Goal: Task Accomplishment & Management: Manage account settings

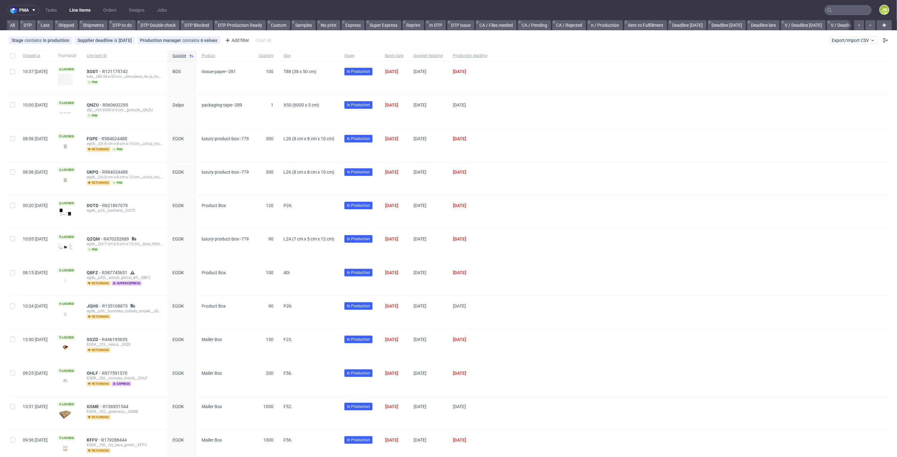
scroll to position [0, 1304]
click at [852, 40] on span "Export/Import CSV" at bounding box center [853, 40] width 44 height 5
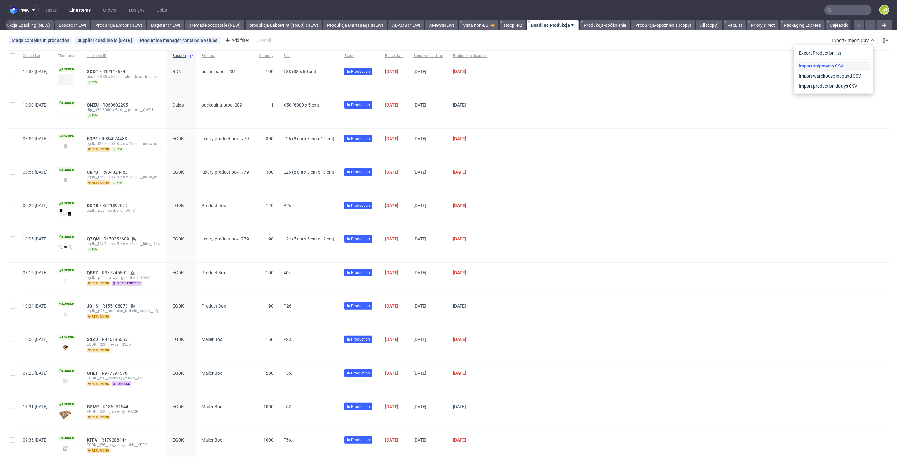
click at [807, 63] on link "Import shipments CSV" at bounding box center [833, 66] width 74 height 10
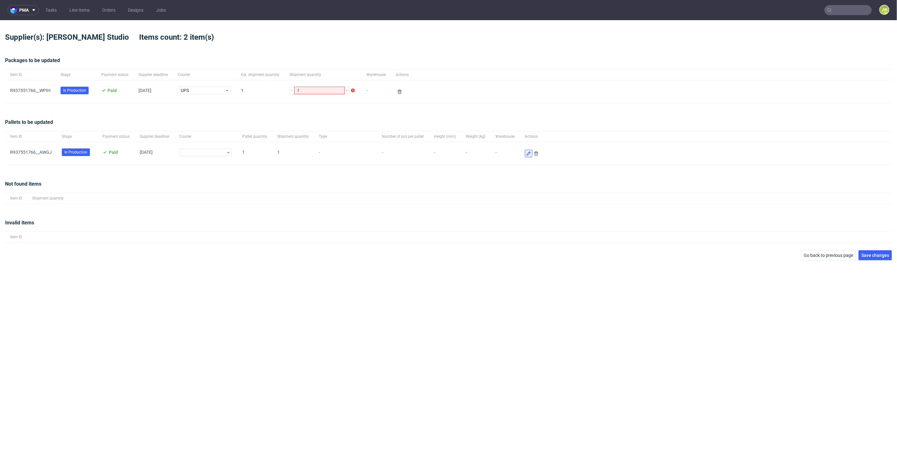
click at [526, 153] on icon at bounding box center [528, 153] width 5 height 5
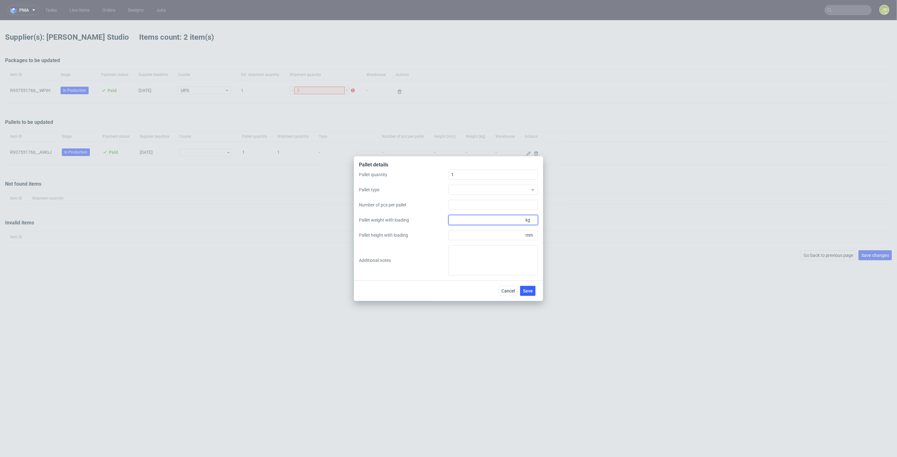
click at [479, 222] on input "Pallet weight with loading" at bounding box center [493, 220] width 90 height 10
type input "129"
click at [464, 192] on div at bounding box center [493, 190] width 90 height 10
click at [465, 216] on div "EPAL2, 1200 x 1000mm" at bounding box center [493, 215] width 84 height 11
click at [473, 242] on div "Pallet quantity 1 Pallet type EPAL2, 1200 x 1000mm Number of pcs per pallet Pal…" at bounding box center [448, 223] width 179 height 106
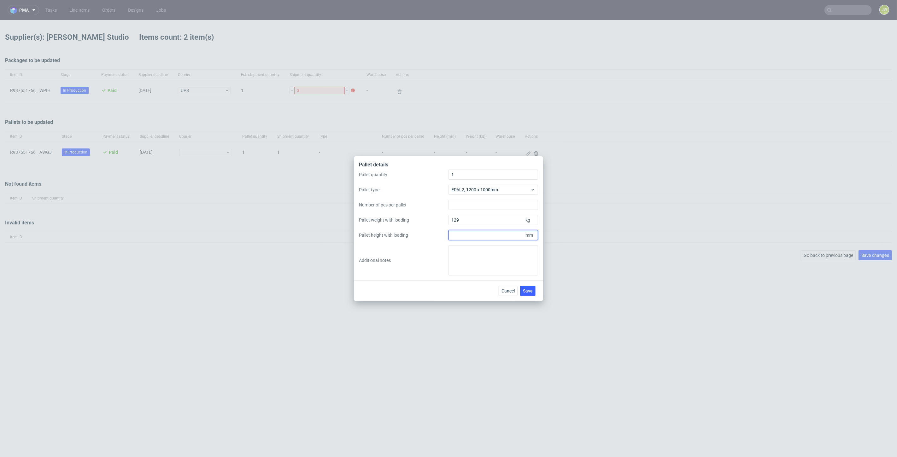
click at [471, 238] on input "Pallet height with loading" at bounding box center [493, 235] width 90 height 10
type input "1300"
click at [427, 242] on div "Pallet quantity 1 Pallet type EPAL2, 1200 x 1000mm Number of pcs per pallet Pal…" at bounding box center [448, 223] width 179 height 106
click at [432, 249] on div "Pallet quantity 1 Pallet type EPAL2, 1200 x 1000mm Number of pcs per pallet Pal…" at bounding box center [448, 223] width 179 height 106
click at [524, 289] on span "Save" at bounding box center [528, 291] width 10 height 4
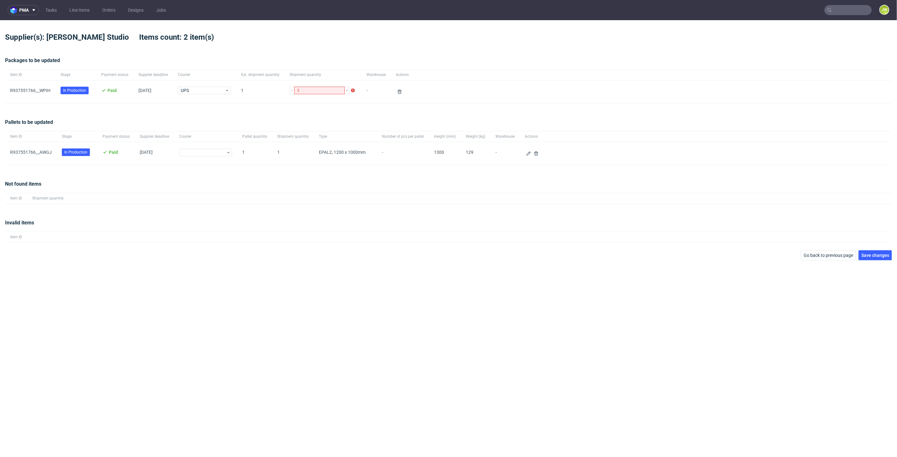
click at [306, 278] on div "pma Tasks Line Items Orders Designs Jobs JW Supplier(s): Adams Studio Items cou…" at bounding box center [448, 228] width 897 height 457
click at [880, 253] on span "Save changes" at bounding box center [875, 255] width 28 height 4
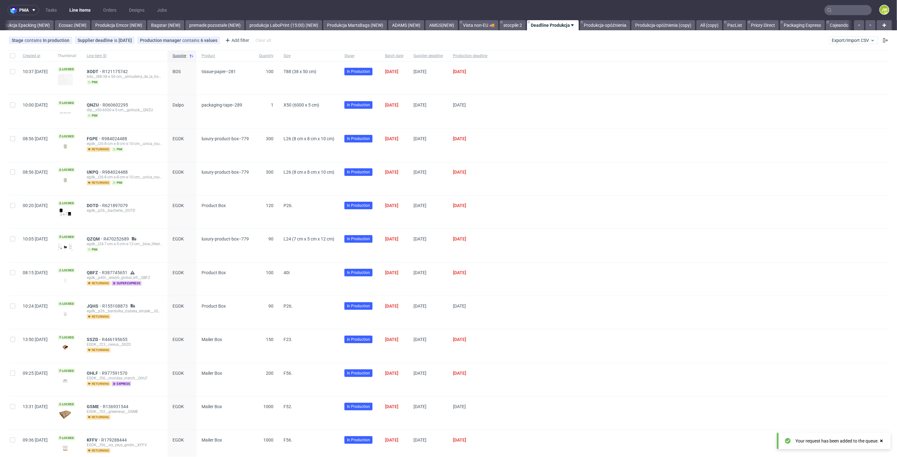
scroll to position [0, 1304]
click at [76, 14] on link "Line Items" at bounding box center [80, 10] width 29 height 10
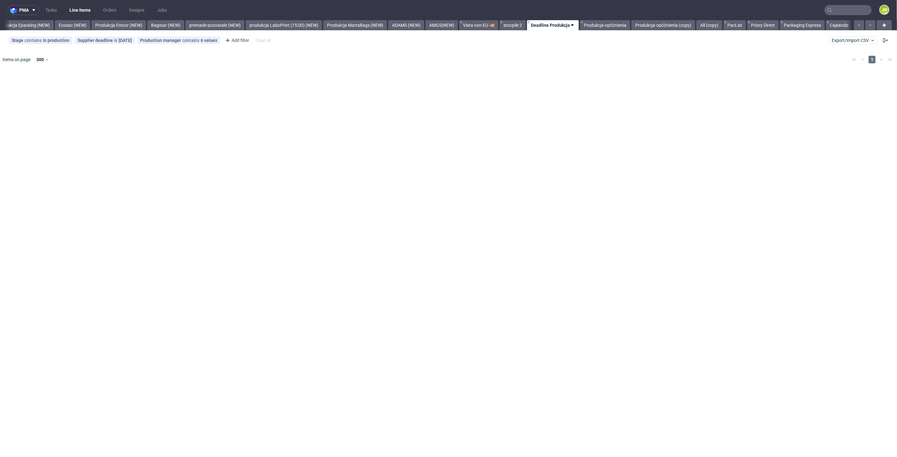
scroll to position [0, 1298]
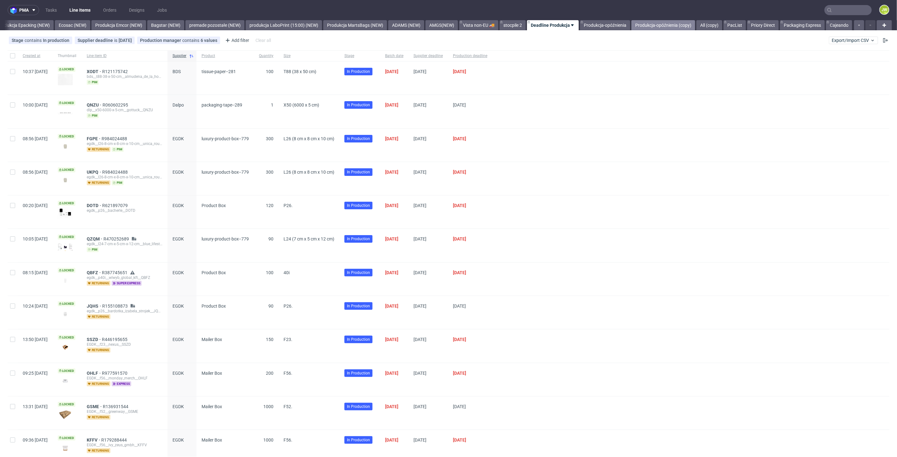
click at [655, 26] on link "Produkcja-opóźnienia (copy)" at bounding box center [663, 25] width 64 height 10
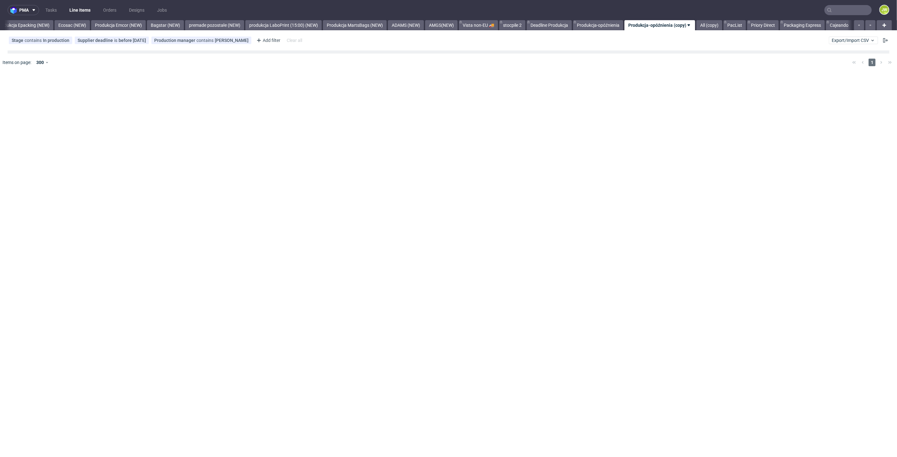
scroll to position [0, 1299]
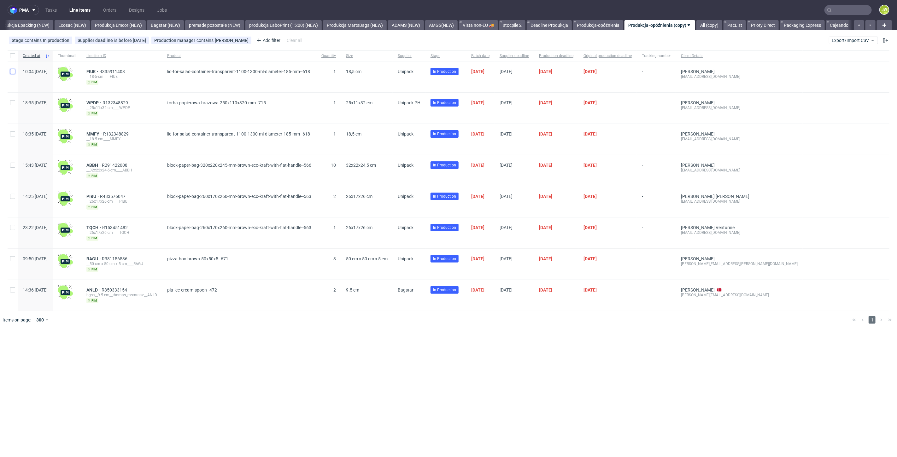
click at [13, 70] on input "checkbox" at bounding box center [12, 71] width 5 height 5
checkbox input "true"
click at [14, 56] on input "checkbox" at bounding box center [12, 55] width 5 height 5
checkbox input "false"
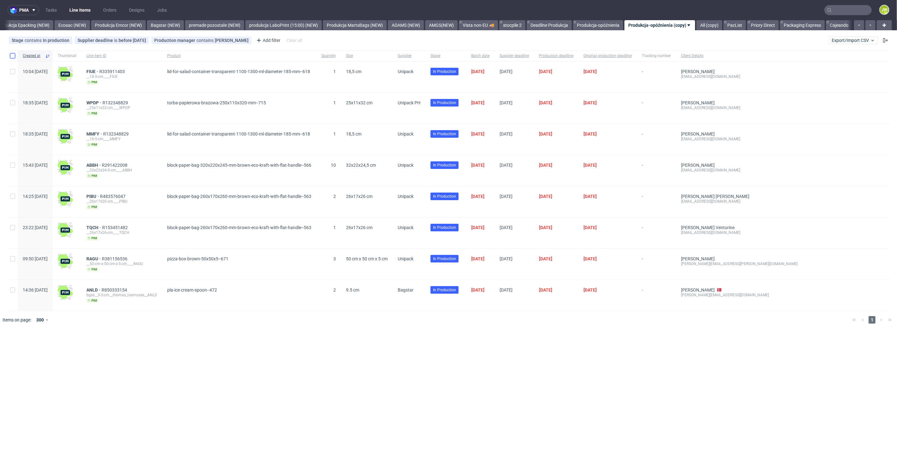
click at [14, 56] on input "checkbox" at bounding box center [12, 55] width 5 height 5
checkbox input "true"
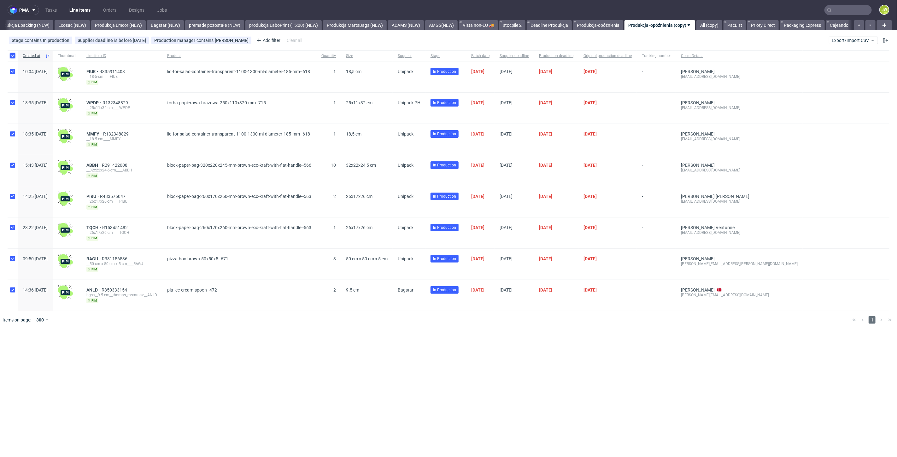
checkbox input "true"
click at [16, 287] on div at bounding box center [13, 295] width 10 height 31
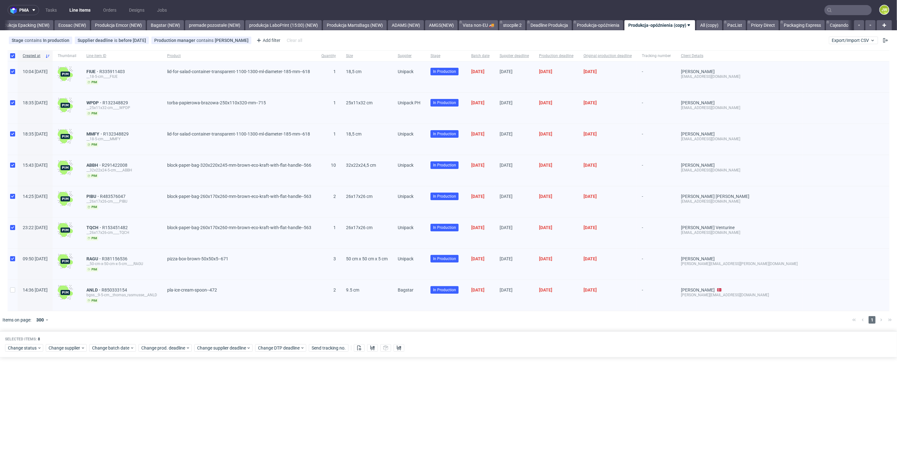
checkbox input "false"
click at [370, 347] on use at bounding box center [372, 348] width 4 height 5
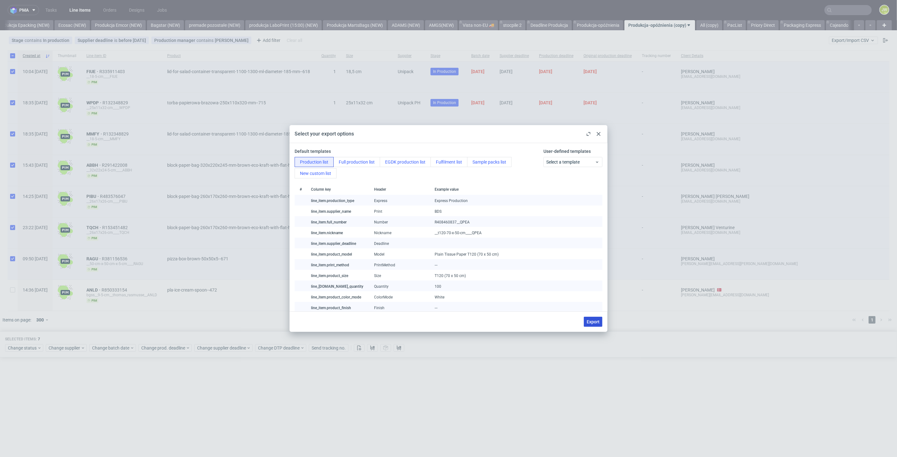
click at [593, 324] on span "Export" at bounding box center [592, 322] width 13 height 4
checkbox input "false"
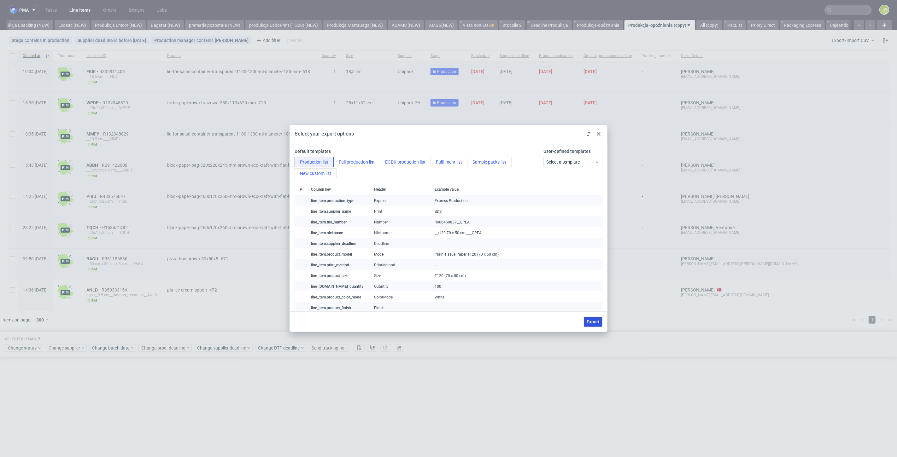
checkbox input "false"
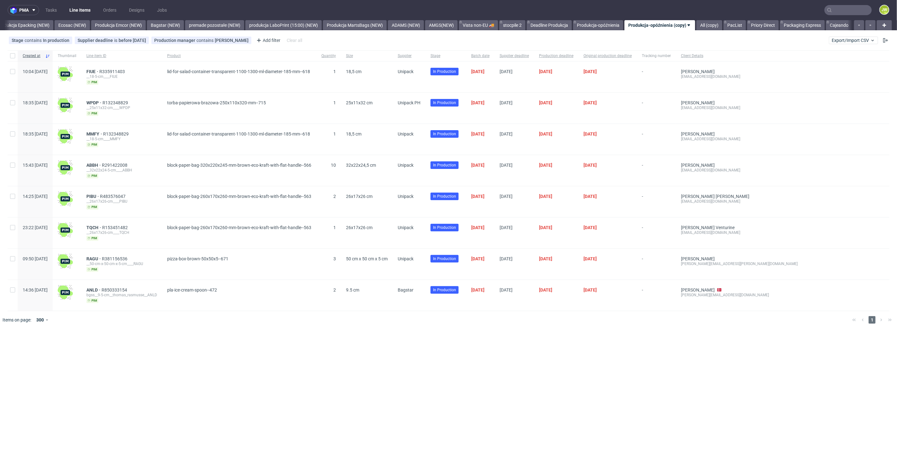
click at [355, 386] on div "pma Tasks Line Items Orders Designs Jobs JW All DTP Late Shipped Shipments DTP …" at bounding box center [448, 228] width 897 height 457
click at [848, 12] on input "text" at bounding box center [847, 10] width 47 height 10
paste input "SDOE"
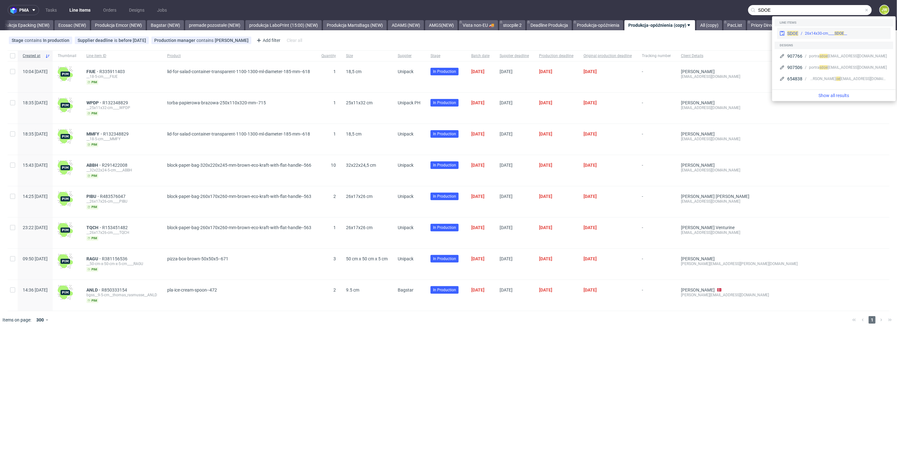
type input "SDOE"
click at [792, 32] on span "SDOE" at bounding box center [792, 33] width 11 height 5
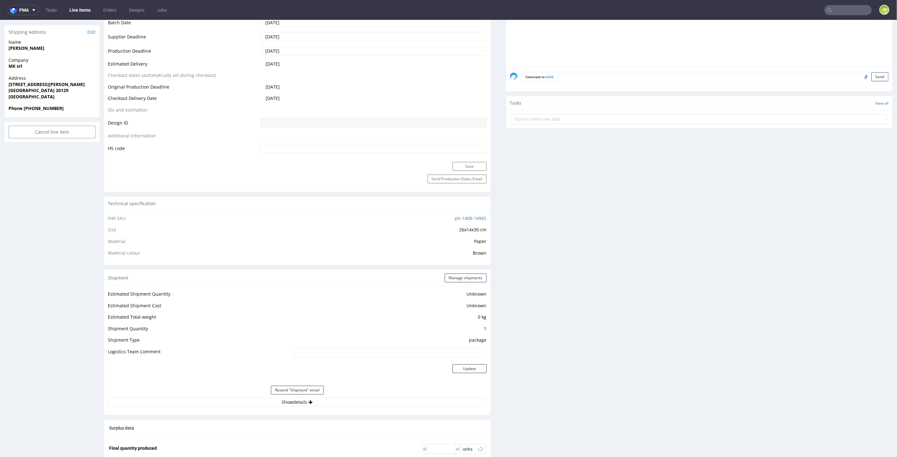
scroll to position [525, 0]
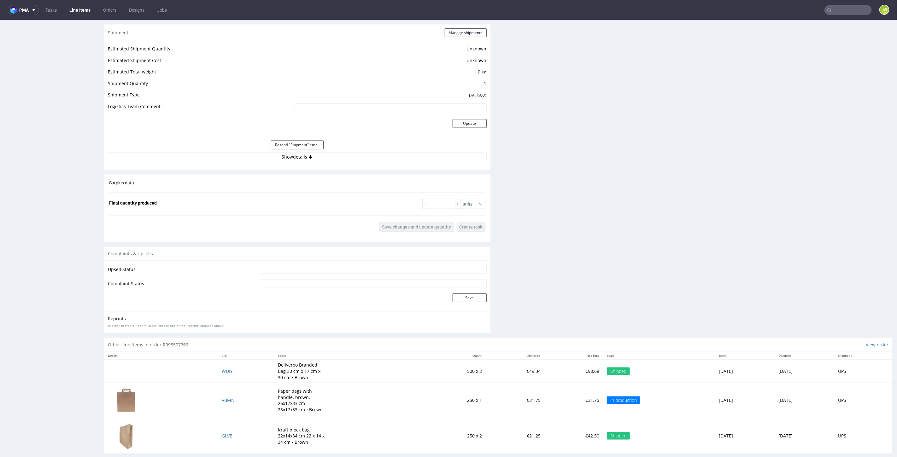
click at [283, 148] on div "Resend "Shipment" email" at bounding box center [297, 144] width 379 height 15
click at [278, 157] on button "Show details" at bounding box center [297, 156] width 379 height 9
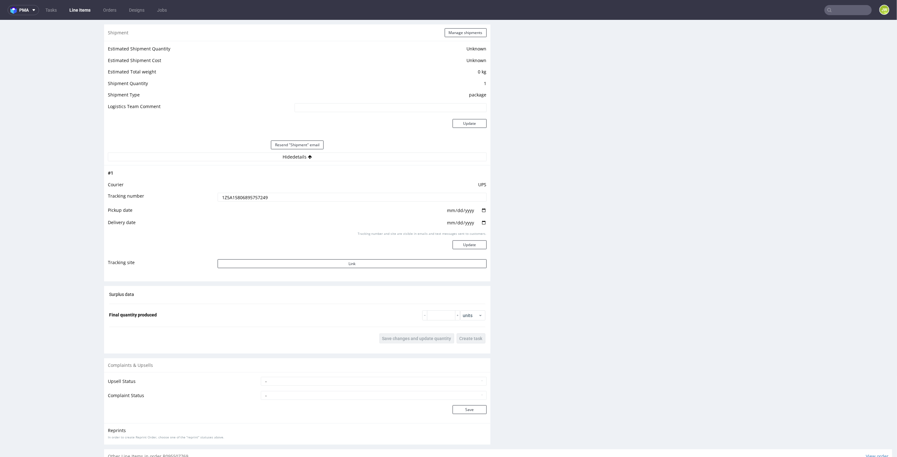
click at [230, 195] on input "1Z5A15806895757249" at bounding box center [352, 197] width 269 height 9
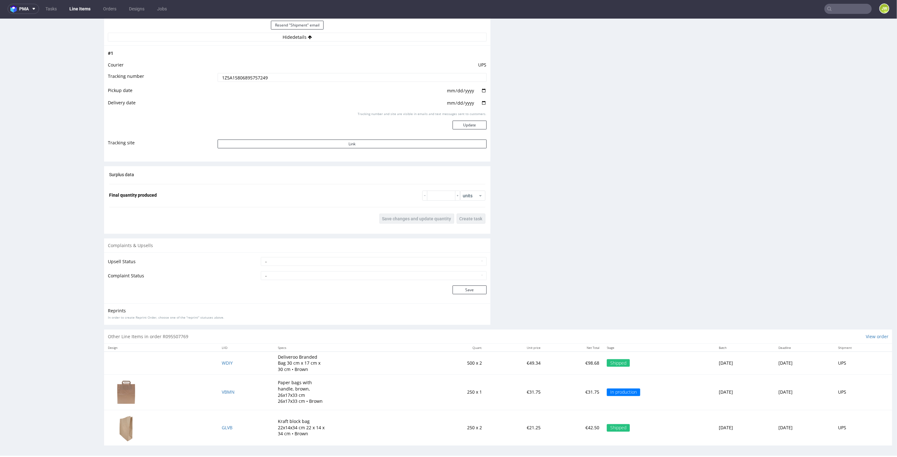
scroll to position [2, 0]
click at [222, 390] on span "VBMN" at bounding box center [228, 392] width 13 height 6
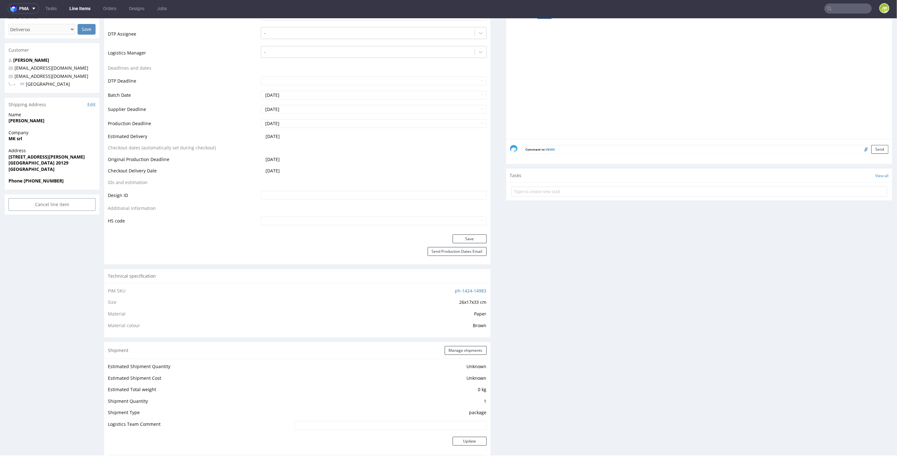
scroll to position [280, 0]
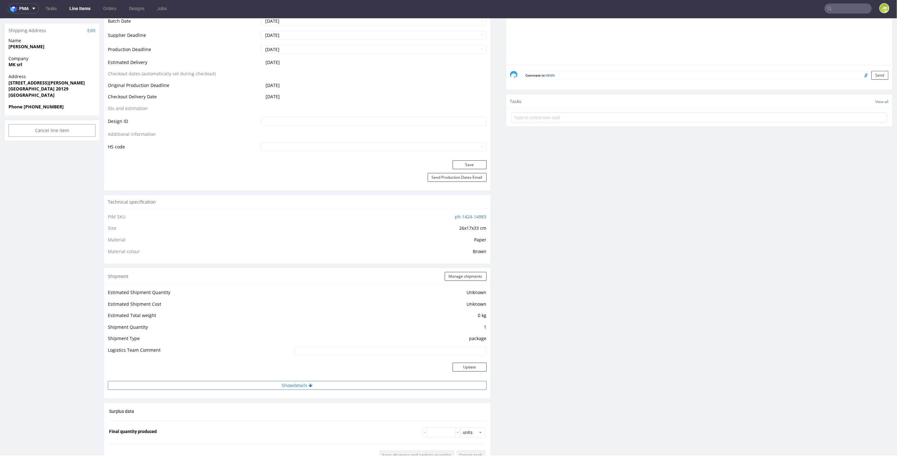
click at [293, 388] on div "Estimated Shipment Quantity Unknown Estimated Shipment Cost Unknown Estimated T…" at bounding box center [297, 338] width 386 height 109
click at [293, 388] on button "Show details" at bounding box center [297, 385] width 379 height 9
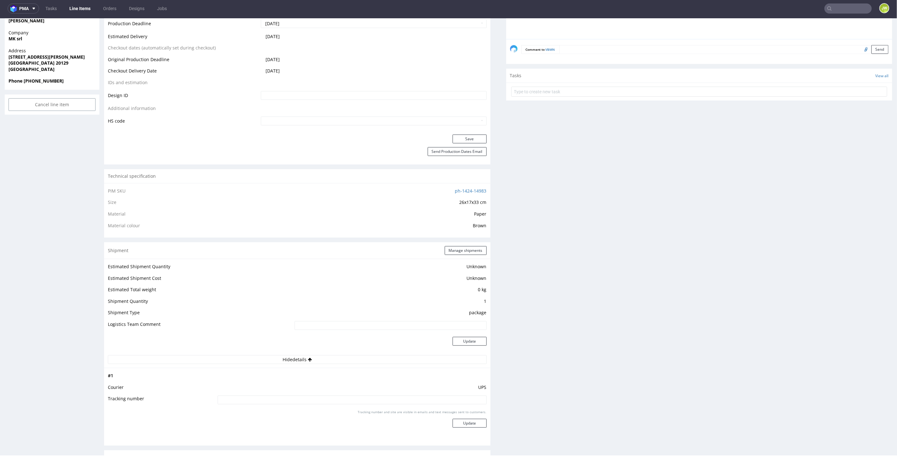
scroll to position [315, 0]
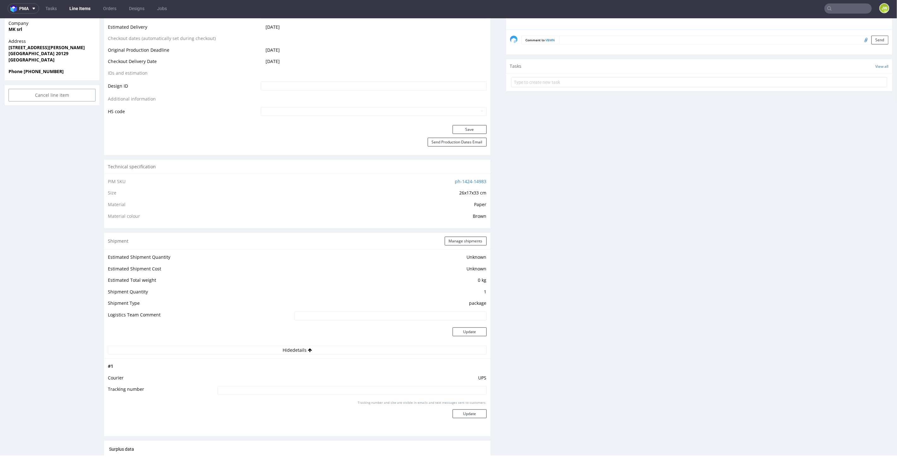
click at [268, 375] on td "UPS" at bounding box center [351, 380] width 270 height 12
click at [269, 392] on input at bounding box center [352, 390] width 269 height 9
paste input "1Z5A15806895757249"
type input "1Z5A15806895757249"
click at [454, 411] on button "Update" at bounding box center [469, 413] width 34 height 9
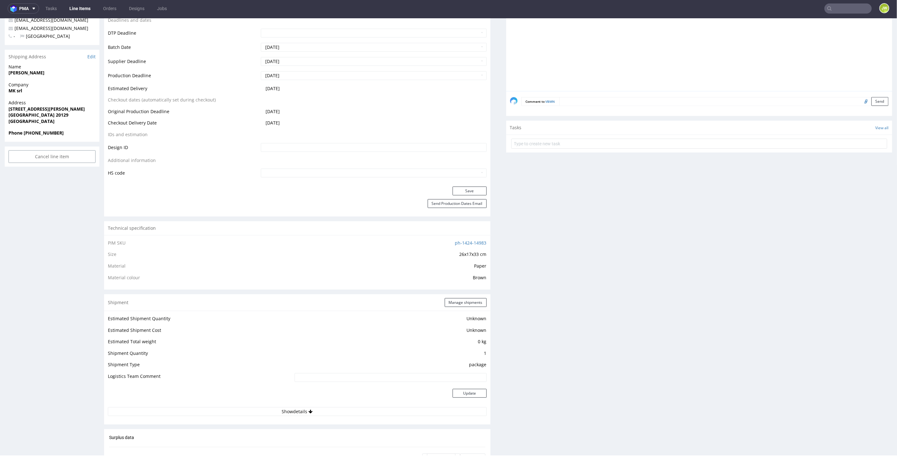
scroll to position [54, 0]
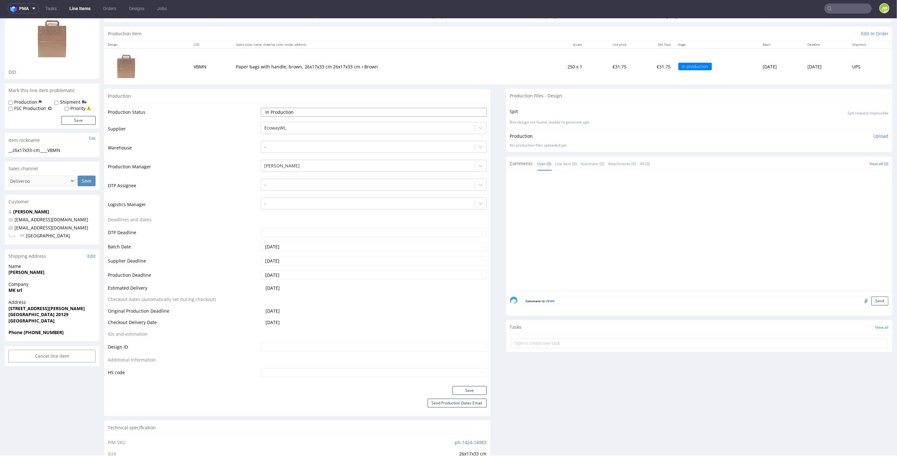
click at [267, 114] on select "Waiting for Artwork Waiting for Diecut Waiting for Mockup Waiting for DTP Waiti…" at bounding box center [373, 112] width 225 height 9
select select "production_complete"
click at [261, 108] on select "Waiting for Artwork Waiting for Diecut Waiting for Mockup Waiting for DTP Waiti…" at bounding box center [373, 112] width 225 height 9
click at [456, 388] on button "Save" at bounding box center [469, 390] width 34 height 9
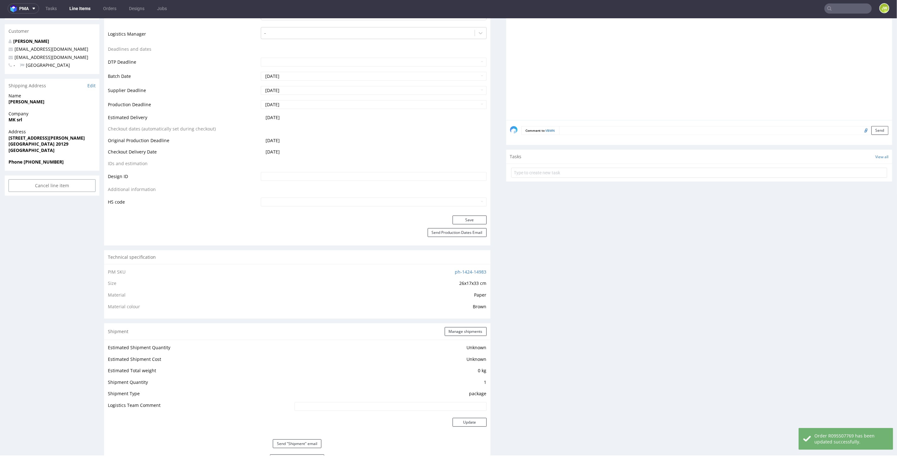
scroll to position [369, 0]
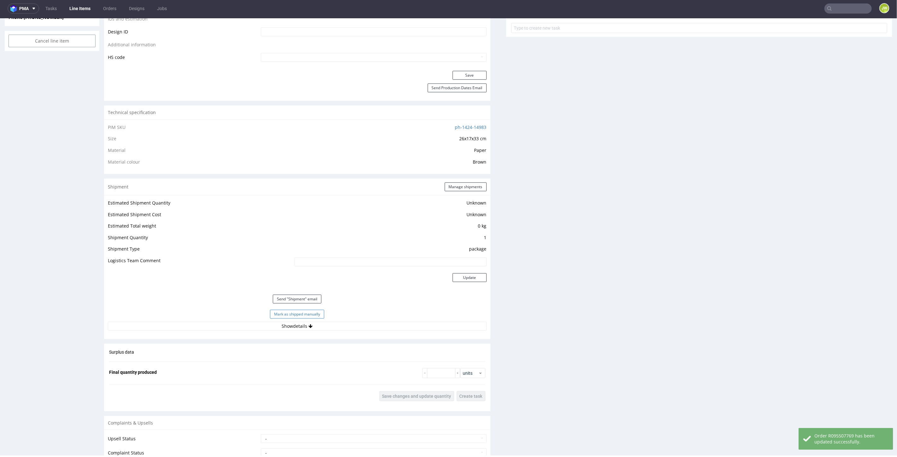
click at [294, 316] on button "Mark as shipped manually" at bounding box center [297, 314] width 54 height 9
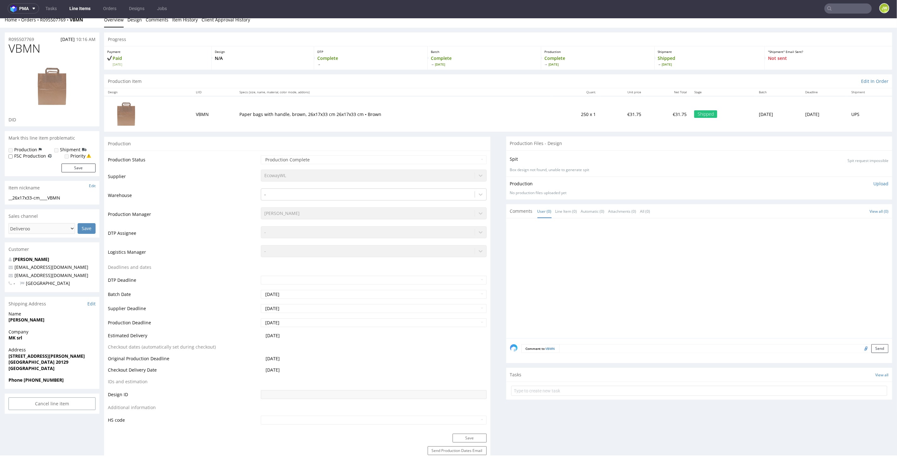
scroll to position [0, 0]
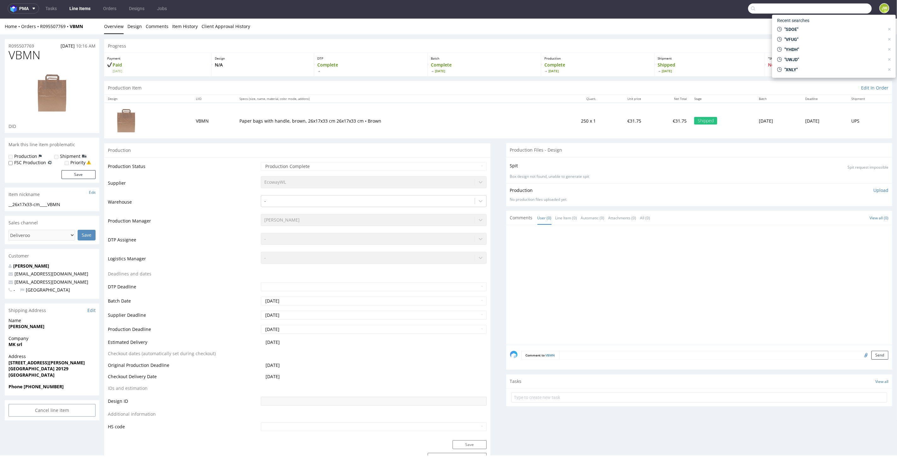
click at [834, 8] on input "text" at bounding box center [810, 8] width 124 height 10
paste input "TNQU"
type input "TNQU"
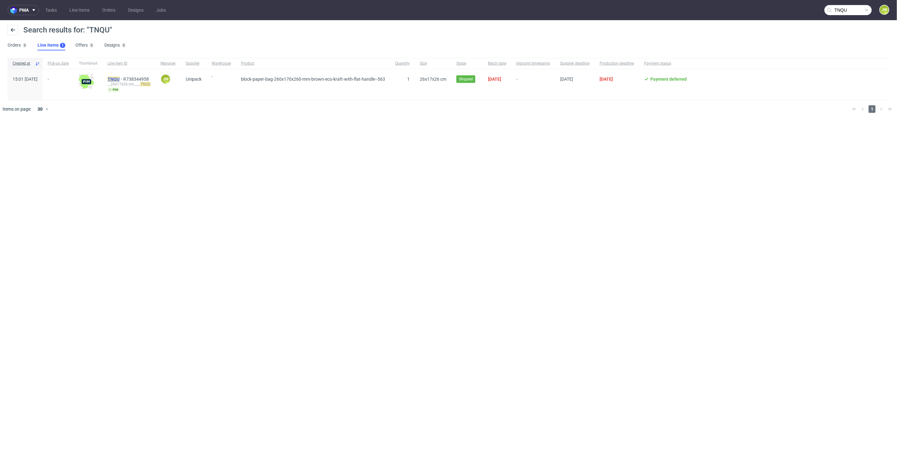
click at [119, 79] on mark "TNQU" at bounding box center [114, 79] width 12 height 5
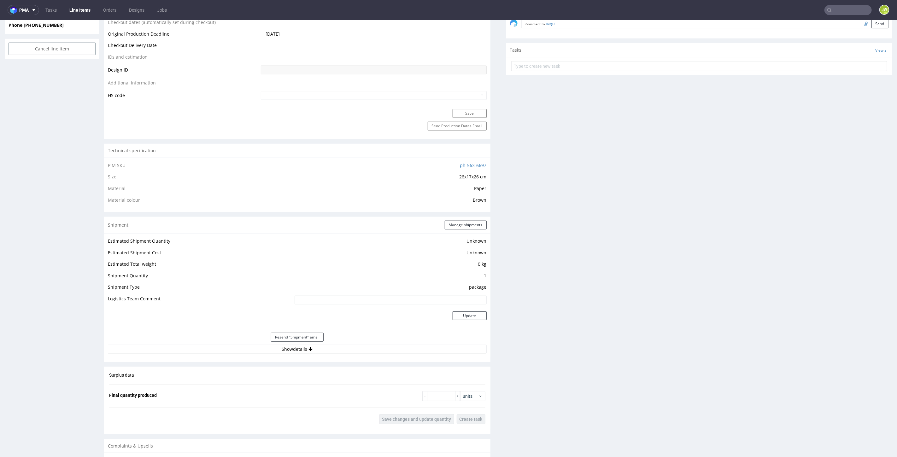
scroll to position [392, 0]
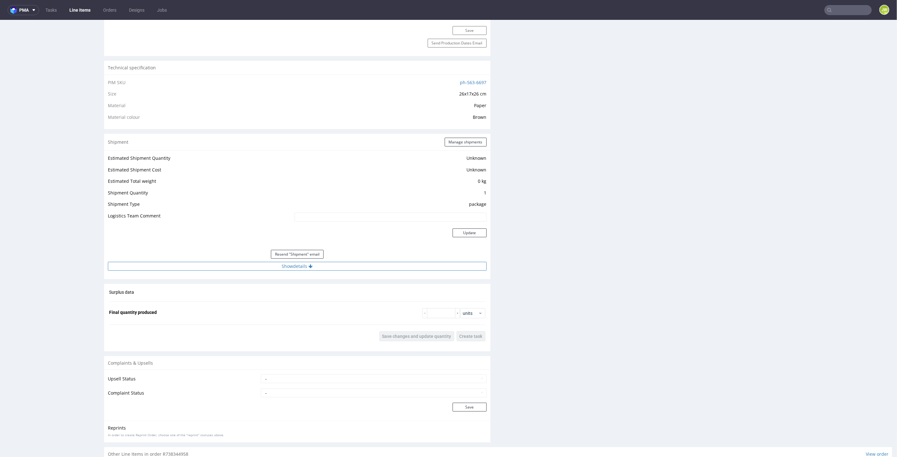
click button "Show details"
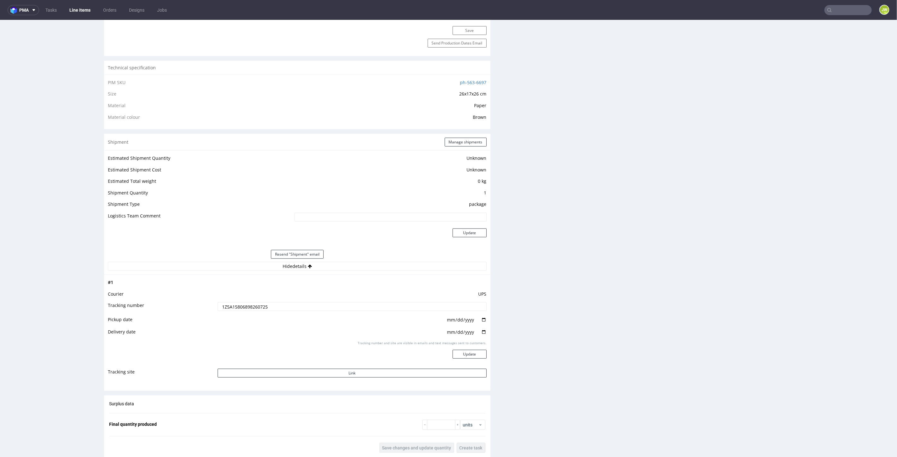
click input "1Z5A15806898260725"
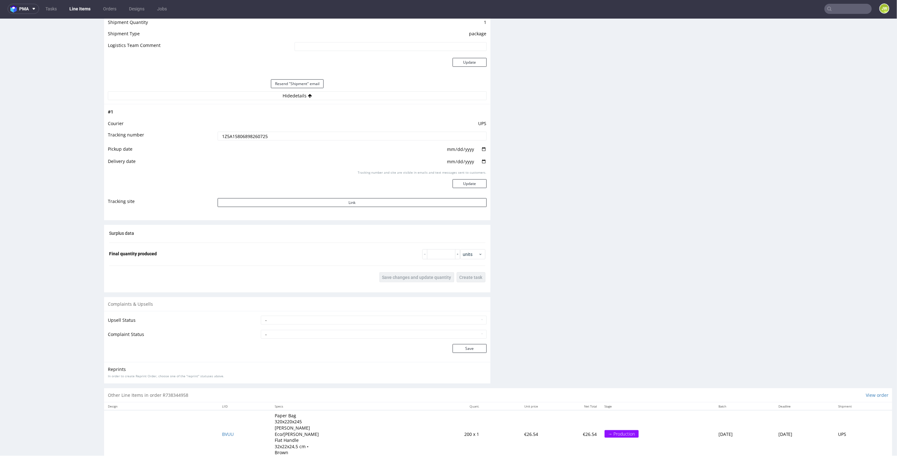
scroll to position [2, 0]
drag, startPoint x: 218, startPoint y: 427, endPoint x: 223, endPoint y: 424, distance: 5.5
click at [222, 431] on span "BVUU" at bounding box center [228, 434] width 12 height 6
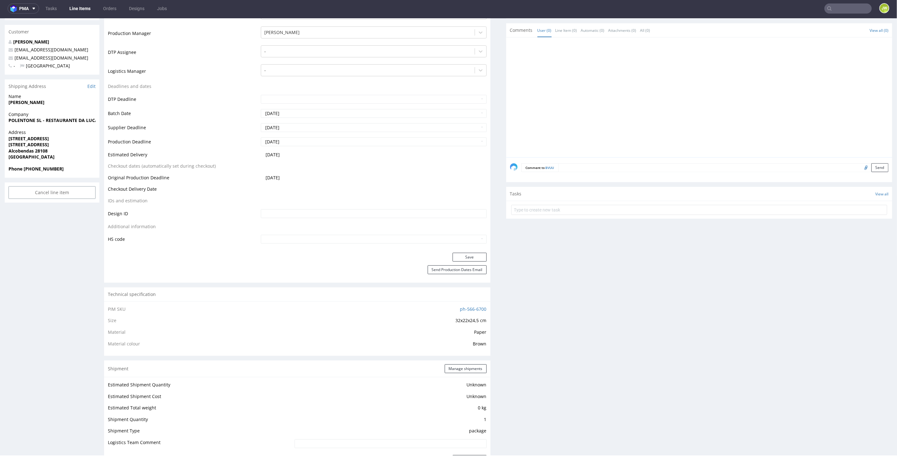
scroll to position [280, 0]
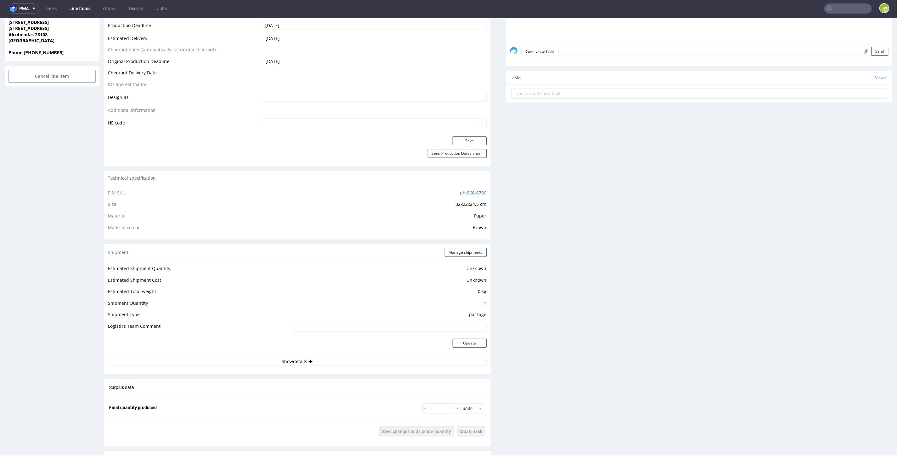
click at [278, 357] on button "Show details" at bounding box center [297, 361] width 379 height 9
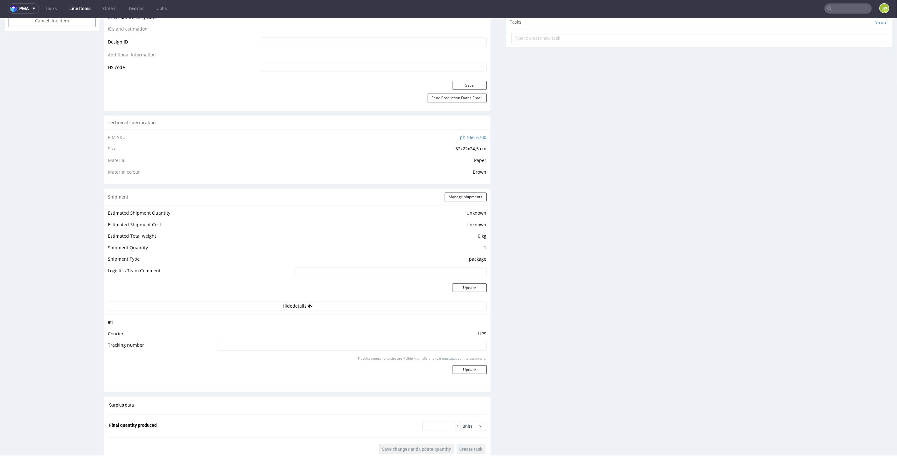
scroll to position [385, 0]
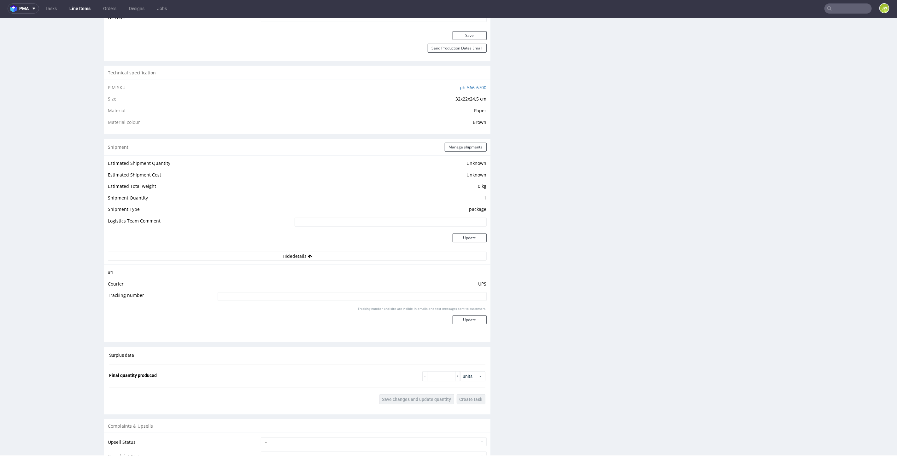
click at [239, 289] on td "UPS" at bounding box center [351, 286] width 270 height 12
click at [240, 300] on td at bounding box center [351, 298] width 270 height 14
click at [241, 297] on input at bounding box center [352, 296] width 269 height 9
paste input "1Z5A15806898260725"
type input "1Z5A15806898260725"
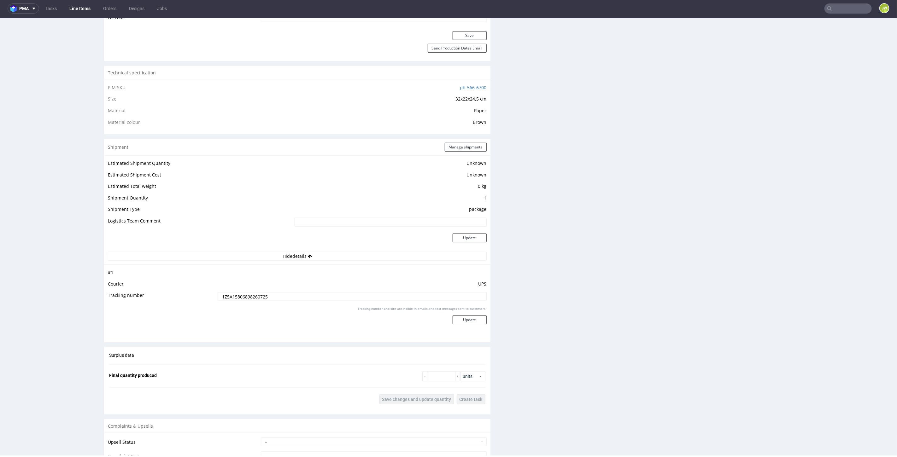
click at [458, 324] on div "Tracking number and site are visible in emails and text messages sent to custom…" at bounding box center [352, 317] width 269 height 23
click at [458, 319] on button "Update" at bounding box center [469, 319] width 34 height 9
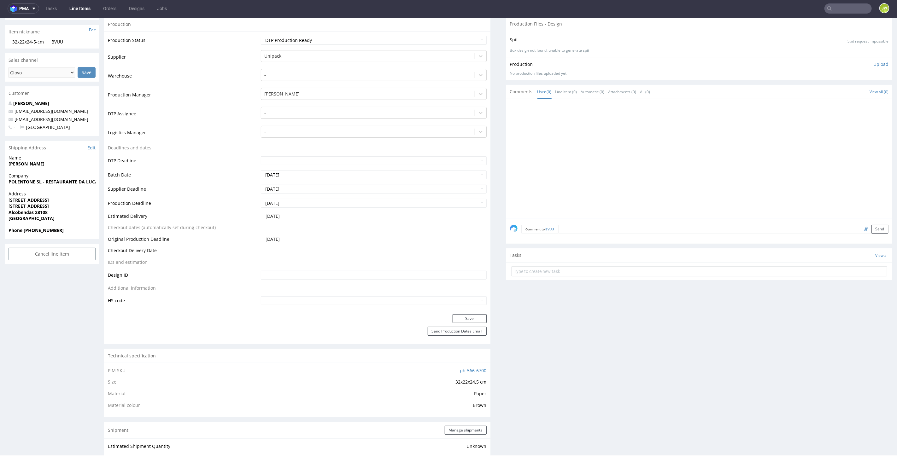
scroll to position [0, 0]
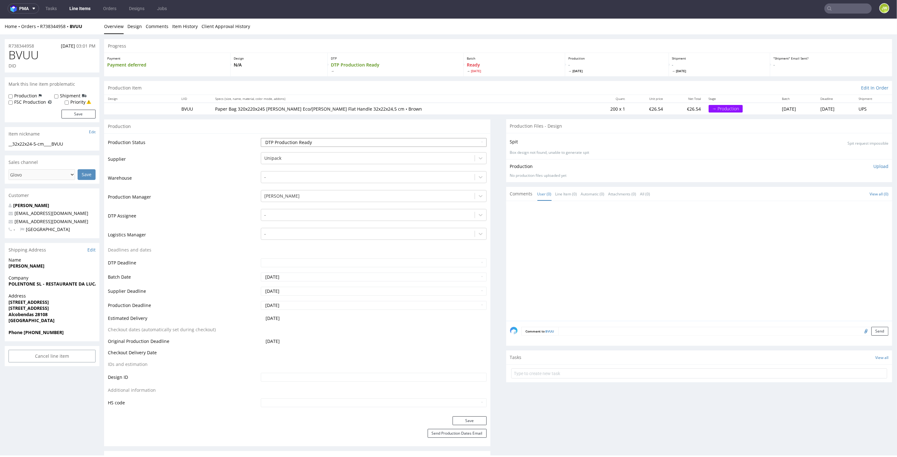
click at [277, 142] on select "Waiting for Artwork Waiting for Diecut Waiting for Mockup Waiting for DTP Waiti…" at bounding box center [373, 142] width 225 height 9
select select "production_complete"
click at [261, 138] on select "Waiting for Artwork Waiting for Diecut Waiting for Mockup Waiting for DTP Waiti…" at bounding box center [373, 142] width 225 height 9
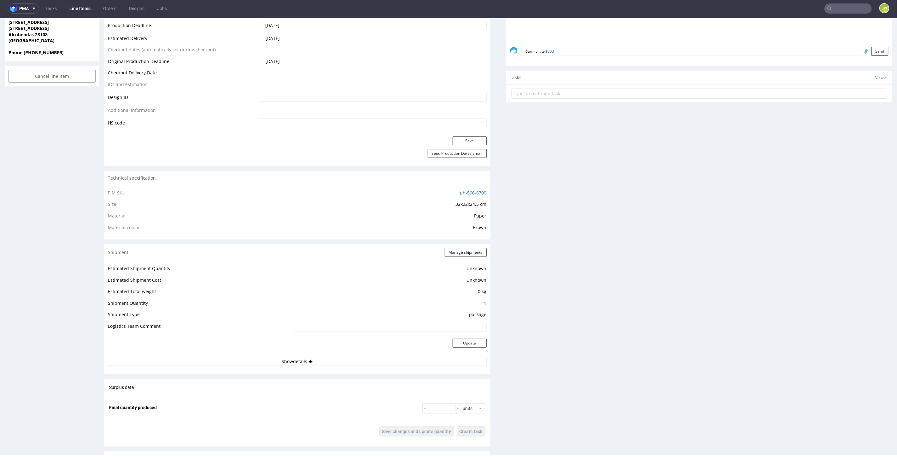
scroll to position [434, 0]
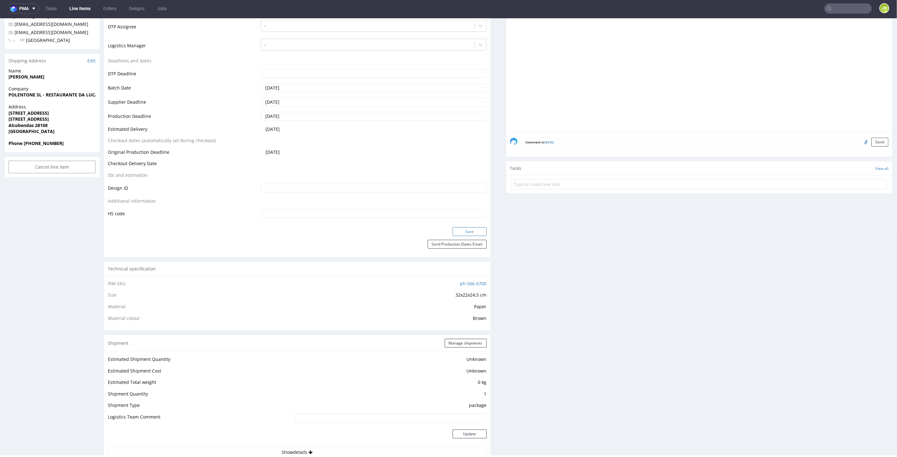
click at [455, 230] on button "Save" at bounding box center [469, 231] width 34 height 9
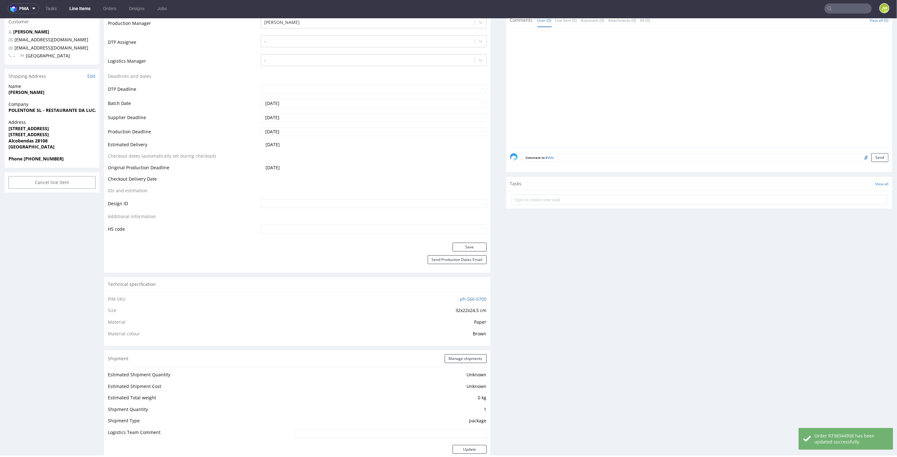
scroll to position [329, 0]
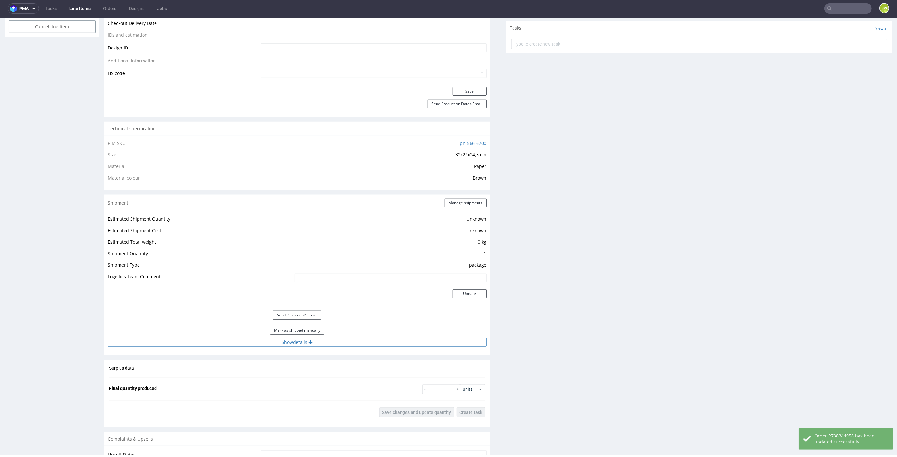
click at [283, 342] on button "Show details" at bounding box center [297, 342] width 379 height 9
click at [281, 329] on button "Mark as shipped manually" at bounding box center [297, 330] width 54 height 9
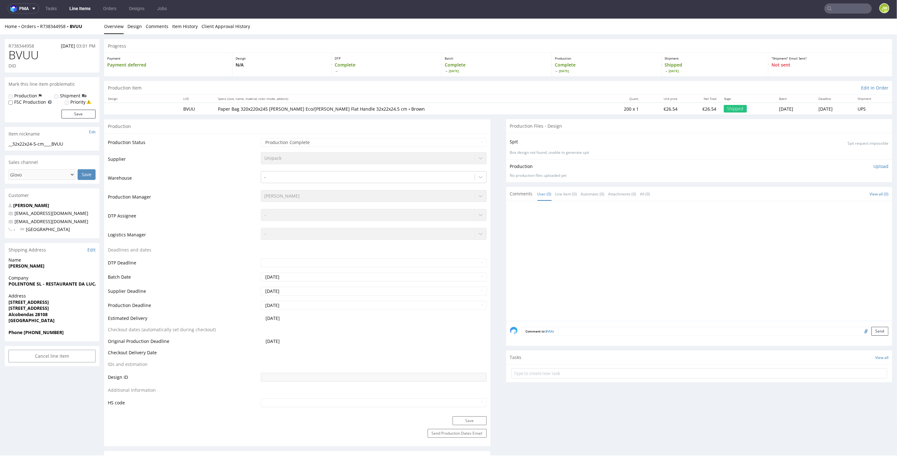
scroll to position [0, 0]
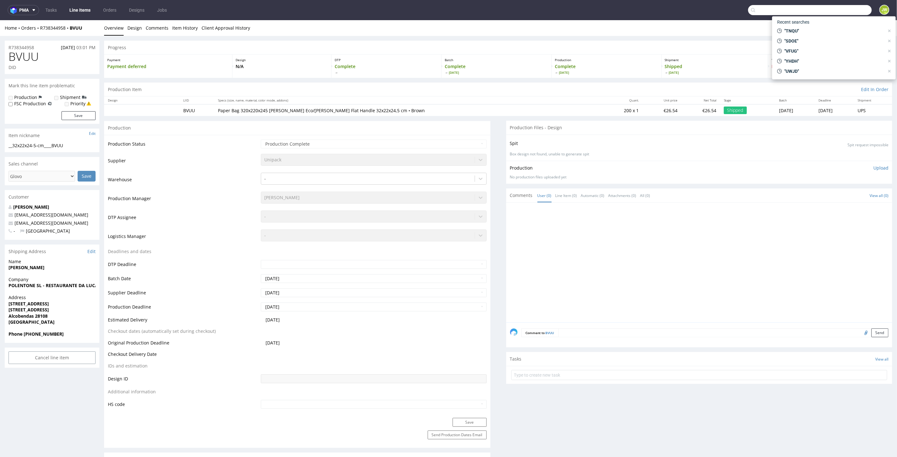
click at [838, 10] on input "text" at bounding box center [810, 10] width 124 height 10
paste input "VFUG"
type input "VFUG"
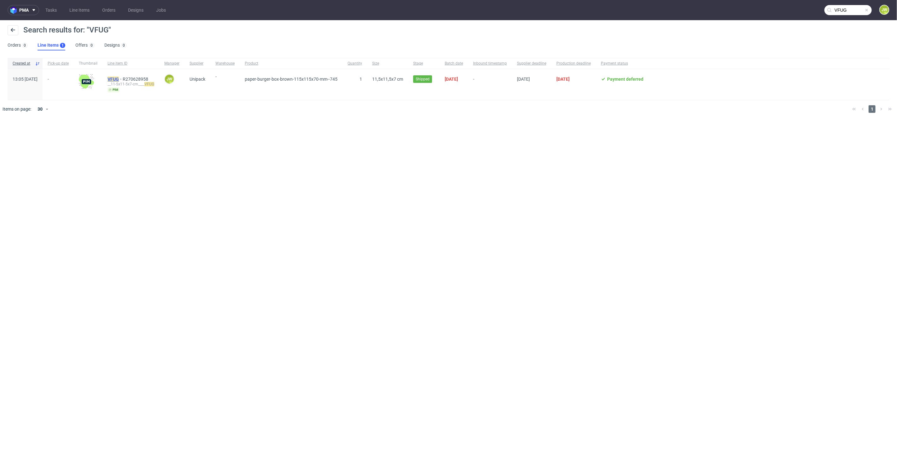
click at [119, 79] on mark "VFUG" at bounding box center [113, 79] width 11 height 5
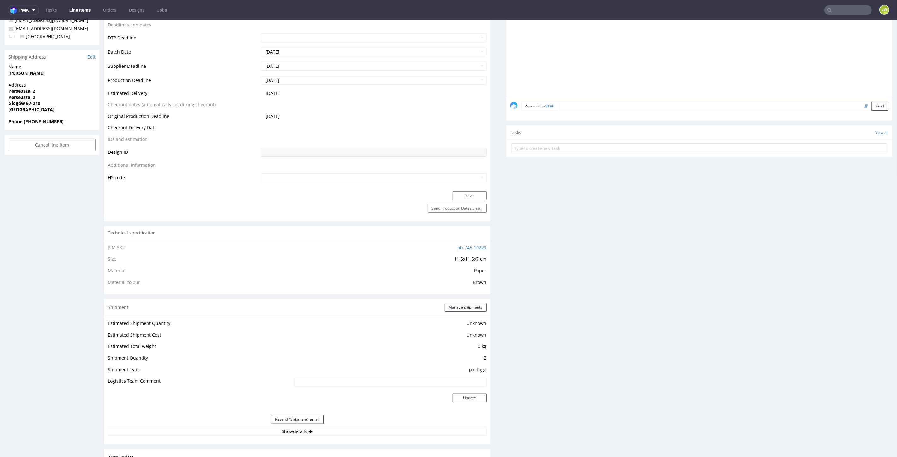
scroll to position [245, 0]
click at [280, 428] on button "Show details" at bounding box center [297, 429] width 379 height 9
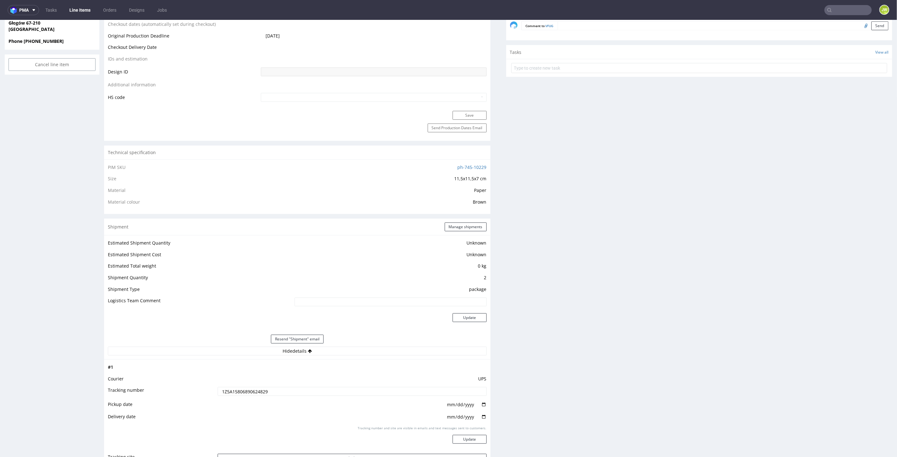
scroll to position [420, 0]
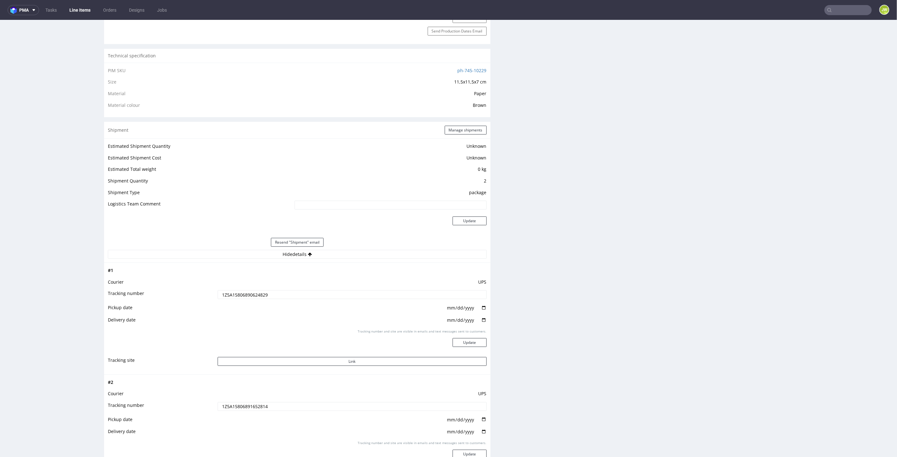
click at [232, 295] on input "1Z5A15806890624829" at bounding box center [352, 294] width 269 height 9
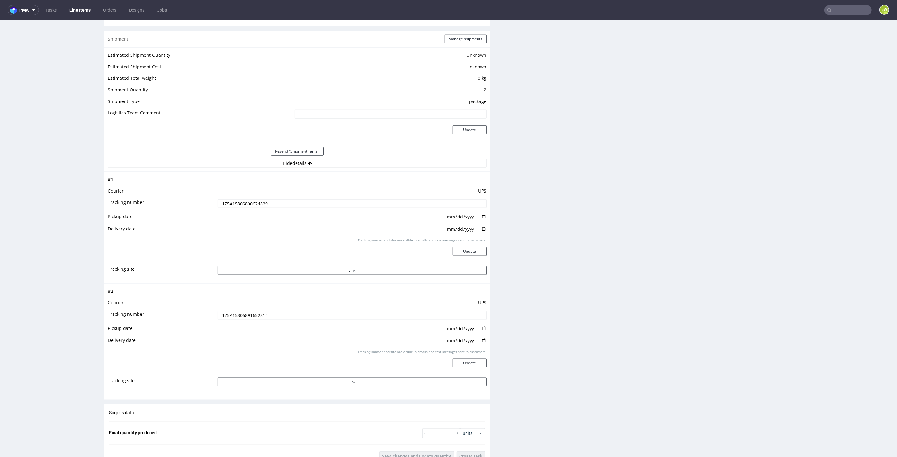
scroll to position [689, 0]
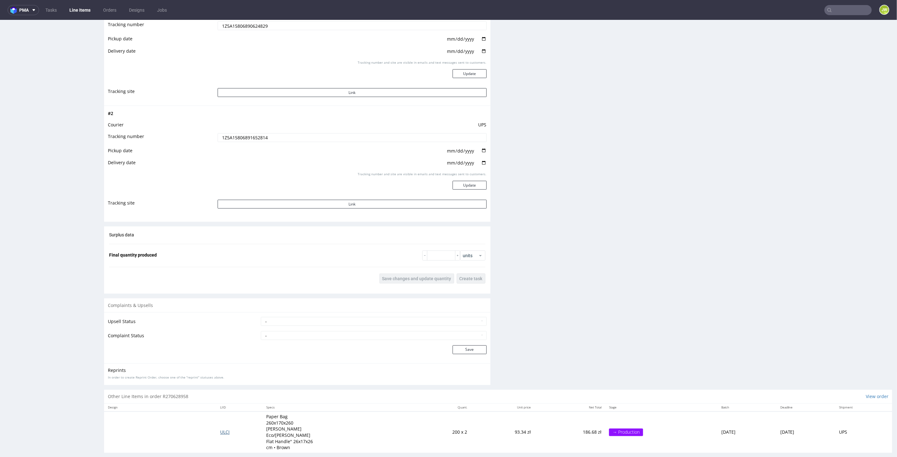
click at [220, 429] on span "ULCJ" at bounding box center [224, 432] width 9 height 6
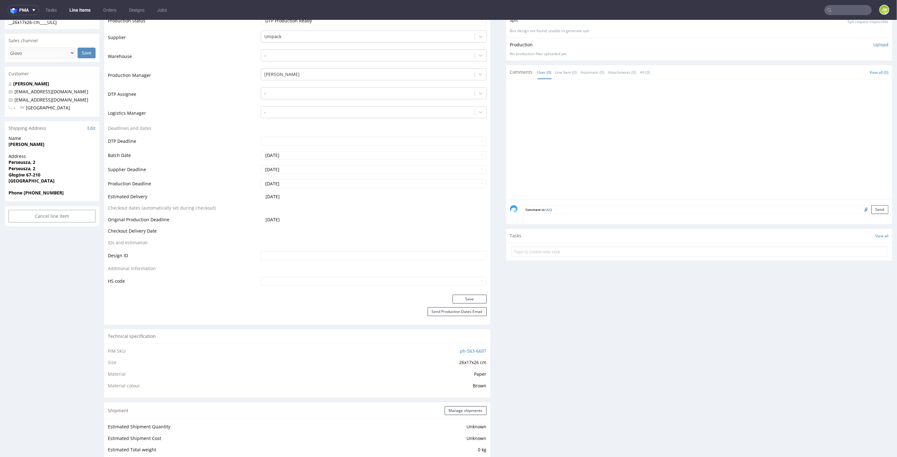
scroll to position [210, 0]
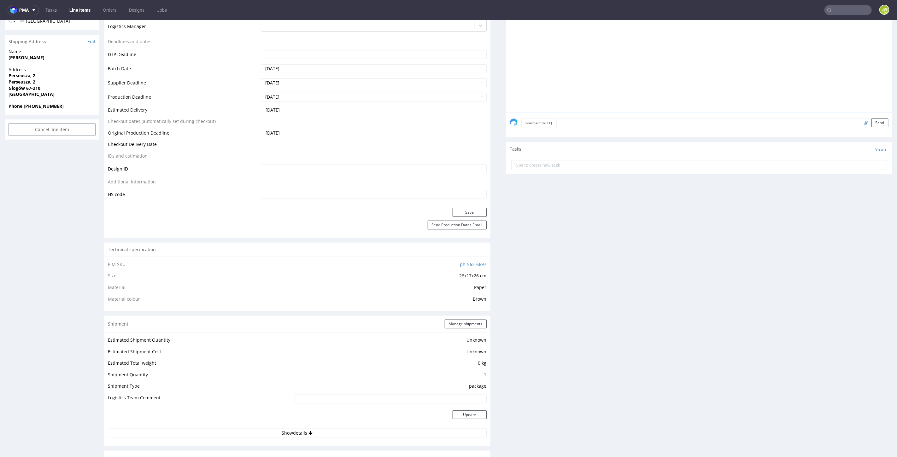
drag, startPoint x: 288, startPoint y: 439, endPoint x: 285, endPoint y: 435, distance: 5.4
click div "Estimated Shipment Quantity Unknown Estimated Shipment Cost Unknown Estimated T…"
drag, startPoint x: 285, startPoint y: 435, endPoint x: 284, endPoint y: 431, distance: 4.1
click button "Show details"
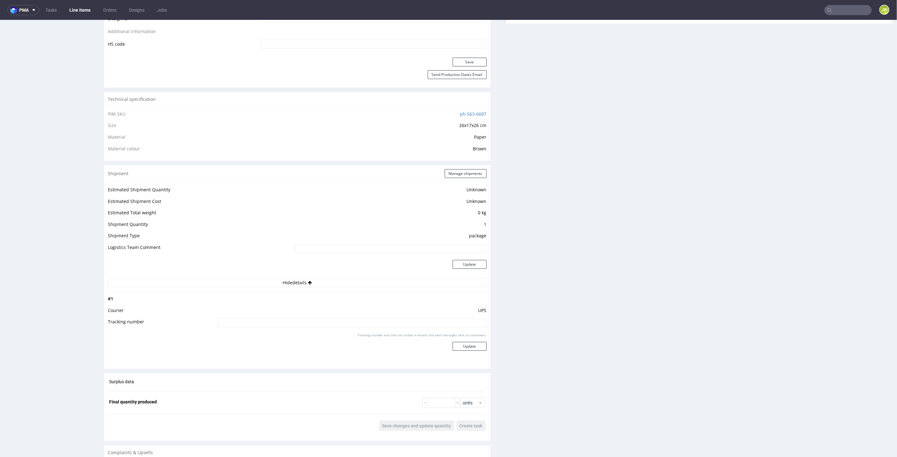
scroll to position [385, 0]
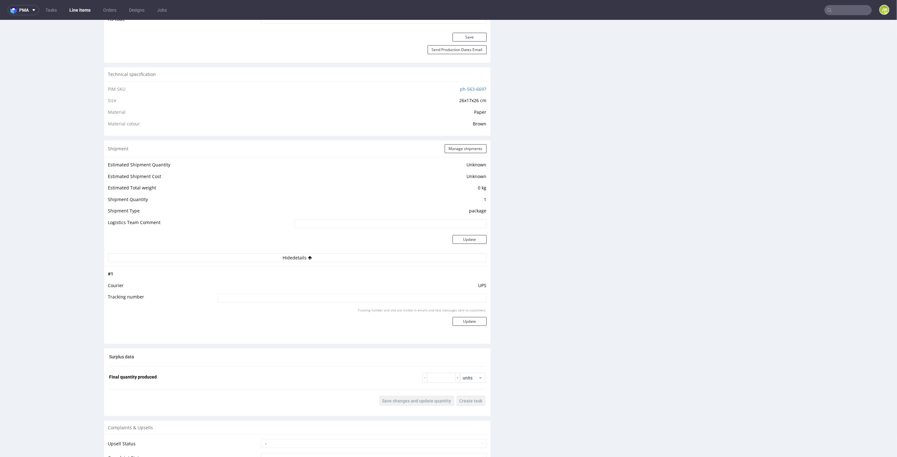
click input
paste input "1Z5A15806890624829"
type input "1Z5A15806890624829"
click div "Tracking number and site are visible in emails and text messages sent to custom…"
click button "Update"
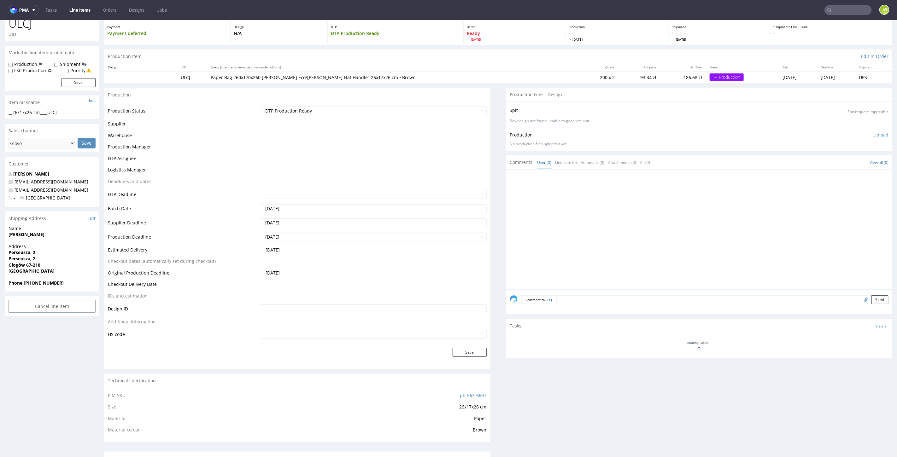
scroll to position [0, 0]
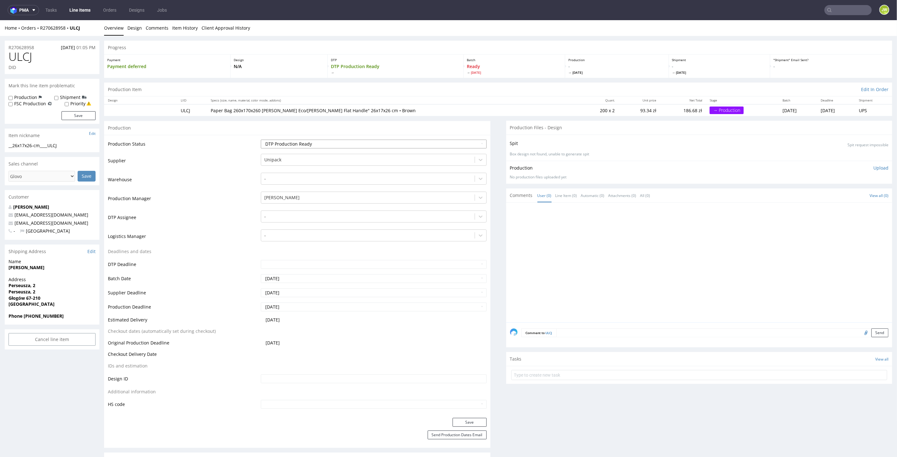
click at [273, 144] on select "Waiting for Artwork Waiting for Diecut Waiting for Mockup Waiting for DTP Waiti…" at bounding box center [373, 143] width 225 height 9
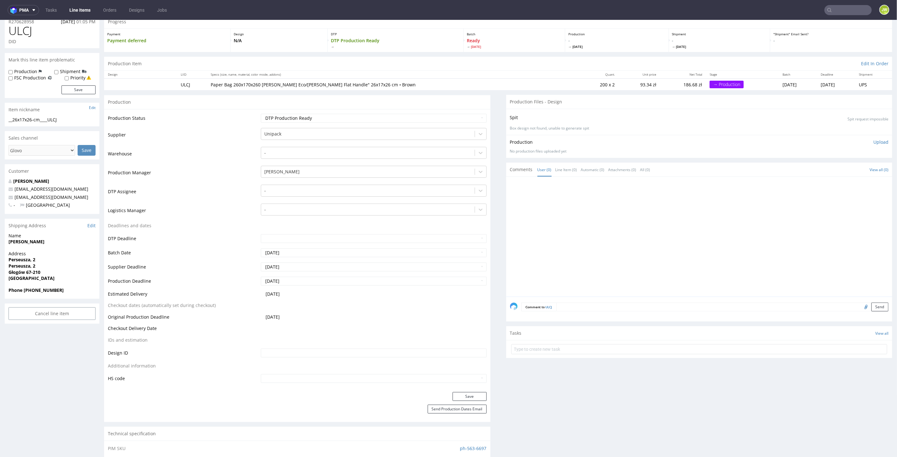
scroll to position [35, 0]
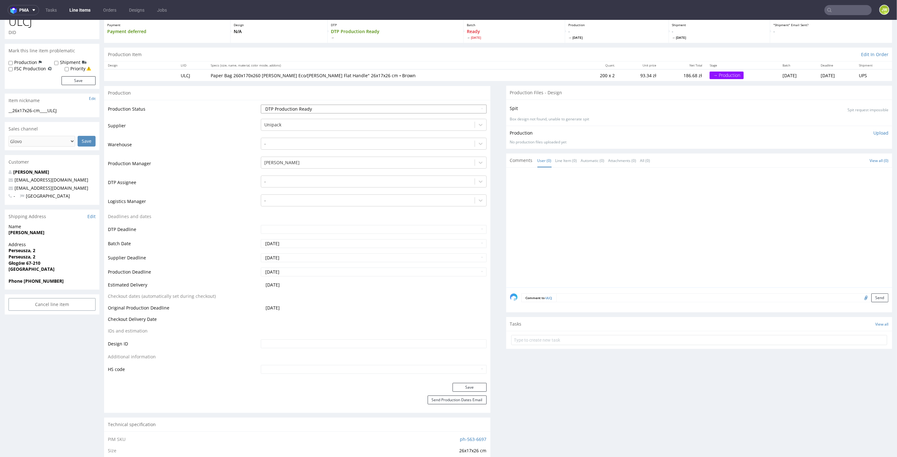
click at [275, 109] on select "Waiting for Artwork Waiting for Diecut Waiting for Mockup Waiting for DTP Waiti…" at bounding box center [373, 108] width 225 height 9
select select "production_complete"
click at [261, 104] on select "Waiting for Artwork Waiting for Diecut Waiting for Mockup Waiting for DTP Waiti…" at bounding box center [373, 108] width 225 height 9
click at [452, 386] on button "Save" at bounding box center [469, 387] width 34 height 9
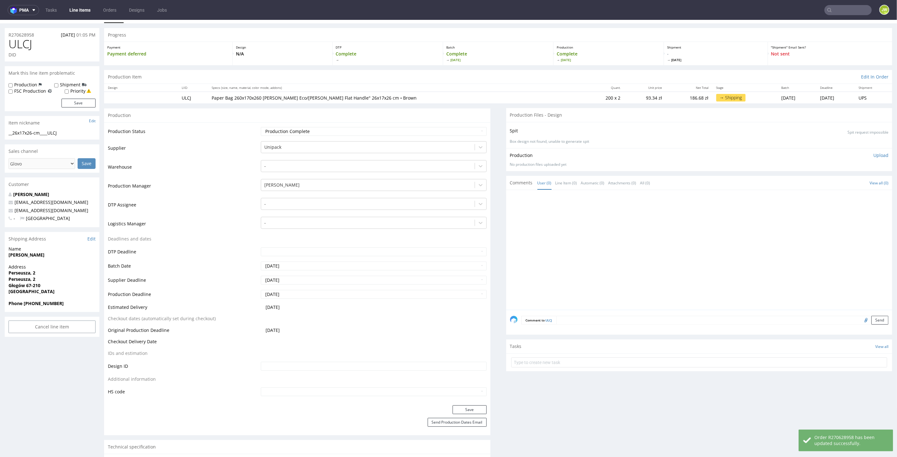
scroll to position [2, 0]
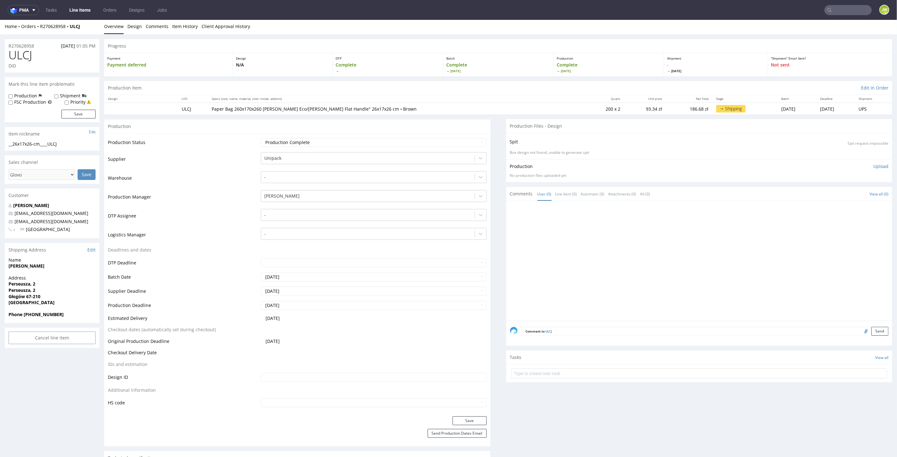
click at [838, 10] on input "text" at bounding box center [847, 10] width 47 height 10
paste input "BBRR"
type input "BBRR"
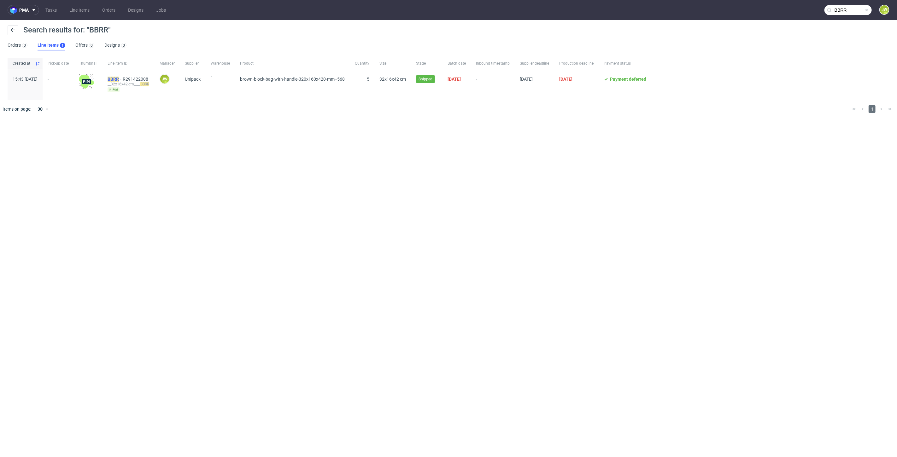
click at [119, 78] on mark "BBRR" at bounding box center [113, 79] width 11 height 5
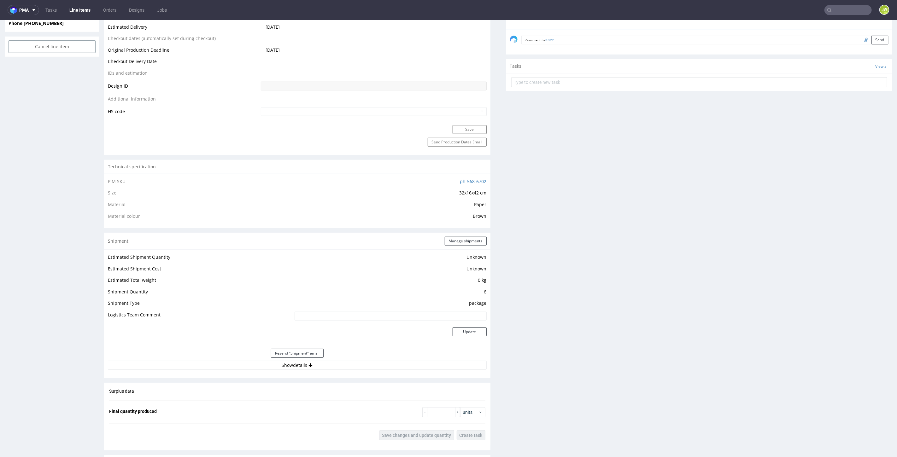
scroll to position [350, 0]
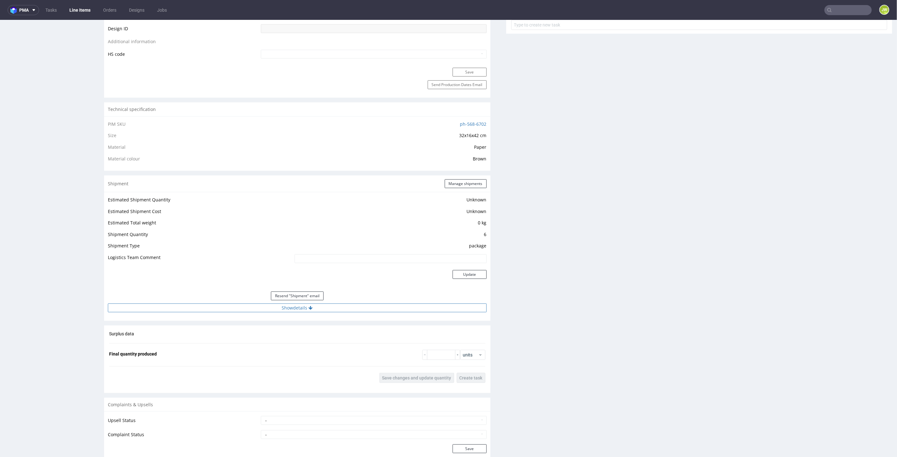
click at [288, 307] on button "Show details" at bounding box center [297, 307] width 379 height 9
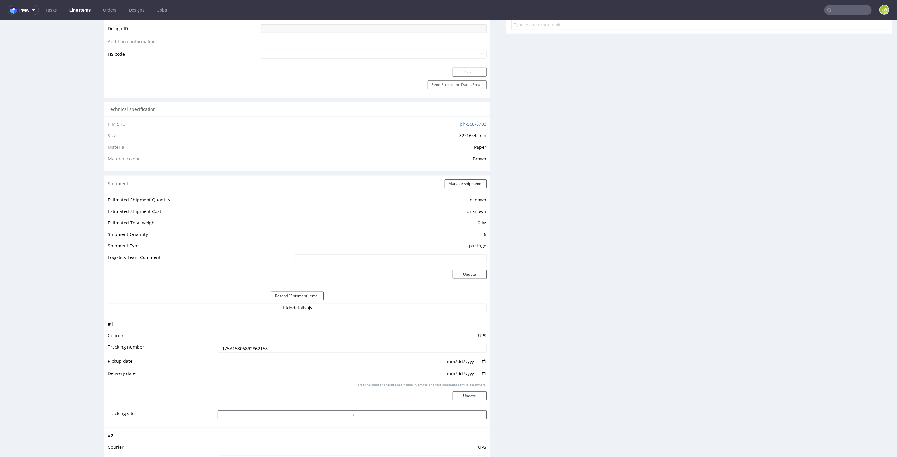
click at [246, 350] on input "1Z5A15806892862158" at bounding box center [352, 348] width 269 height 9
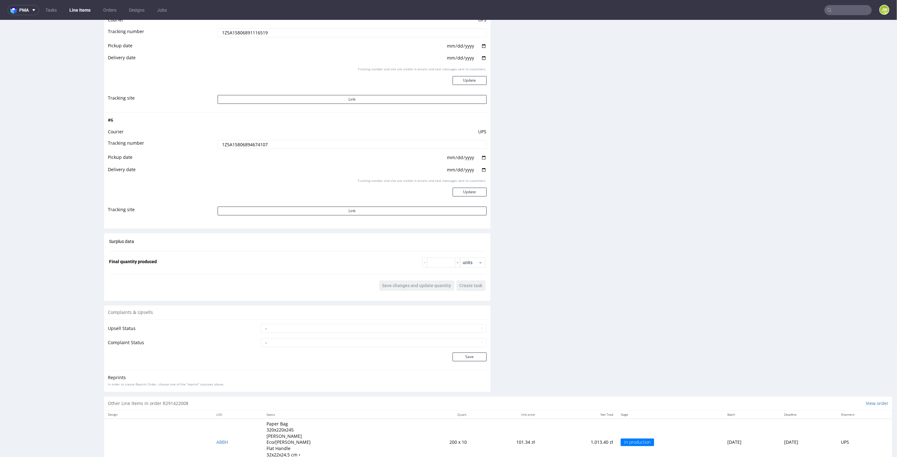
scroll to position [1119, 0]
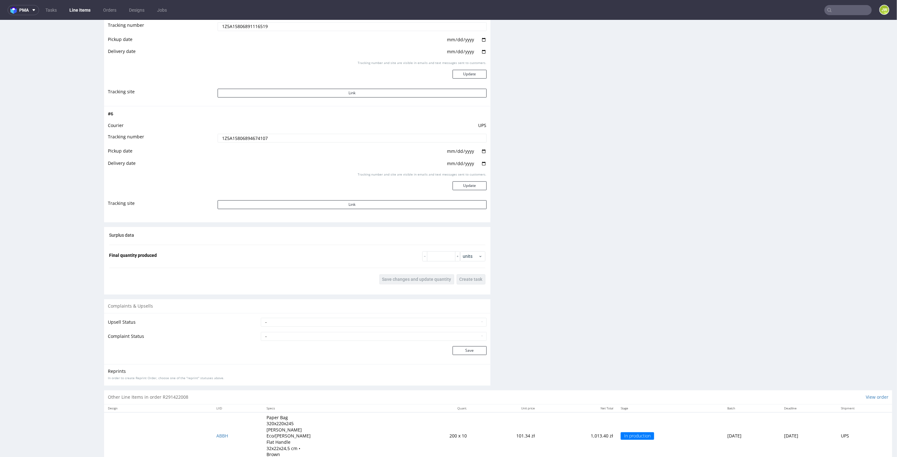
click at [212, 431] on td "ABBH" at bounding box center [237, 435] width 50 height 47
click at [216, 433] on span "ABBH" at bounding box center [222, 436] width 12 height 6
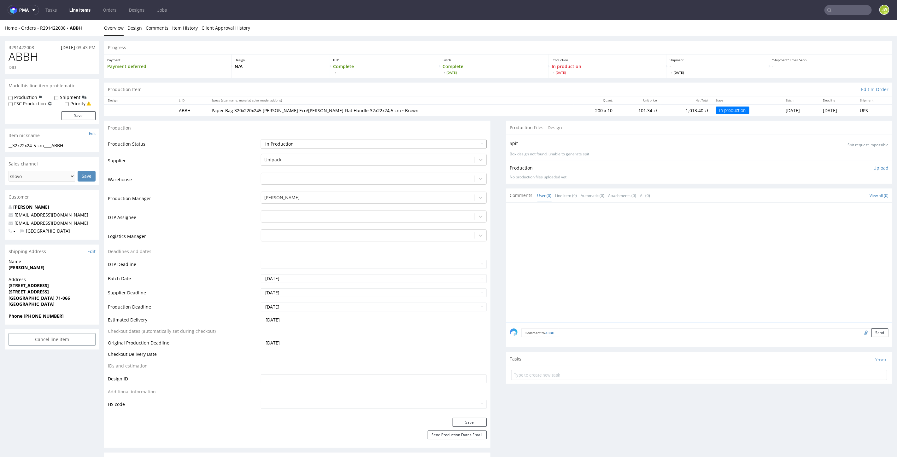
click at [269, 144] on select "Waiting for Artwork Waiting for Diecut Waiting for Mockup Waiting for DTP Waiti…" at bounding box center [373, 143] width 225 height 9
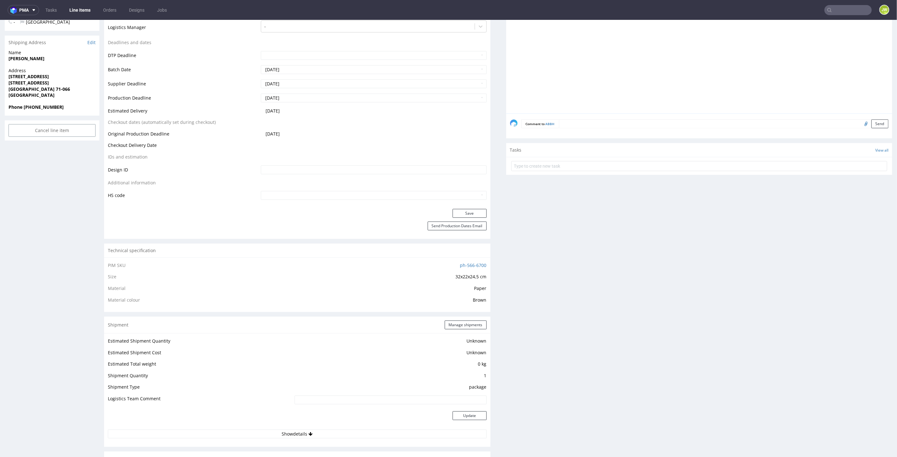
scroll to position [315, 0]
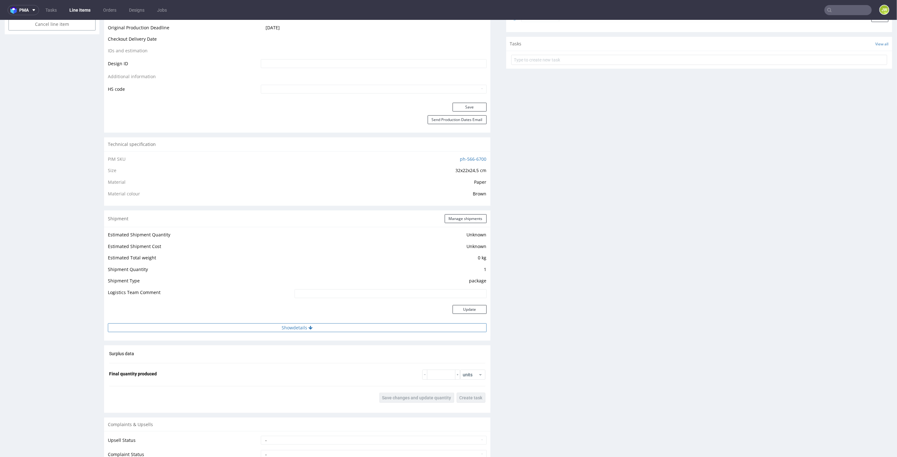
click at [282, 326] on button "Show details" at bounding box center [297, 327] width 379 height 9
click at [264, 377] on td "Tracking number and site are visible in emails and text messages sent to custom…" at bounding box center [351, 391] width 270 height 28
click at [260, 371] on td at bounding box center [351, 370] width 270 height 14
click at [258, 367] on input at bounding box center [352, 367] width 269 height 9
paste input "1Z5A15806892862158"
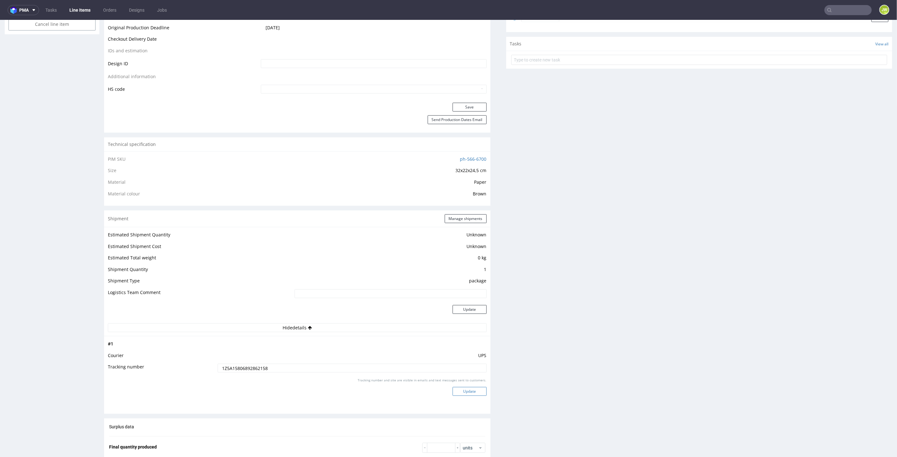
type input "1Z5A15806892862158"
click at [452, 388] on button "Update" at bounding box center [469, 391] width 34 height 9
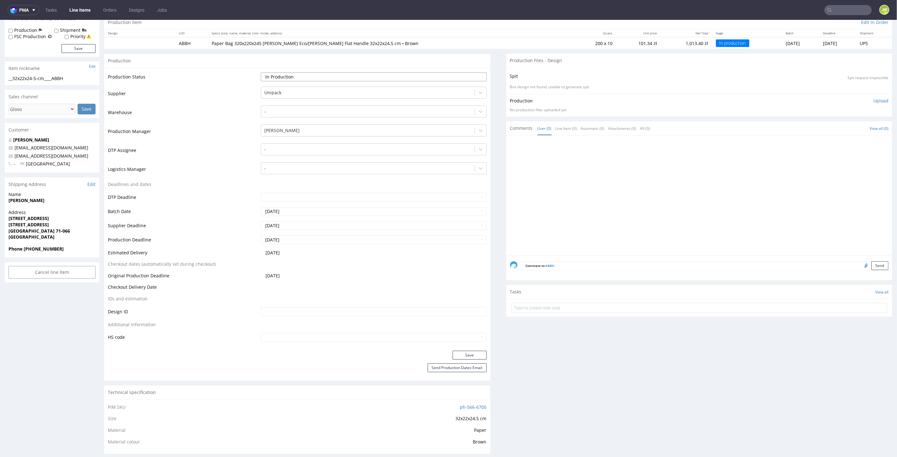
scroll to position [7, 0]
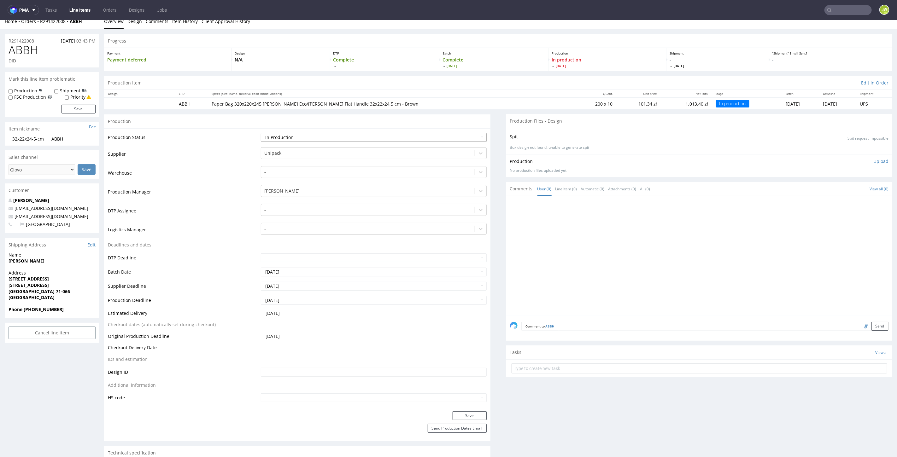
click at [269, 137] on select "Waiting for Artwork Waiting for Diecut Waiting for Mockup Waiting for DTP Waiti…" at bounding box center [373, 137] width 225 height 9
select select "production_complete"
click at [261, 133] on select "Waiting for Artwork Waiting for Diecut Waiting for Mockup Waiting for DTP Waiti…" at bounding box center [373, 137] width 225 height 9
click at [464, 415] on button "Save" at bounding box center [469, 415] width 34 height 9
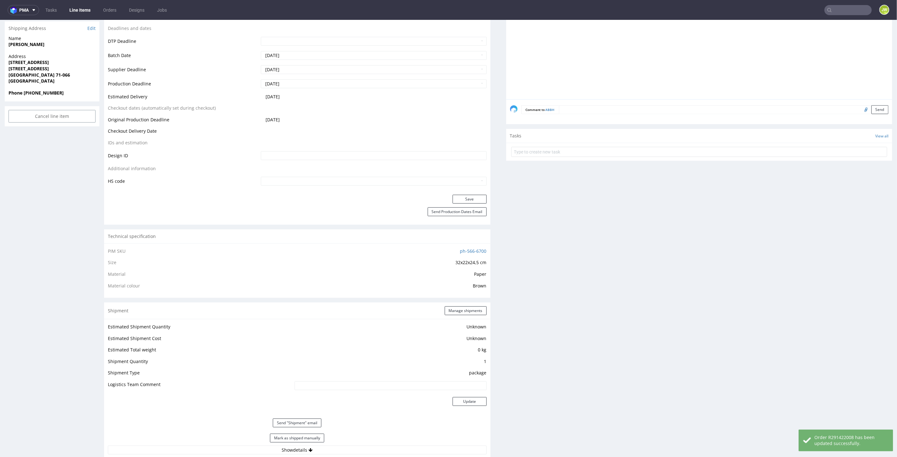
scroll to position [471, 0]
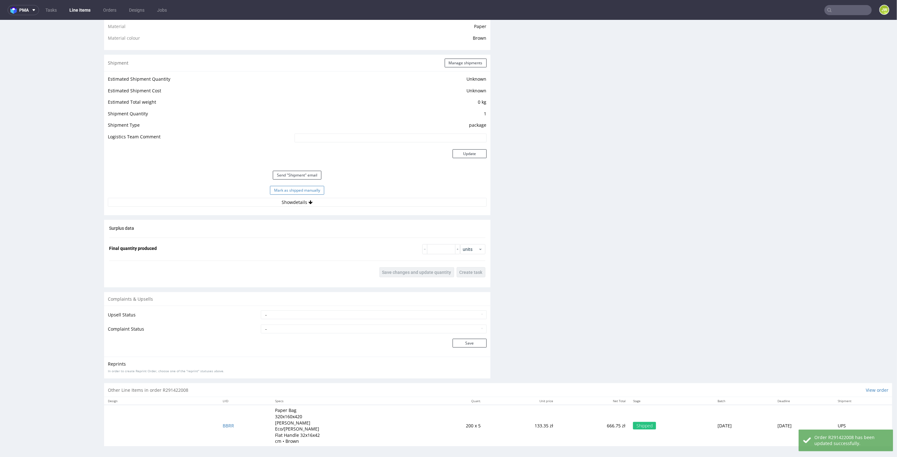
click at [274, 187] on button "Mark as shipped manually" at bounding box center [297, 190] width 54 height 9
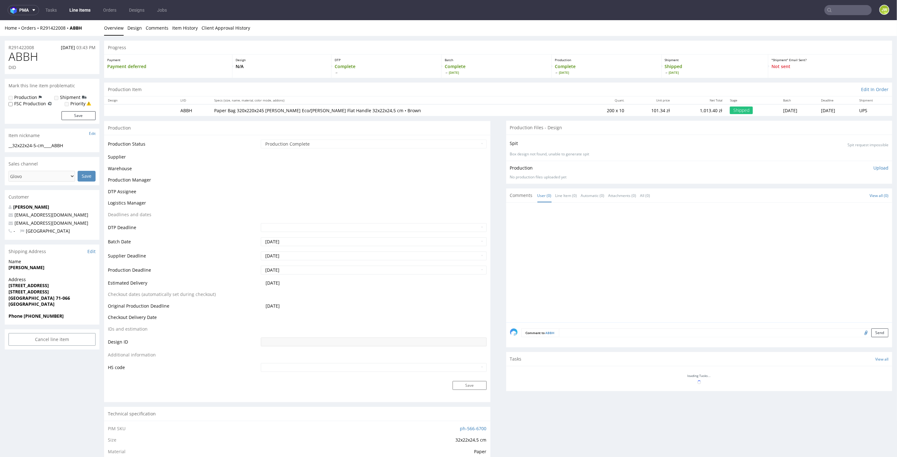
scroll to position [217, 0]
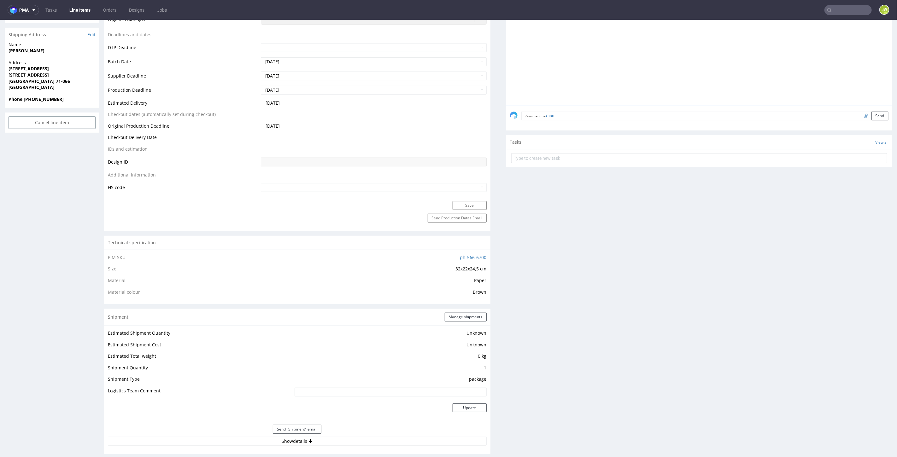
click at [835, 3] on nav "pma Tasks Line Items Orders Designs Jobs JW" at bounding box center [448, 10] width 897 height 20
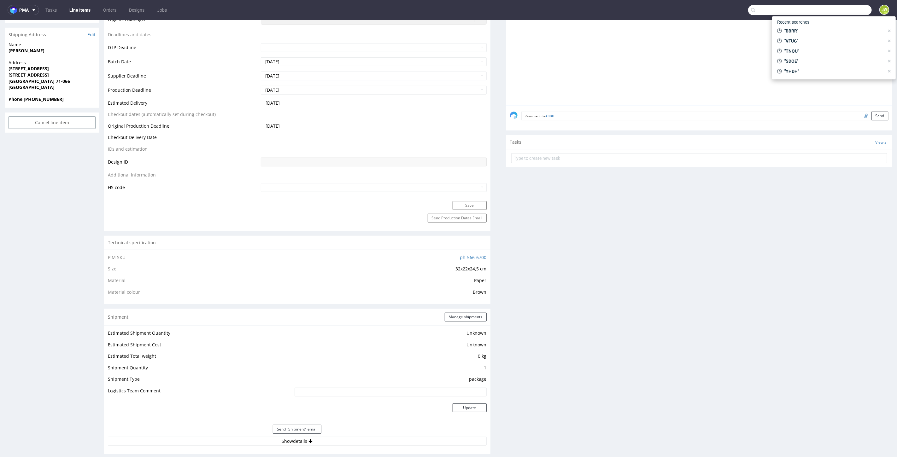
click at [834, 9] on input "text" at bounding box center [810, 10] width 124 height 10
paste input "RKWY"
type input "RKWY"
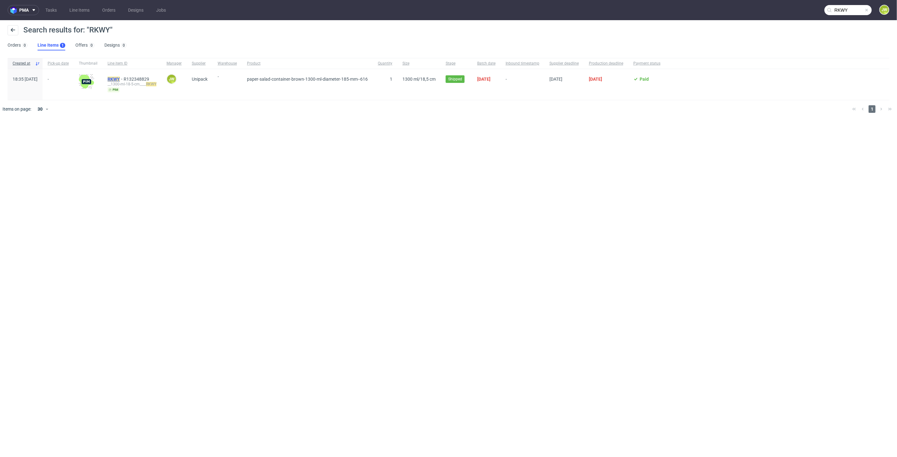
click at [120, 77] on mark "RKWY" at bounding box center [114, 79] width 12 height 5
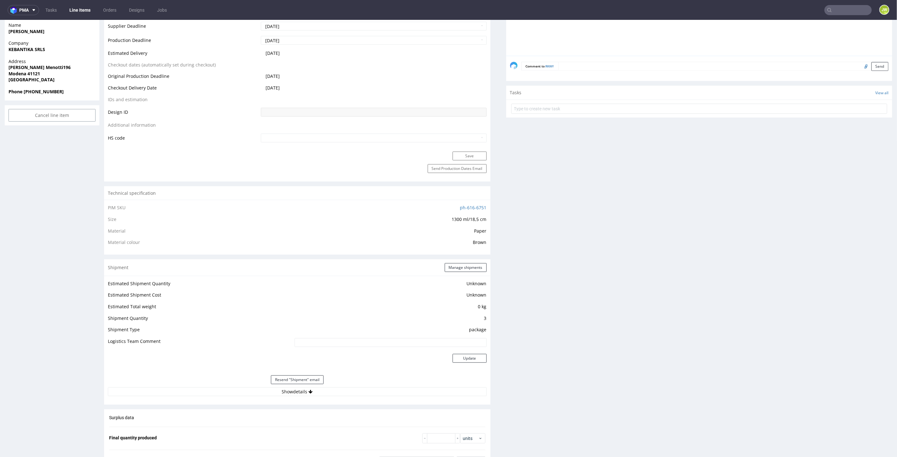
scroll to position [490, 0]
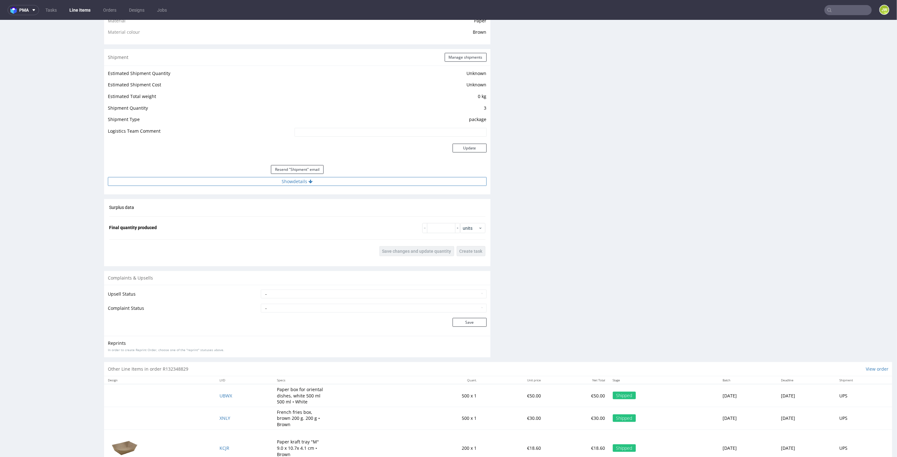
click at [285, 177] on button "Show details" at bounding box center [297, 181] width 379 height 9
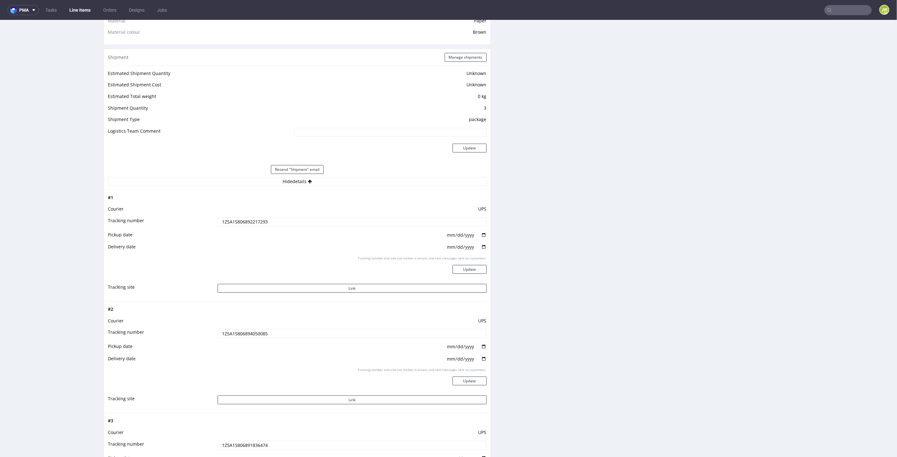
click at [241, 222] on input "1Z5A15806892217293" at bounding box center [352, 221] width 269 height 9
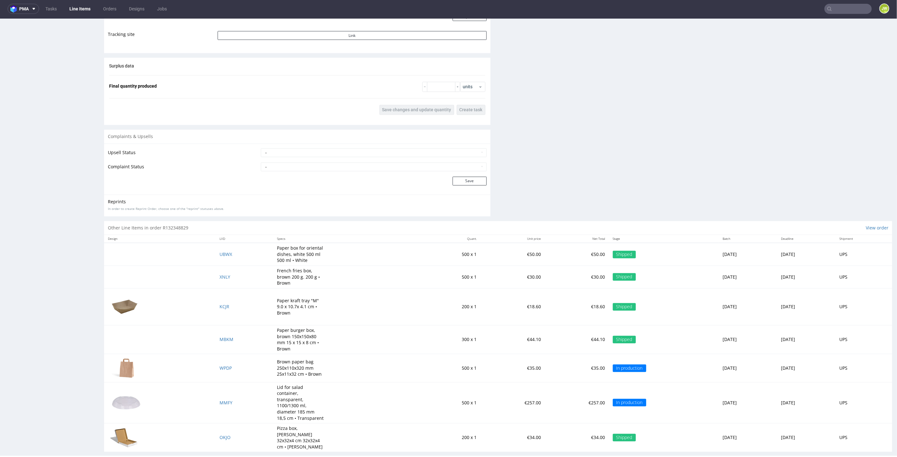
scroll to position [2, 0]
click at [219, 368] on span "WPDP" at bounding box center [225, 368] width 12 height 6
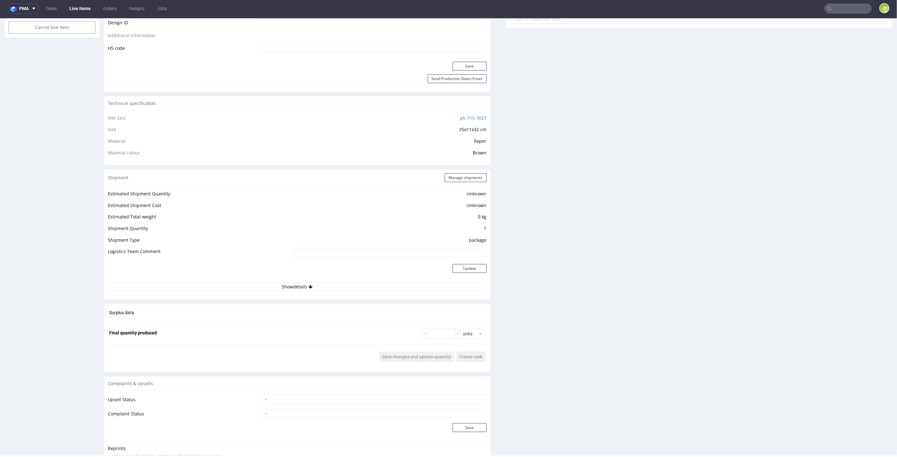
scroll to position [420, 0]
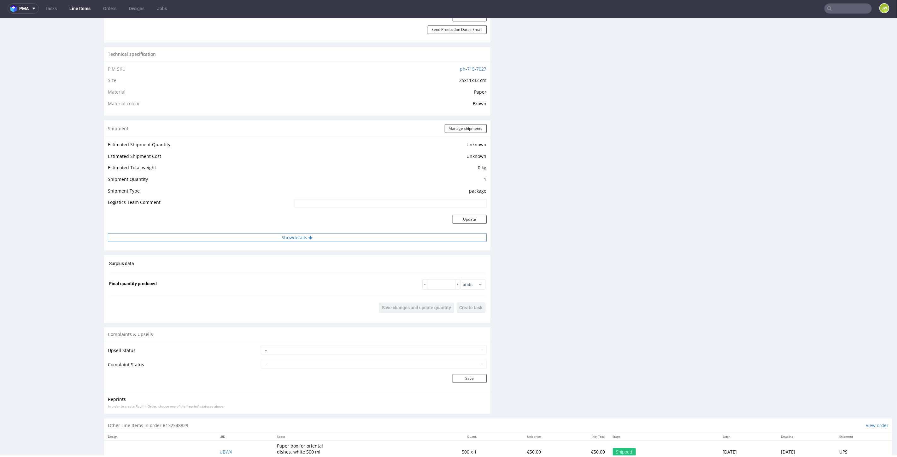
click at [273, 236] on button "Show details" at bounding box center [297, 237] width 379 height 9
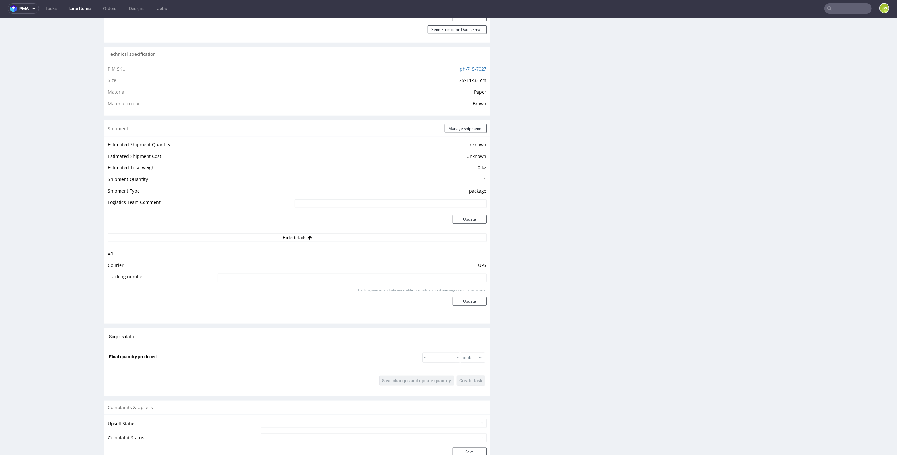
click at [267, 277] on input at bounding box center [352, 277] width 269 height 9
paste input "1Z5A15806892217293"
type input "1Z5A15806892217293"
click at [459, 305] on div "Tracking number and site are visible in emails and text messages sent to custom…" at bounding box center [352, 299] width 269 height 23
click at [453, 300] on button "Update" at bounding box center [469, 301] width 34 height 9
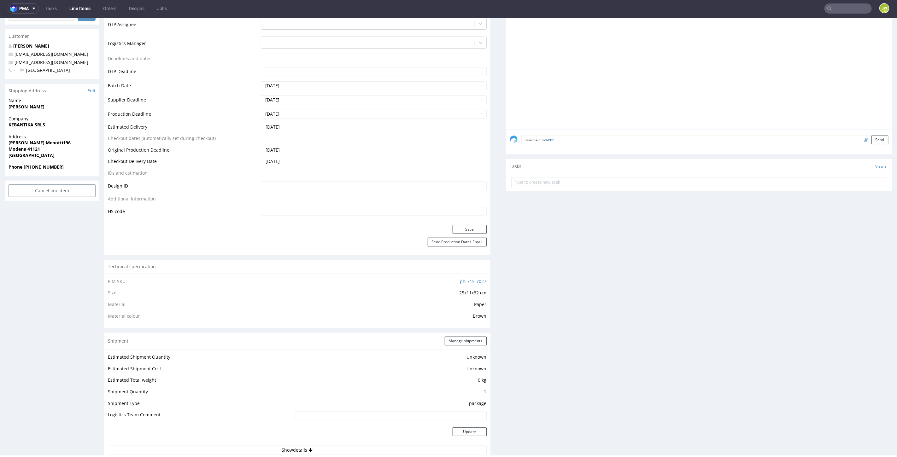
scroll to position [57, 0]
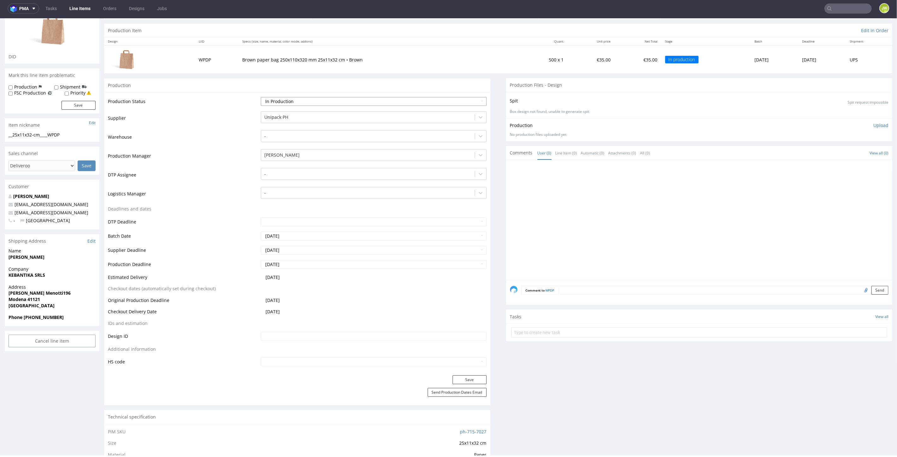
click at [267, 101] on select "Waiting for Artwork Waiting for Diecut Waiting for Mockup Waiting for DTP Waiti…" at bounding box center [373, 101] width 225 height 9
select select "production_complete"
click at [261, 97] on select "Waiting for Artwork Waiting for Diecut Waiting for Mockup Waiting for DTP Waiti…" at bounding box center [373, 101] width 225 height 9
click at [456, 380] on button "Save" at bounding box center [469, 379] width 34 height 9
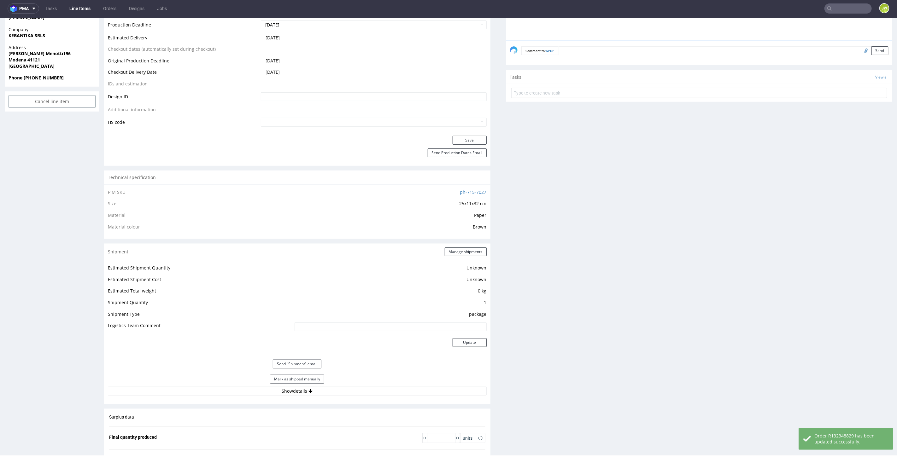
scroll to position [408, 0]
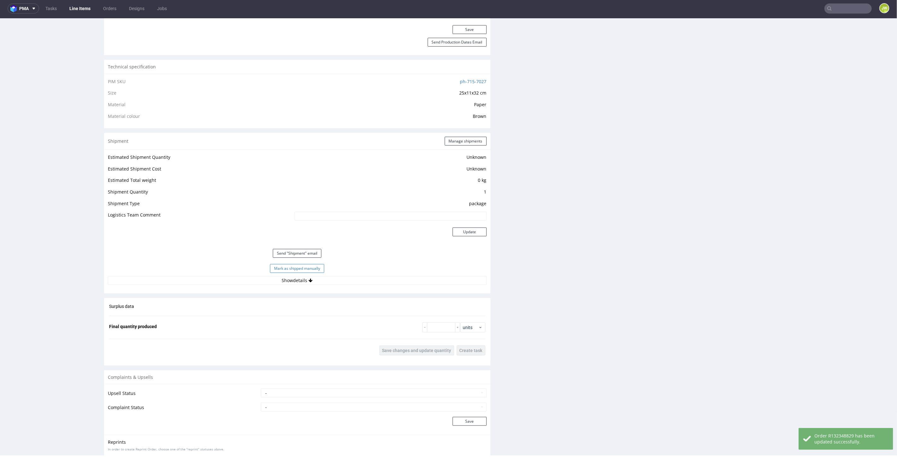
drag, startPoint x: 274, startPoint y: 267, endPoint x: 279, endPoint y: 267, distance: 4.7
click at [275, 267] on button "Mark as shipped manually" at bounding box center [297, 268] width 54 height 9
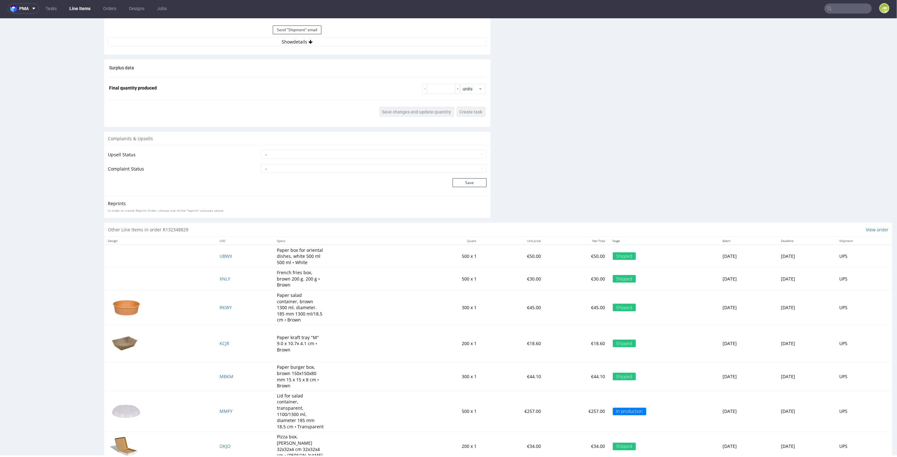
scroll to position [640, 0]
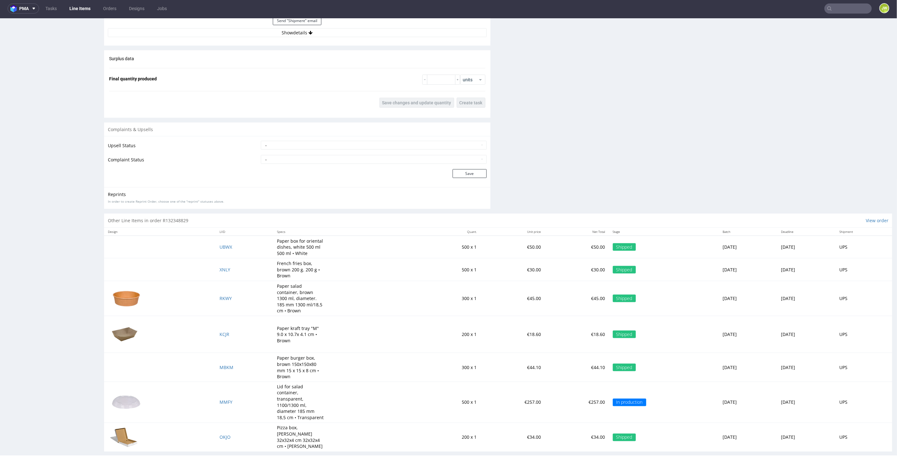
click at [216, 398] on td "MMFY" at bounding box center [244, 401] width 57 height 41
click at [219, 399] on span "MMFY" at bounding box center [225, 402] width 13 height 6
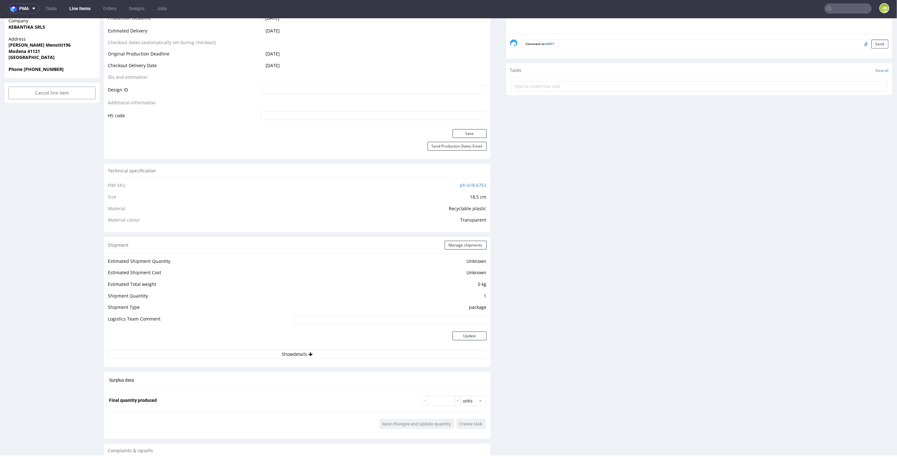
scroll to position [385, 0]
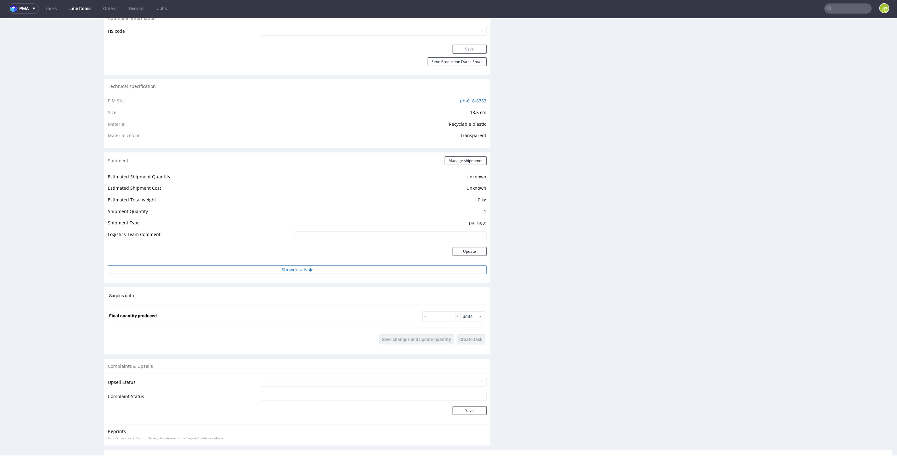
click at [278, 266] on button "Show details" at bounding box center [297, 269] width 379 height 9
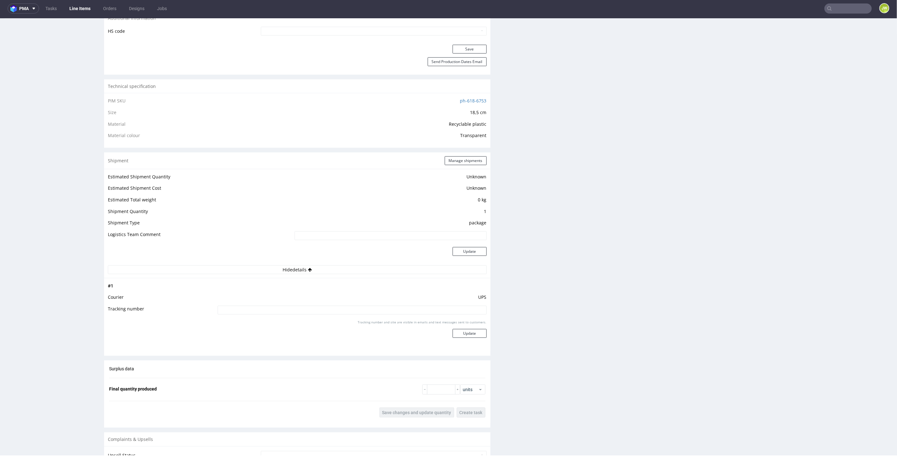
click at [279, 308] on input at bounding box center [352, 309] width 269 height 9
paste input "1Z5A15806892217293"
type input "1Z5A15806892217293"
click at [461, 333] on button "Update" at bounding box center [469, 333] width 34 height 9
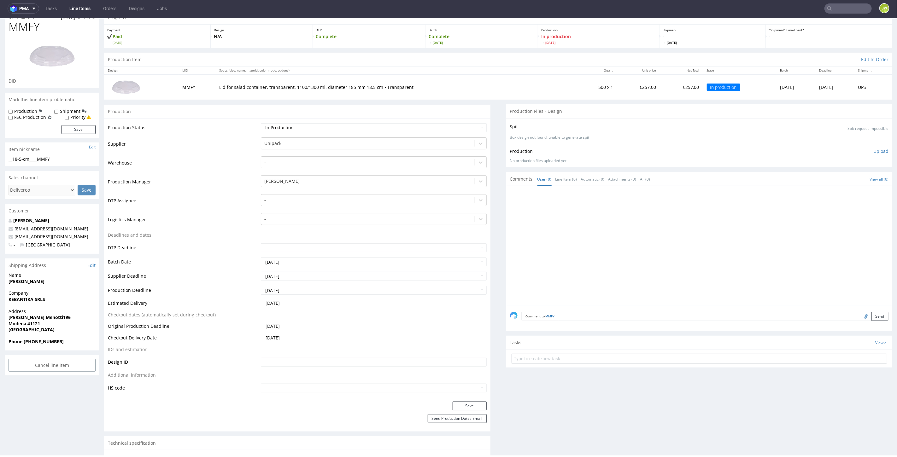
scroll to position [0, 0]
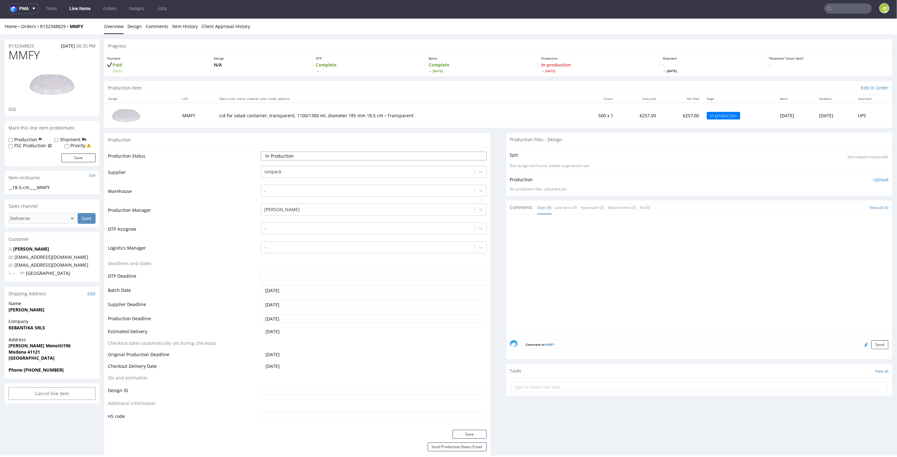
click at [266, 154] on select "Waiting for Artwork Waiting for Diecut Waiting for Mockup Waiting for DTP Waiti…" at bounding box center [373, 155] width 225 height 9
select select "production_complete"
click at [261, 151] on select "Waiting for Artwork Waiting for Diecut Waiting for Mockup Waiting for DTP Waiti…" at bounding box center [373, 155] width 225 height 9
click at [462, 436] on button "Save" at bounding box center [469, 434] width 34 height 9
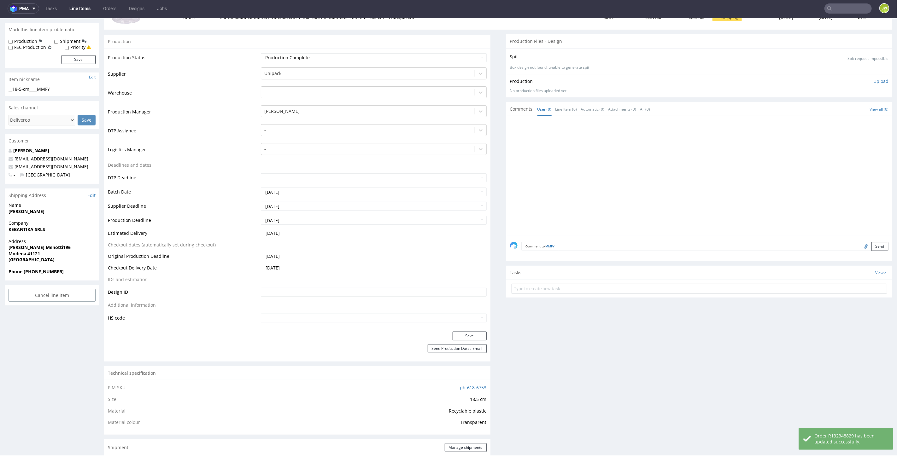
scroll to position [315, 0]
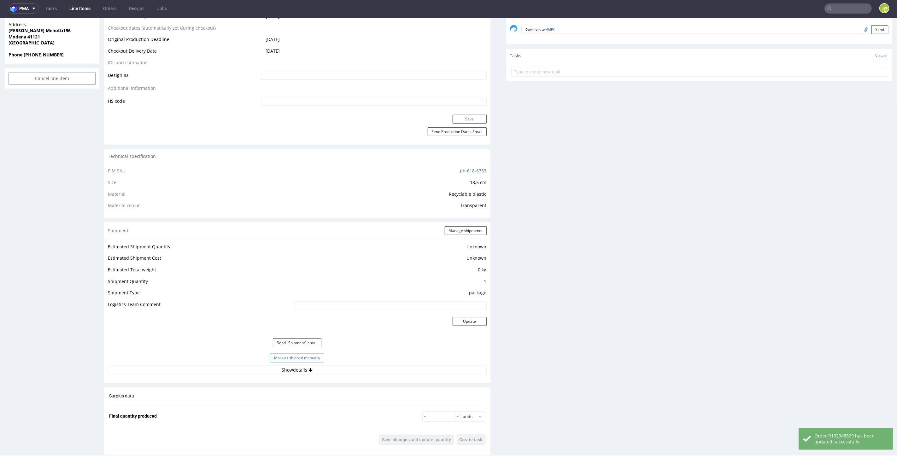
click at [296, 355] on button "Mark as shipped manually" at bounding box center [297, 357] width 54 height 9
click at [298, 369] on button "Show details" at bounding box center [297, 369] width 379 height 9
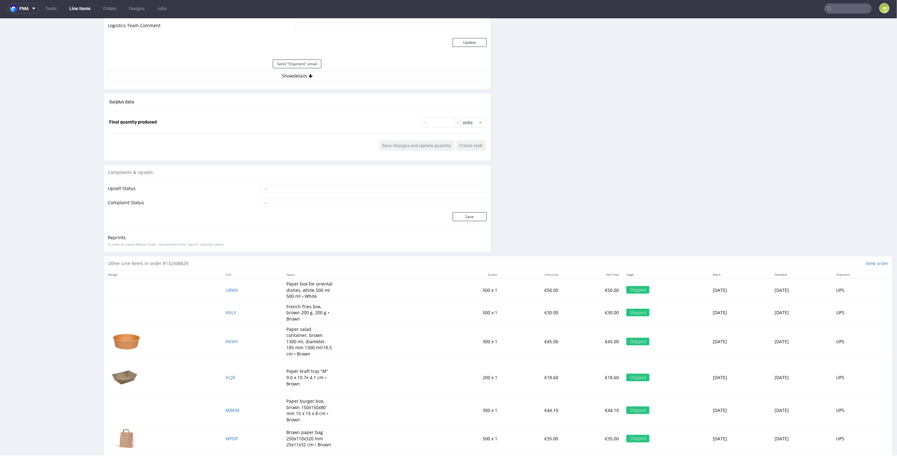
scroll to position [491, 0]
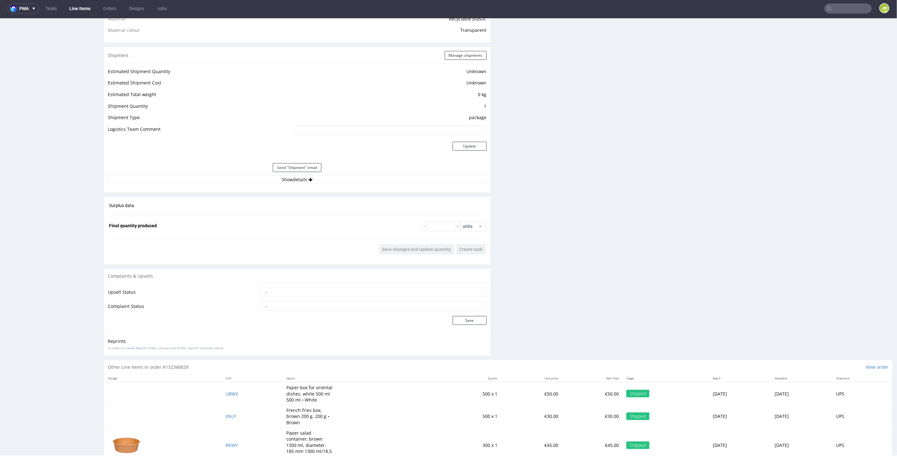
click at [835, 4] on input "text" at bounding box center [847, 8] width 47 height 10
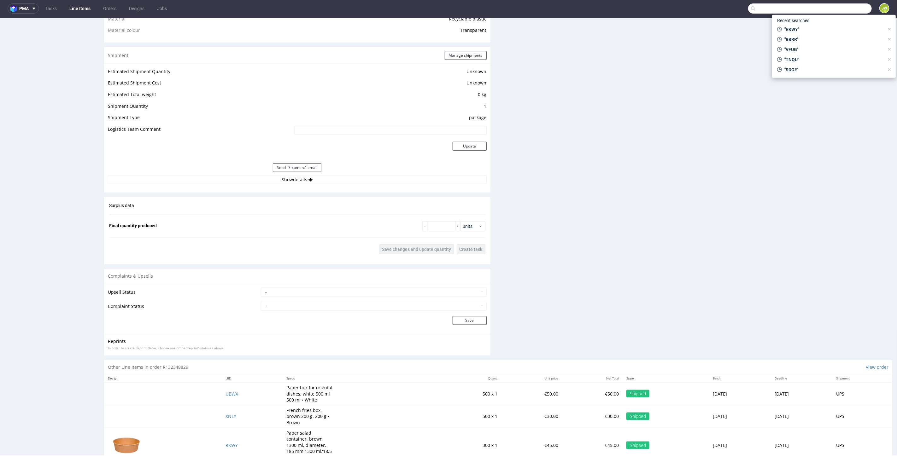
paste input "UIID"
type input "UIID"
click at [790, 26] on span "UIID" at bounding box center [791, 24] width 8 height 5
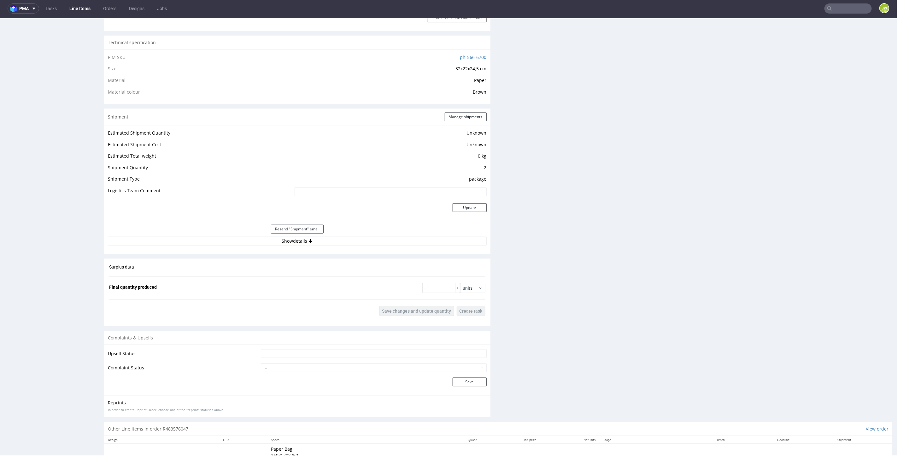
scroll to position [420, 0]
click at [283, 233] on button "Show details" at bounding box center [297, 236] width 379 height 9
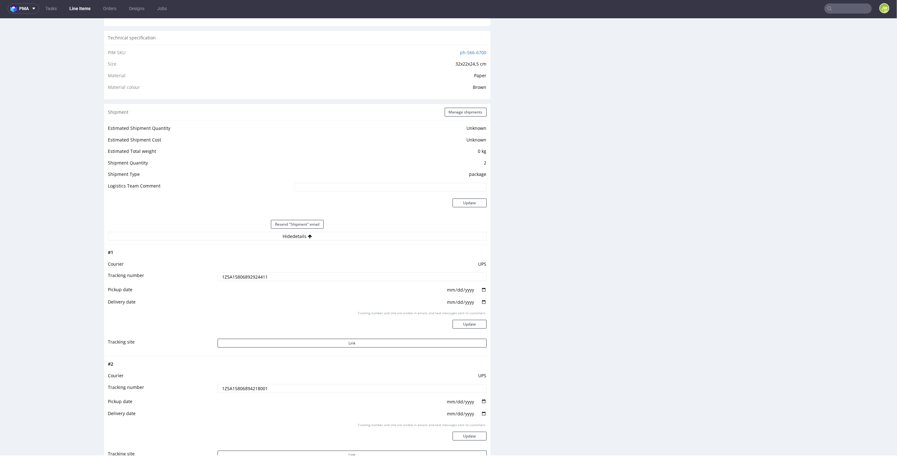
click at [246, 276] on input "1Z5A15806892924411" at bounding box center [352, 276] width 269 height 9
click at [247, 276] on input "1Z5A15806892924411" at bounding box center [352, 276] width 269 height 9
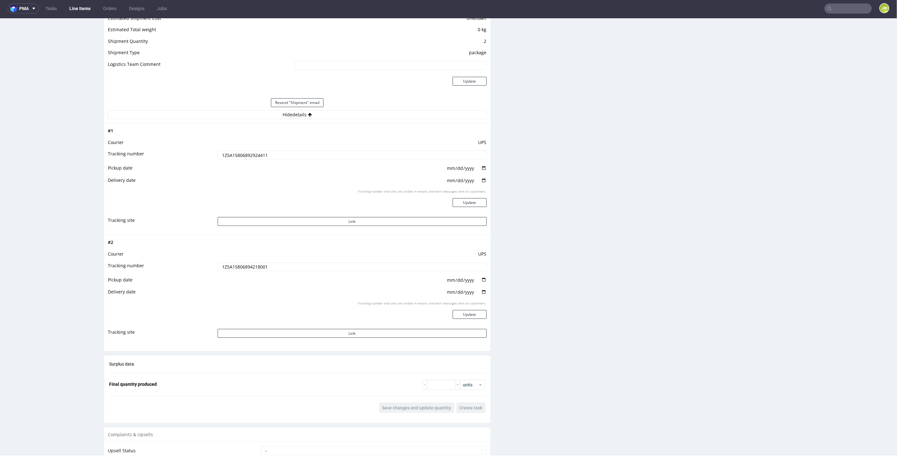
scroll to position [673, 0]
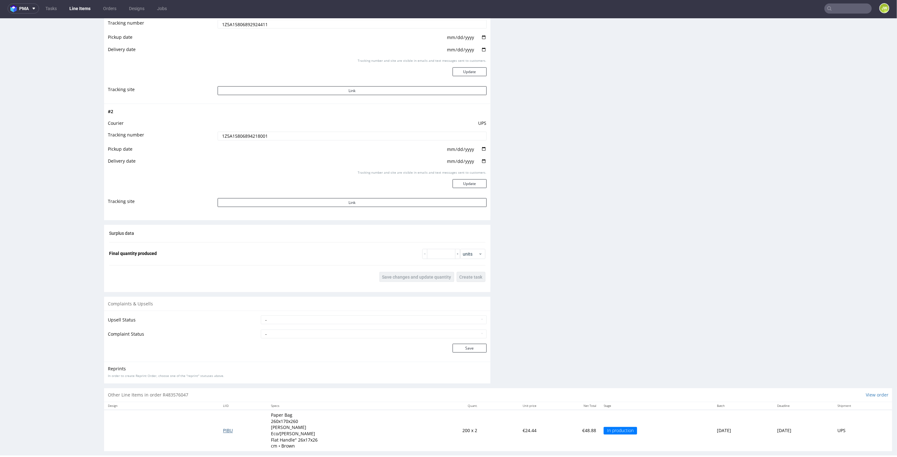
click at [223, 428] on span "PIBU" at bounding box center [228, 430] width 10 height 6
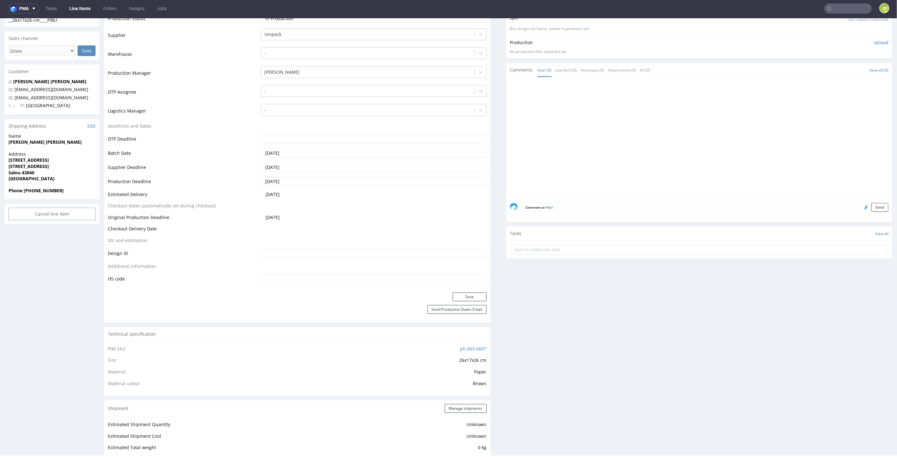
scroll to position [315, 0]
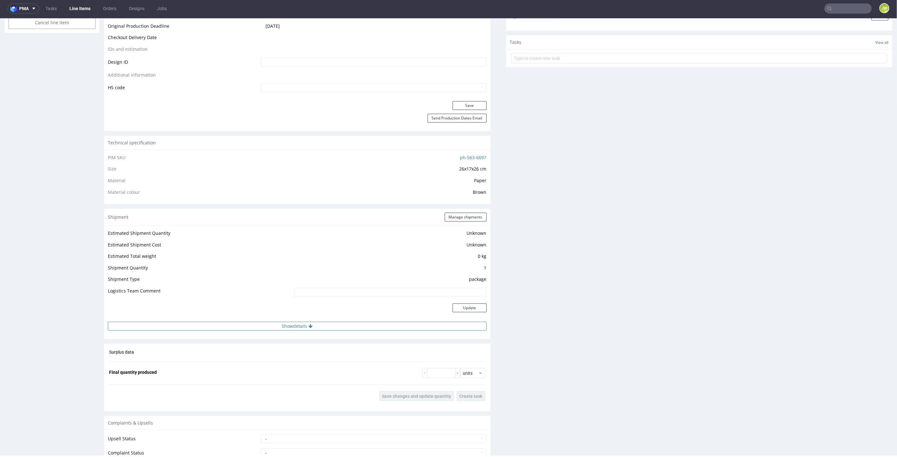
click button "Show details"
click input
paste input "1Z5A15806892924411"
type input "1Z5A15806892924411"
click button "Update"
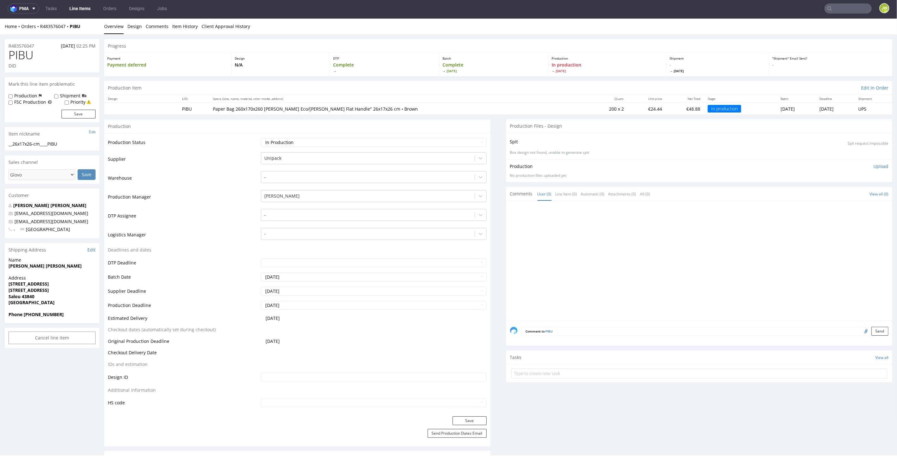
scroll to position [0, 0]
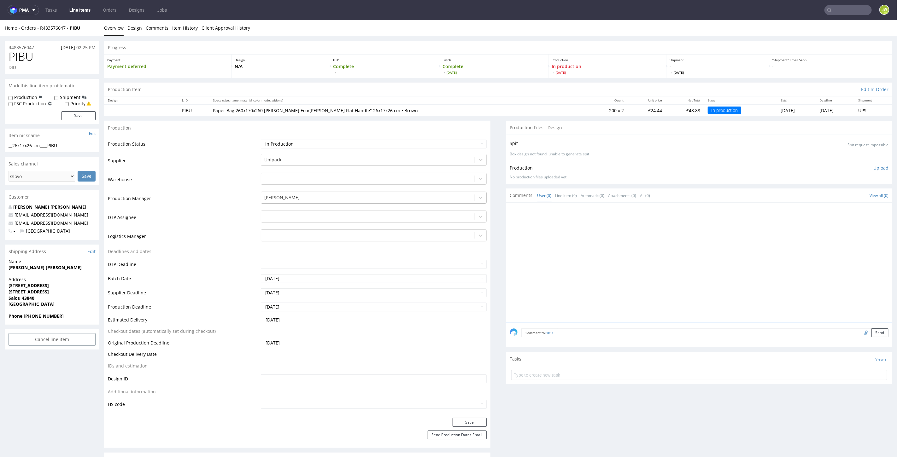
drag, startPoint x: 267, startPoint y: 139, endPoint x: 274, endPoint y: 199, distance: 59.6
click at [267, 139] on select "Waiting for Artwork Waiting for Diecut Waiting for Mockup Waiting for DTP Waiti…" at bounding box center [373, 143] width 225 height 9
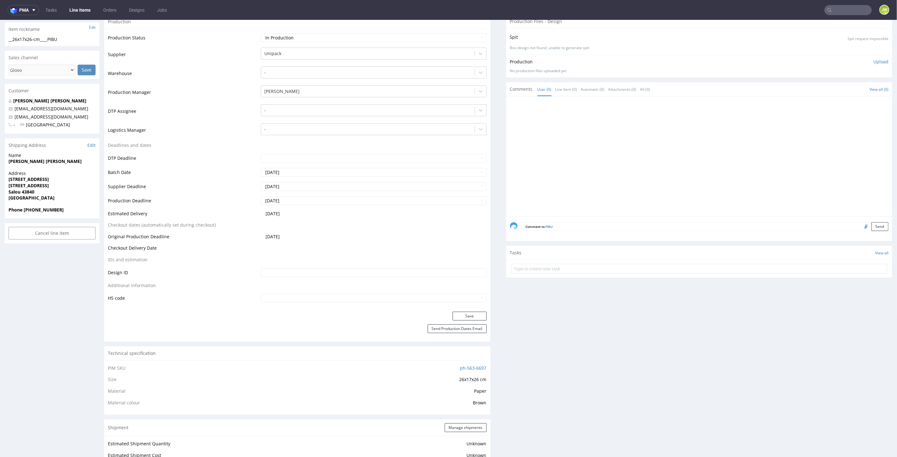
scroll to position [70, 0]
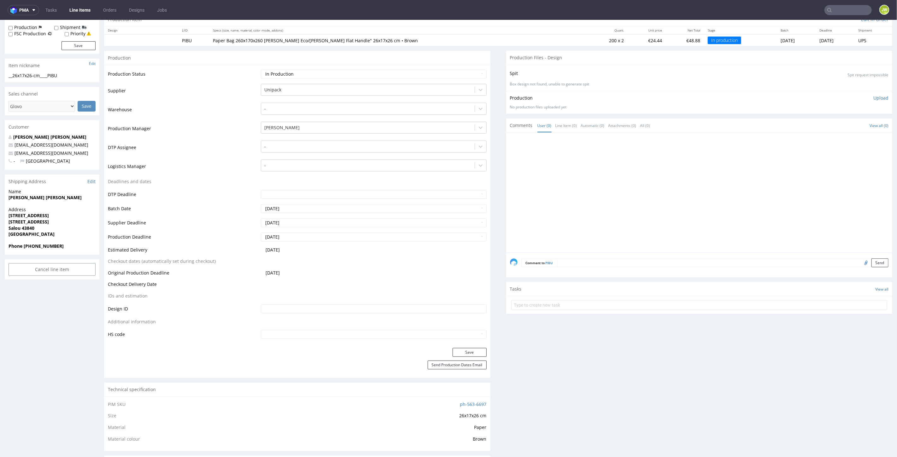
click at [268, 79] on td "Waiting for Artwork Waiting for Diecut Waiting for Mockup Waiting for DTP Waiti…" at bounding box center [372, 76] width 227 height 14
drag, startPoint x: 267, startPoint y: 73, endPoint x: 268, endPoint y: 77, distance: 4.3
click at [267, 73] on select "Waiting for Artwork Waiting for Diecut Waiting for Mockup Waiting for DTP Waiti…" at bounding box center [373, 73] width 225 height 9
select select "production_complete"
click at [261, 69] on select "Waiting for Artwork Waiting for Diecut Waiting for Mockup Waiting for DTP Waiti…" at bounding box center [373, 73] width 225 height 9
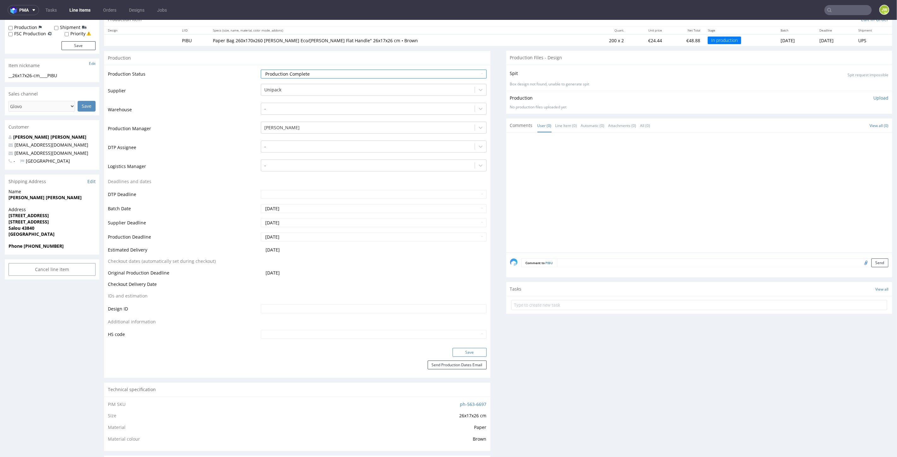
click at [452, 354] on button "Save" at bounding box center [469, 352] width 34 height 9
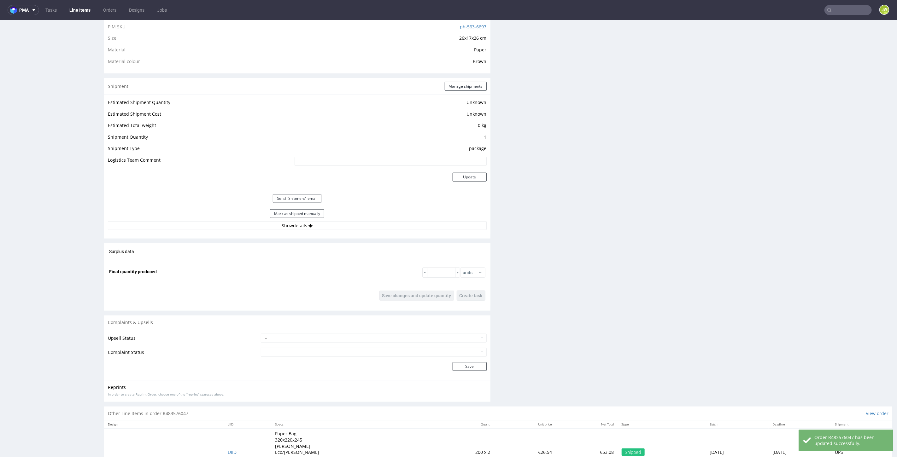
scroll to position [471, 0]
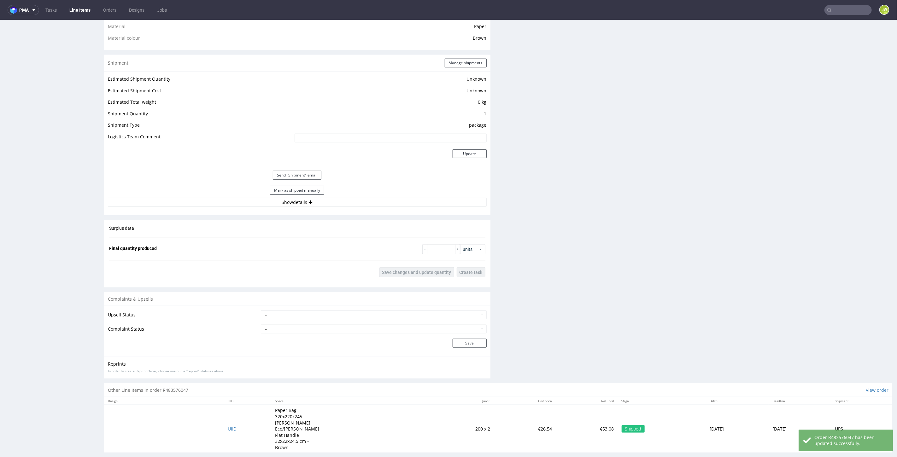
click div "Mark as shipped manually"
click button "Mark as shipped manually"
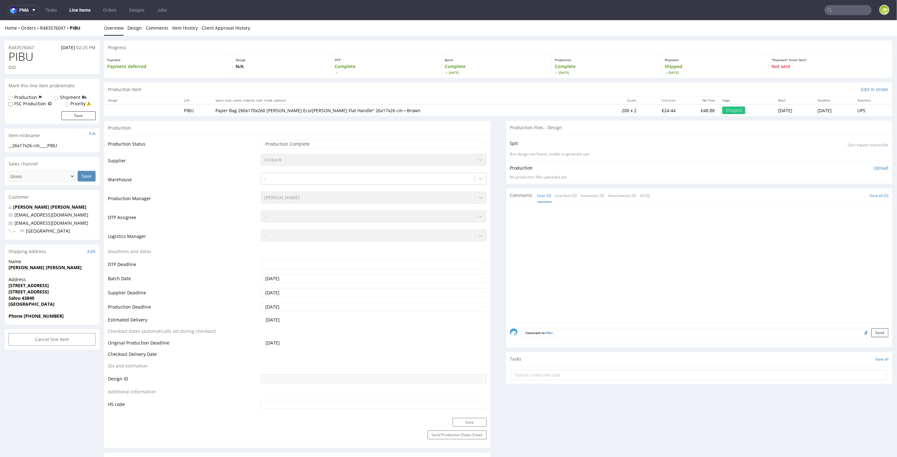
scroll to position [0, 0]
click at [851, 7] on input "text" at bounding box center [847, 10] width 47 height 10
paste input "SPBI"
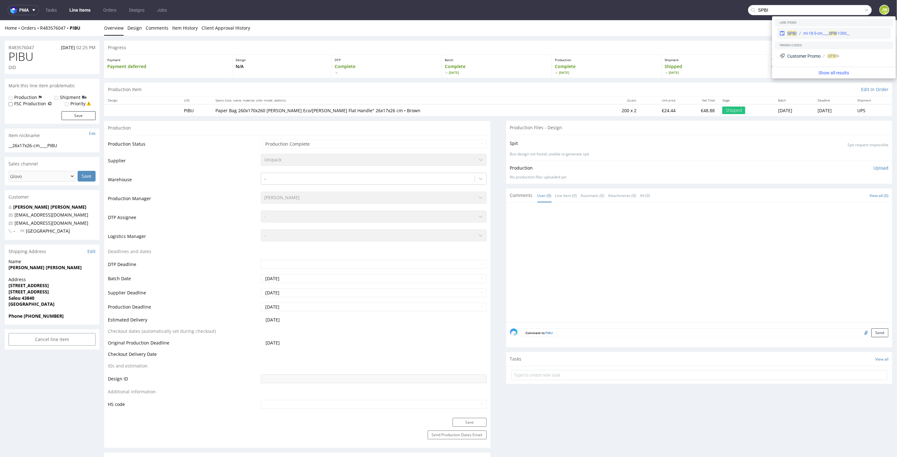
type input "SPBI"
click at [783, 32] on icon at bounding box center [781, 33] width 5 height 5
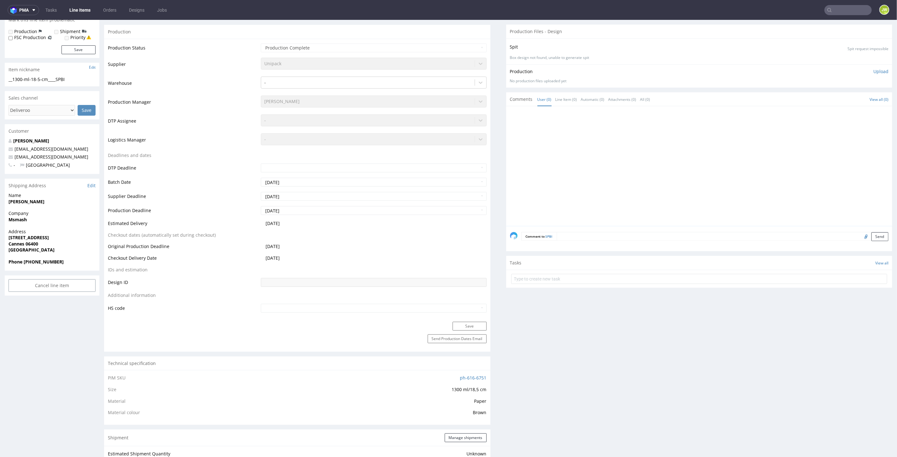
scroll to position [280, 0]
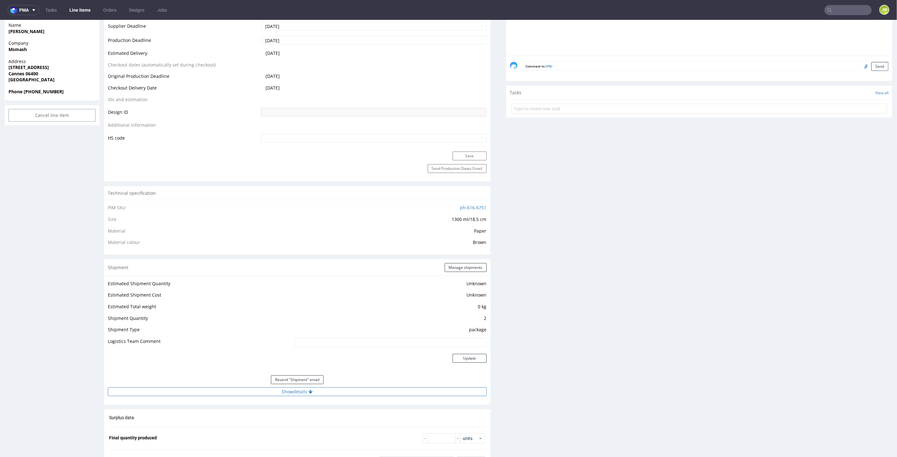
click at [283, 393] on button "Show details" at bounding box center [297, 391] width 379 height 9
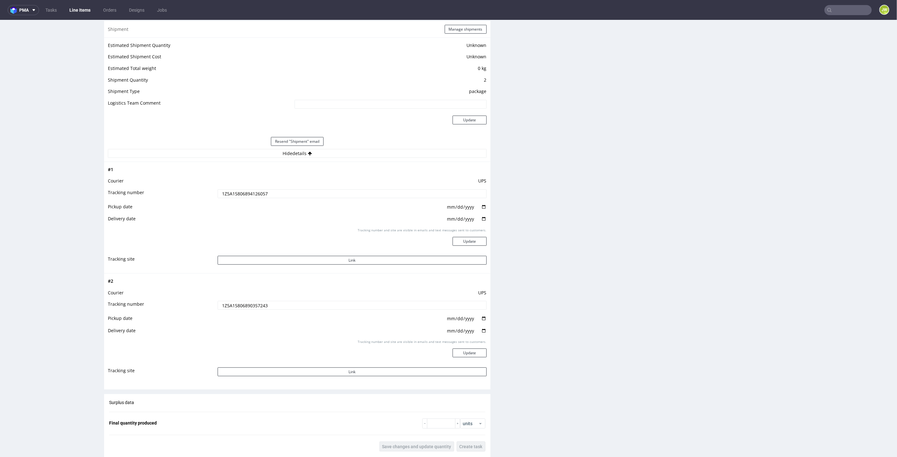
scroll to position [525, 0]
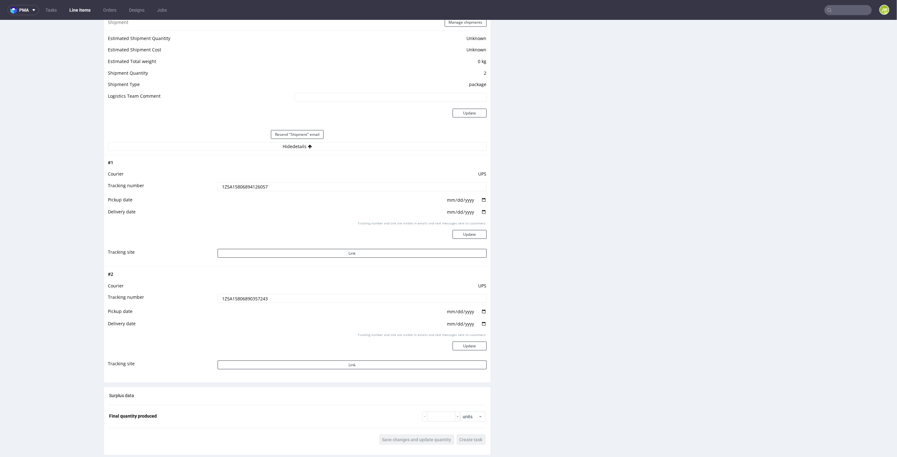
click at [234, 182] on input "1Z5A15806894126057" at bounding box center [352, 186] width 269 height 9
click at [233, 183] on input "1Z5A15806894126057" at bounding box center [352, 186] width 269 height 9
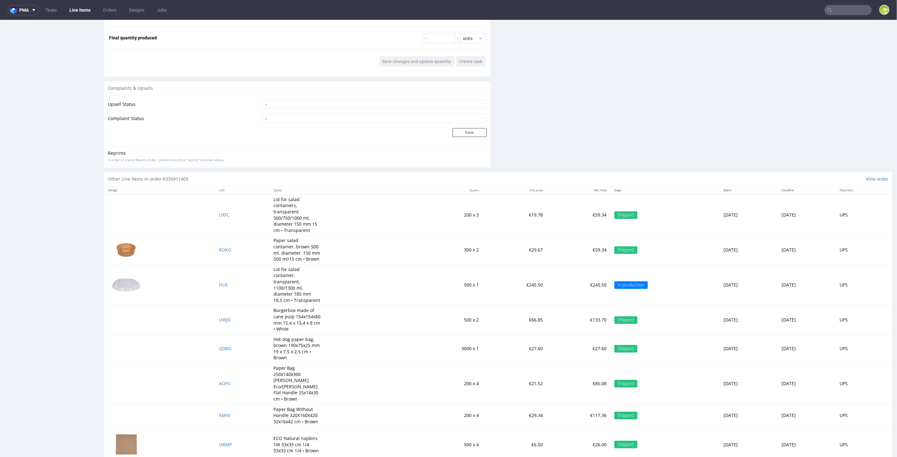
scroll to position [907, 0]
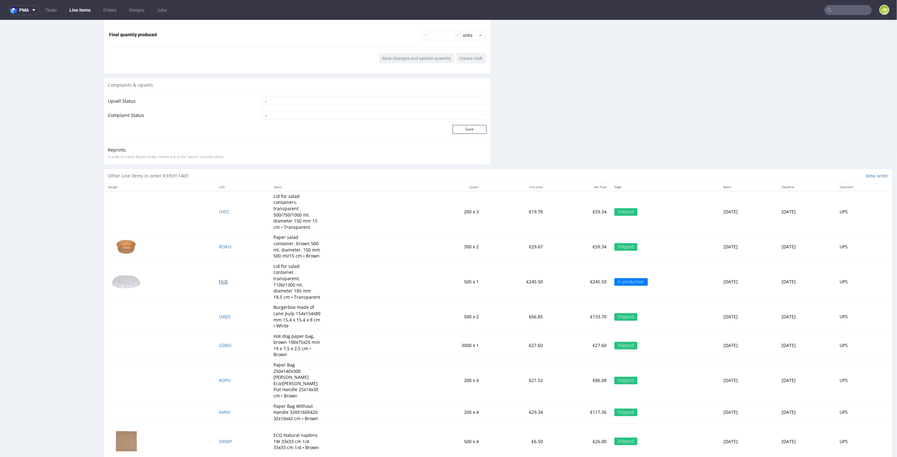
click at [219, 279] on span "FIUE" at bounding box center [223, 282] width 9 height 6
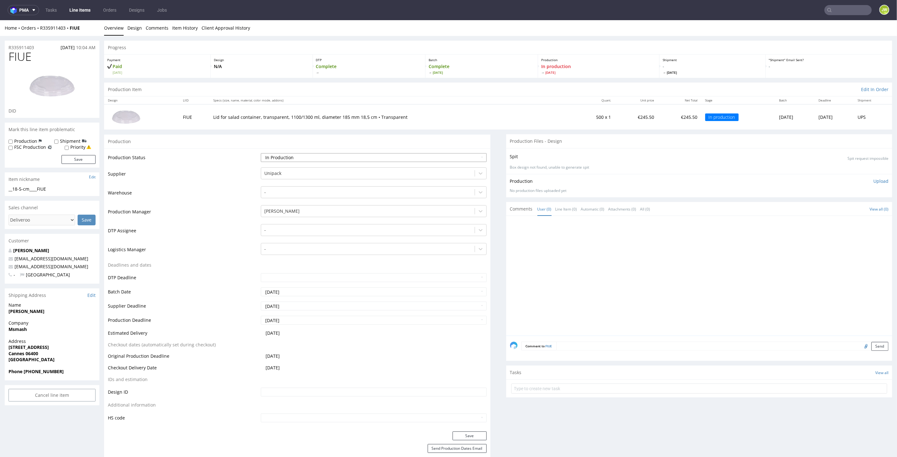
click at [274, 156] on select "Waiting for Artwork Waiting for Diecut Waiting for Mockup Waiting for DTP Waiti…" at bounding box center [373, 157] width 225 height 9
click at [274, 339] on td "2025-08-29" at bounding box center [372, 335] width 227 height 12
click at [271, 155] on select "Waiting for Artwork Waiting for Diecut Waiting for Mockup Waiting for DTP Waiti…" at bounding box center [373, 157] width 225 height 9
select select "production_complete"
click at [261, 153] on select "Waiting for Artwork Waiting for Diecut Waiting for Mockup Waiting for DTP Waiti…" at bounding box center [373, 157] width 225 height 9
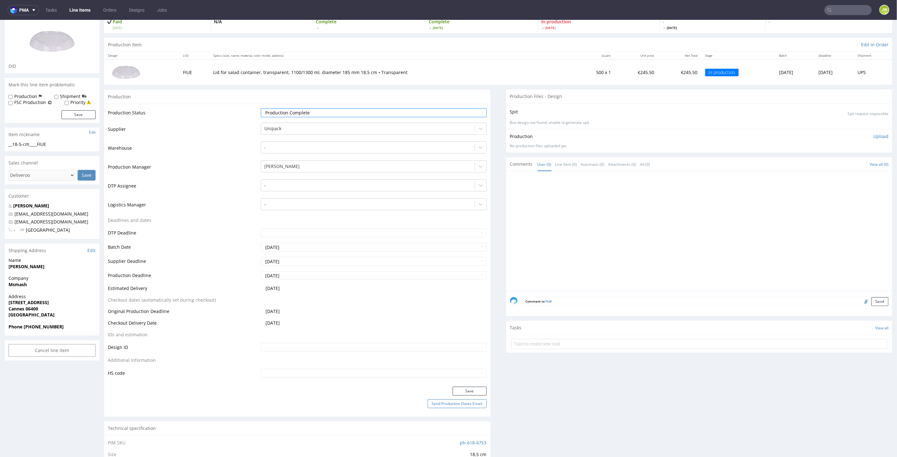
scroll to position [70, 0]
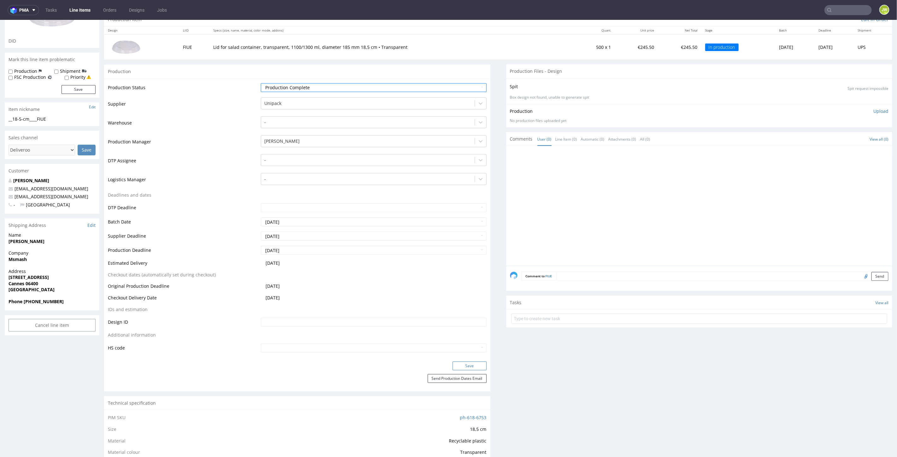
click at [452, 368] on button "Save" at bounding box center [469, 365] width 34 height 9
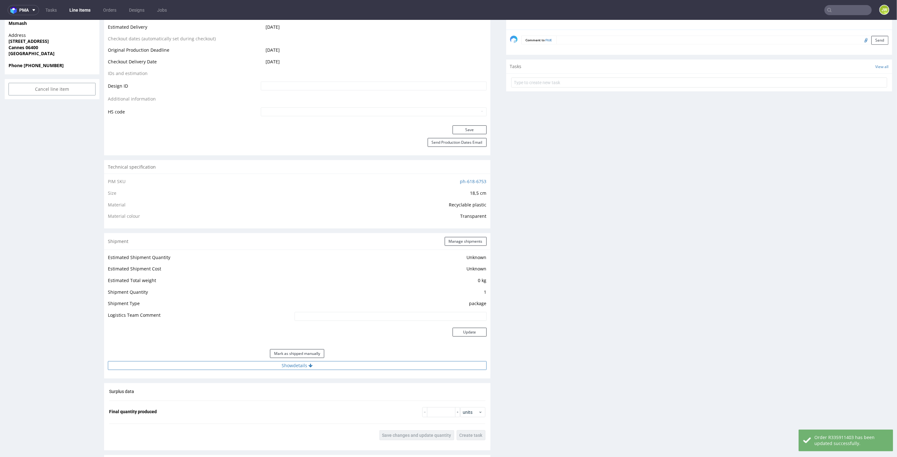
scroll to position [315, 0]
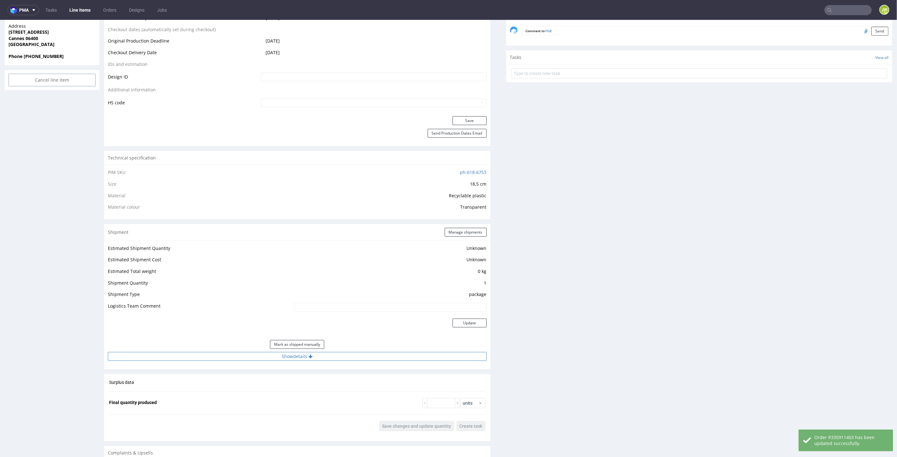
click at [282, 353] on button "Show details" at bounding box center [297, 356] width 379 height 9
click at [287, 393] on input at bounding box center [352, 396] width 269 height 9
paste input "1Z5A15806894126057"
type input "1Z5A15806894126057"
click at [454, 416] on button "Update" at bounding box center [469, 420] width 34 height 9
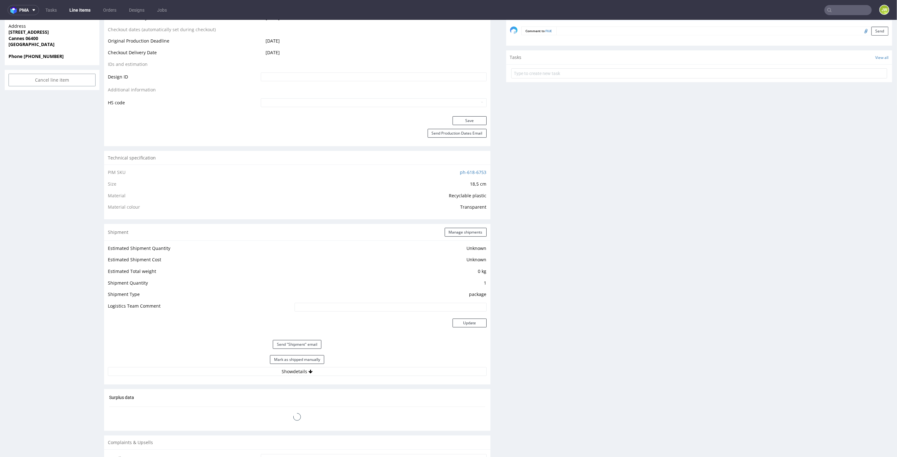
scroll to position [525, 0]
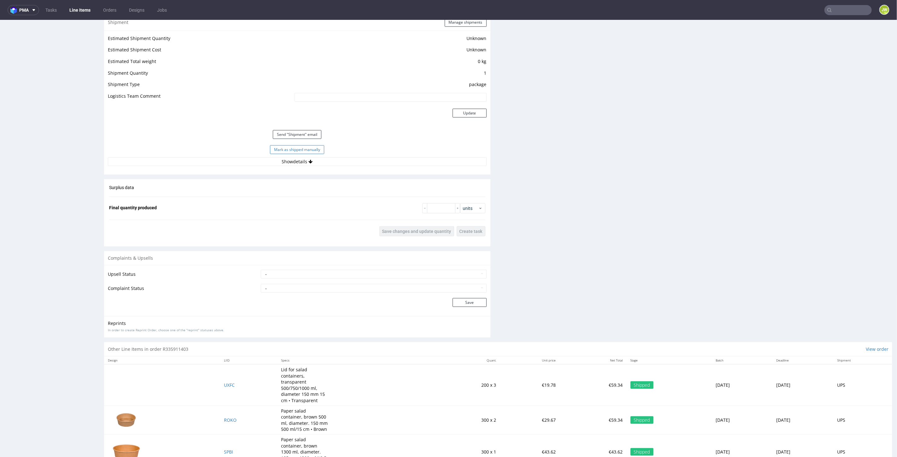
click at [273, 145] on button "Mark as shipped manually" at bounding box center [297, 149] width 54 height 9
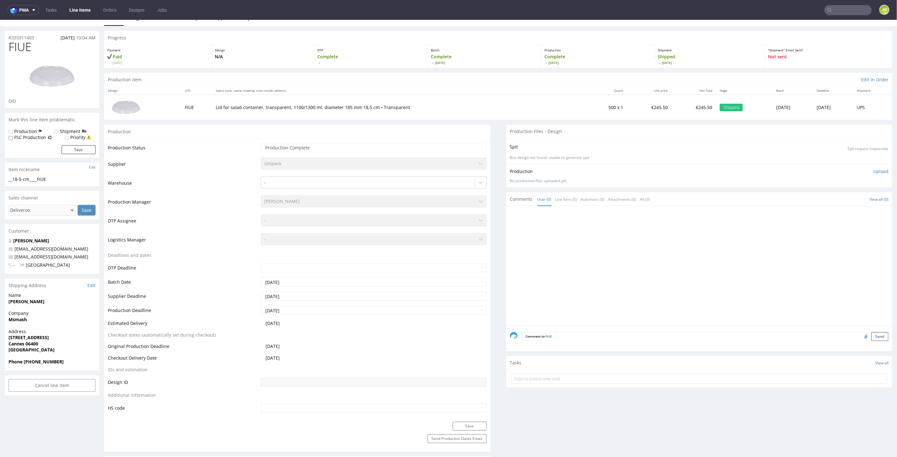
scroll to position [0, 0]
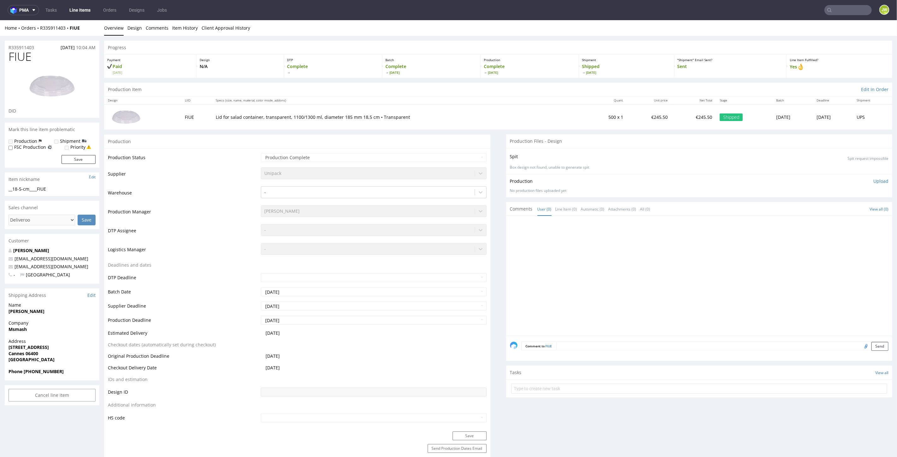
click at [79, 12] on link "Line Items" at bounding box center [80, 10] width 29 height 10
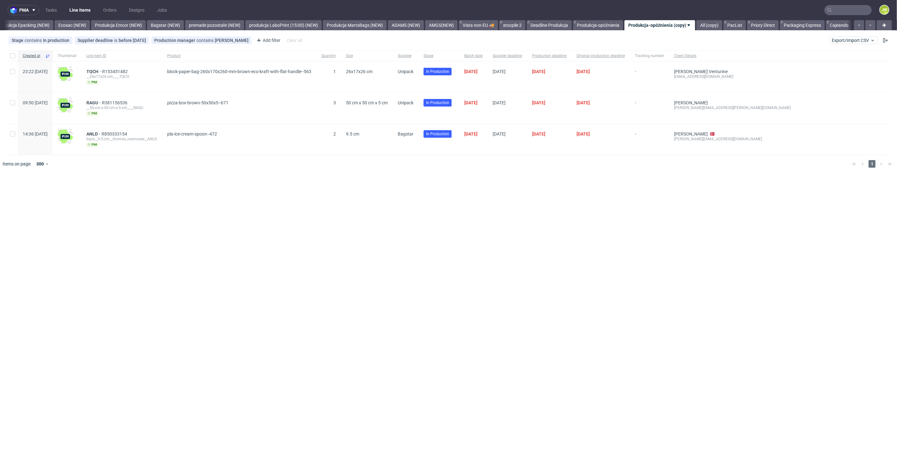
scroll to position [0, 1299]
click at [550, 204] on div "pma Tasks Line Items Orders Designs Jobs JW All DTP Late Shipped Shipments DTP …" at bounding box center [448, 228] width 897 height 457
click at [352, 195] on div "pma Tasks Line Items Orders Designs Jobs JW All DTP Late Shipped Shipments DTP …" at bounding box center [448, 228] width 897 height 457
click at [112, 23] on link "Produkcja Emcor (NEW)" at bounding box center [118, 25] width 55 height 10
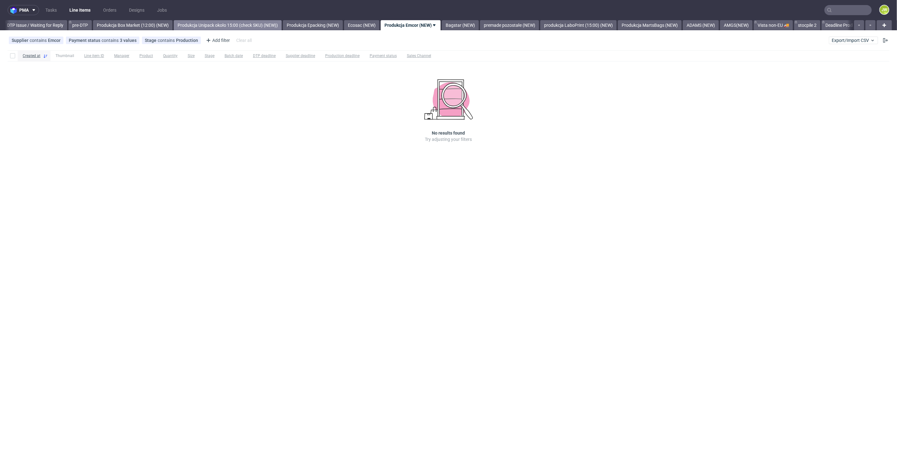
click at [260, 24] on link "Produkcja Unipack około 15:00 (check SKU) (NEW))" at bounding box center [228, 25] width 108 height 10
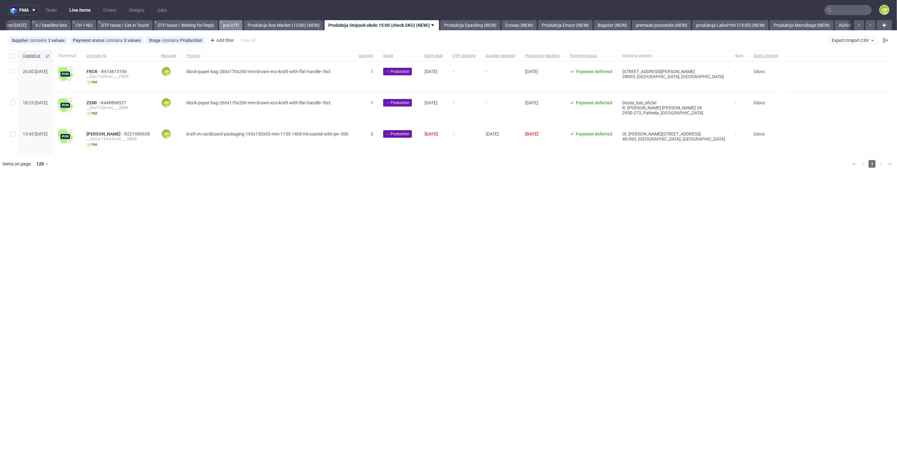
scroll to position [0, 811]
click at [12, 57] on input "checkbox" at bounding box center [12, 55] width 5 height 5
checkbox input "true"
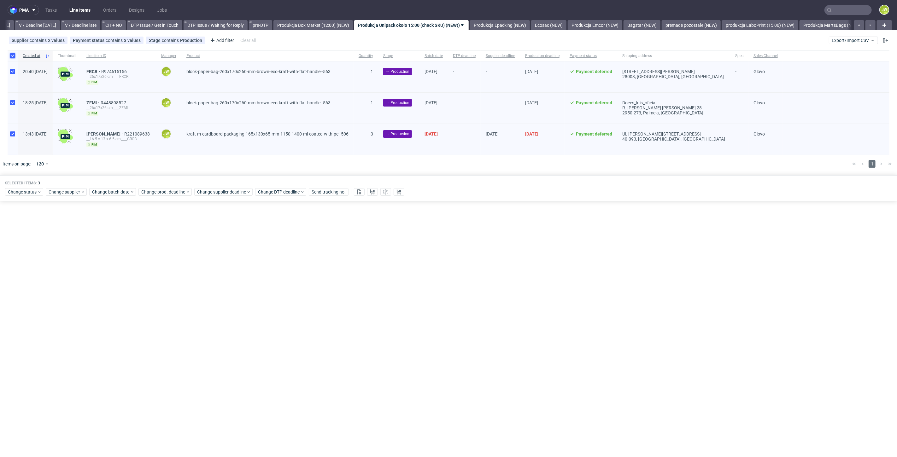
checkbox input "true"
click at [113, 191] on span "Change batch date" at bounding box center [111, 192] width 38 height 6
click at [154, 262] on span "22" at bounding box center [151, 262] width 5 height 6
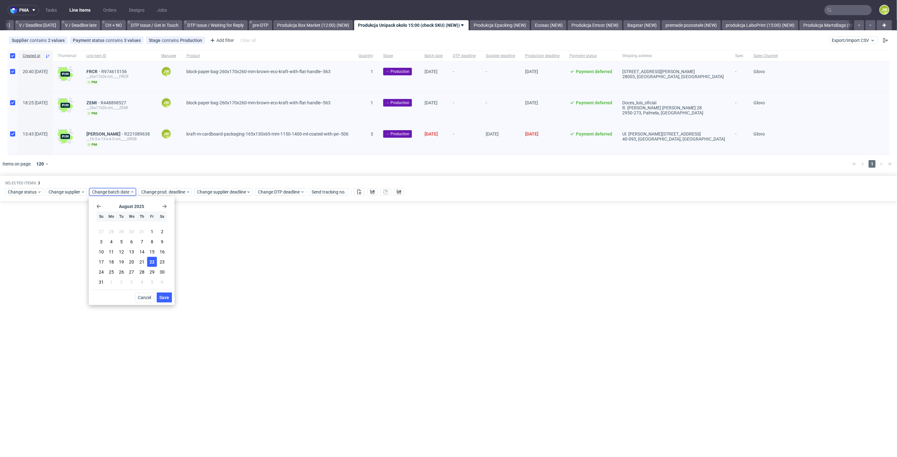
click at [162, 296] on span "Save" at bounding box center [164, 297] width 10 height 4
click at [166, 193] on span "Change prod. deadline" at bounding box center [163, 192] width 44 height 6
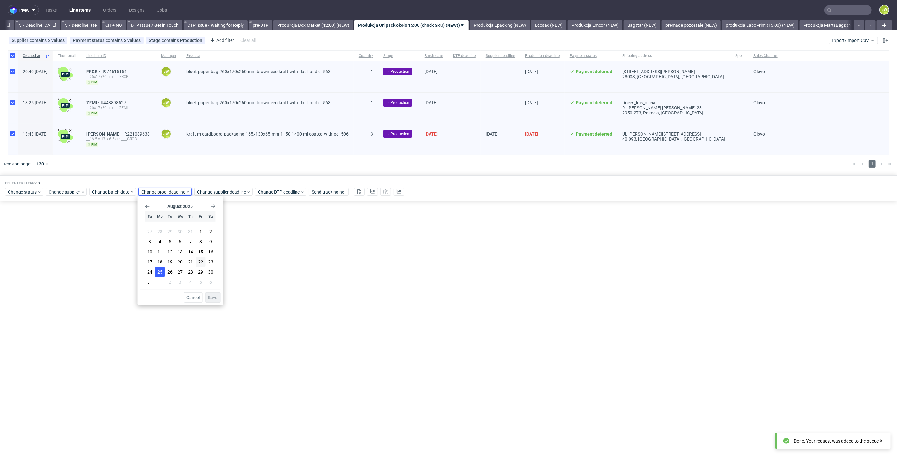
click at [162, 270] on span "25" at bounding box center [159, 272] width 5 height 6
click at [211, 298] on span "Save" at bounding box center [213, 297] width 10 height 4
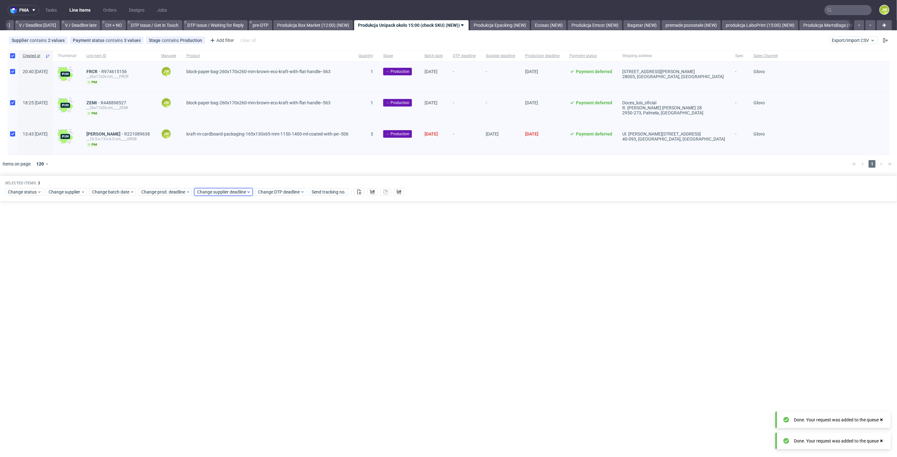
click at [211, 193] on span "Change supplier deadline" at bounding box center [221, 192] width 49 height 6
click at [215, 269] on span "25" at bounding box center [215, 272] width 5 height 6
click at [270, 298] on span "Save" at bounding box center [269, 297] width 10 height 4
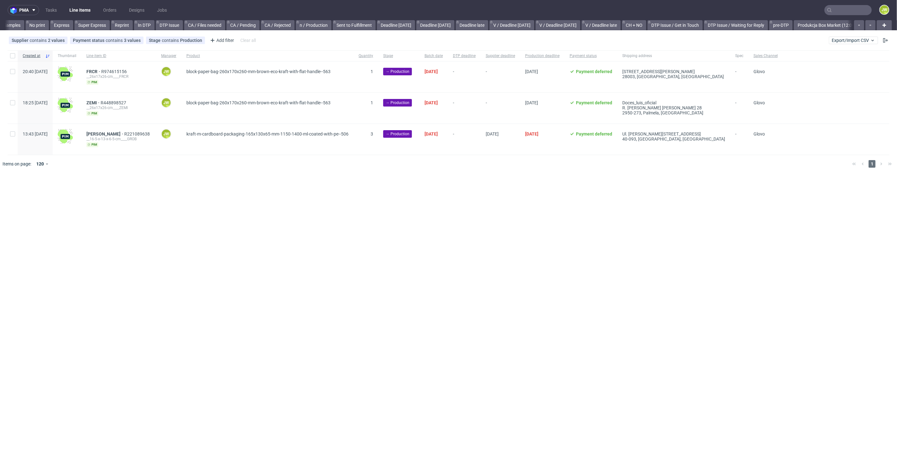
scroll to position [0, 566]
drag, startPoint x: 470, startPoint y: 192, endPoint x: 458, endPoint y: 179, distance: 17.9
click at [469, 191] on div "pma Tasks Line Items Orders Designs Jobs JW All DTP Late Shipped Shipments DTP …" at bounding box center [448, 228] width 897 height 457
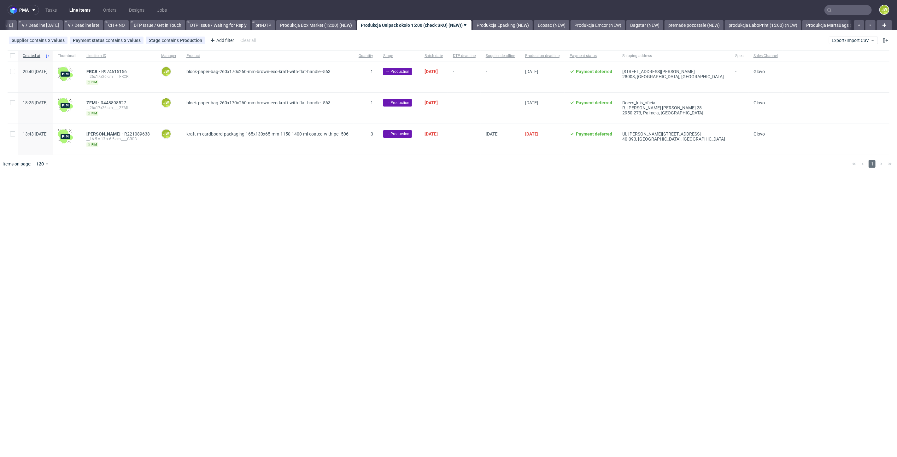
scroll to position [0, 811]
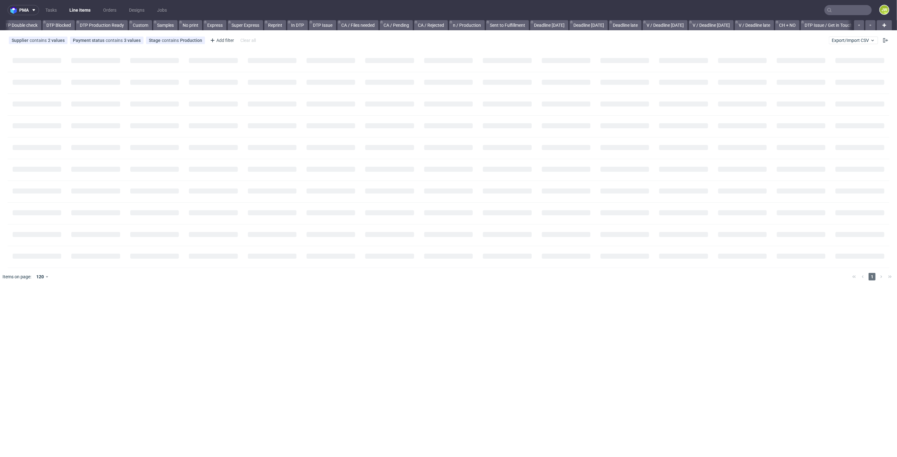
scroll to position [0, 483]
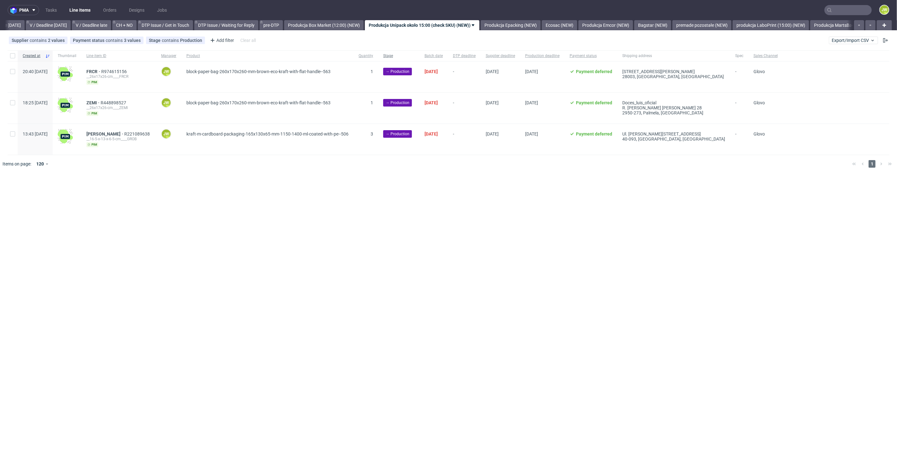
scroll to position [0, 811]
click at [13, 56] on input "checkbox" at bounding box center [12, 55] width 5 height 5
checkbox input "true"
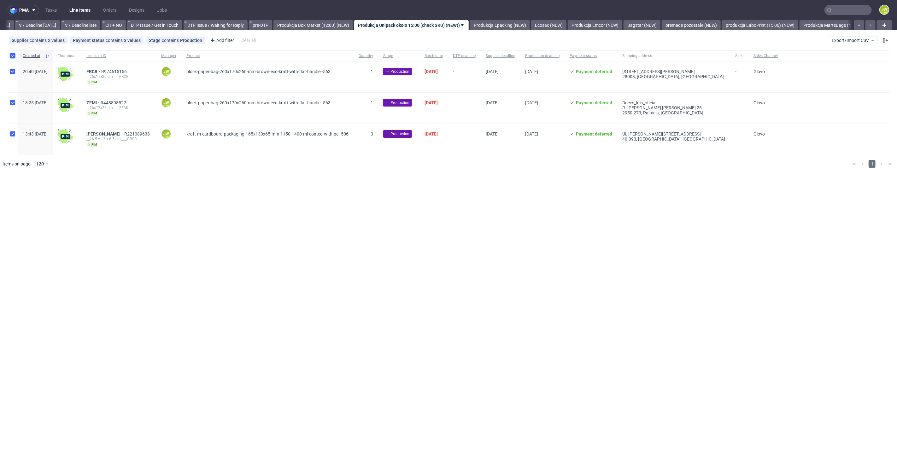
checkbox input "true"
click at [370, 190] on icon at bounding box center [372, 191] width 5 height 5
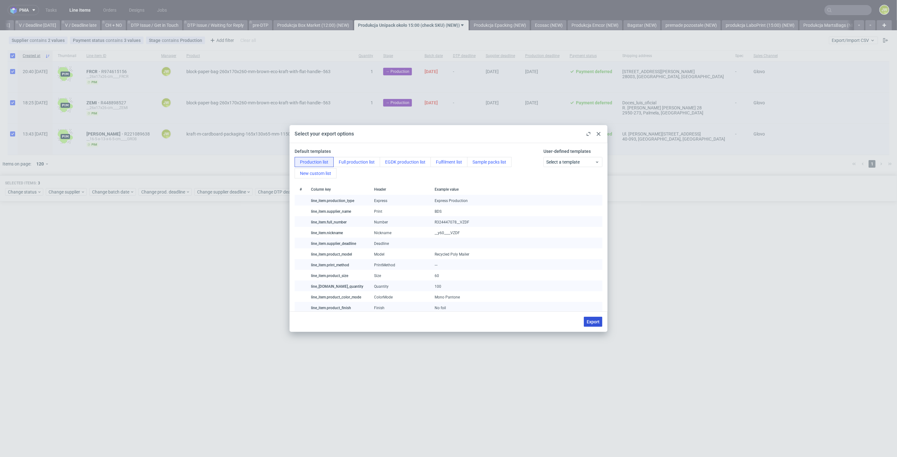
click at [593, 323] on span "Export" at bounding box center [592, 322] width 13 height 4
checkbox input "false"
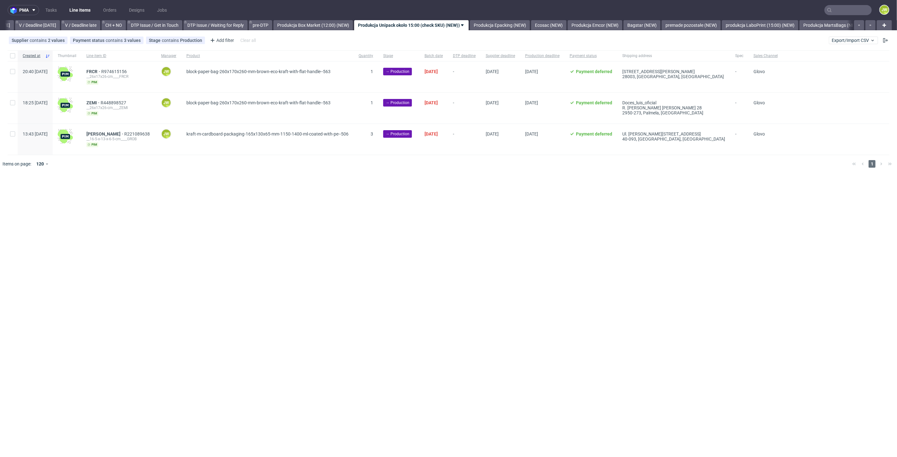
click at [14, 61] on div at bounding box center [13, 55] width 10 height 11
checkbox input "true"
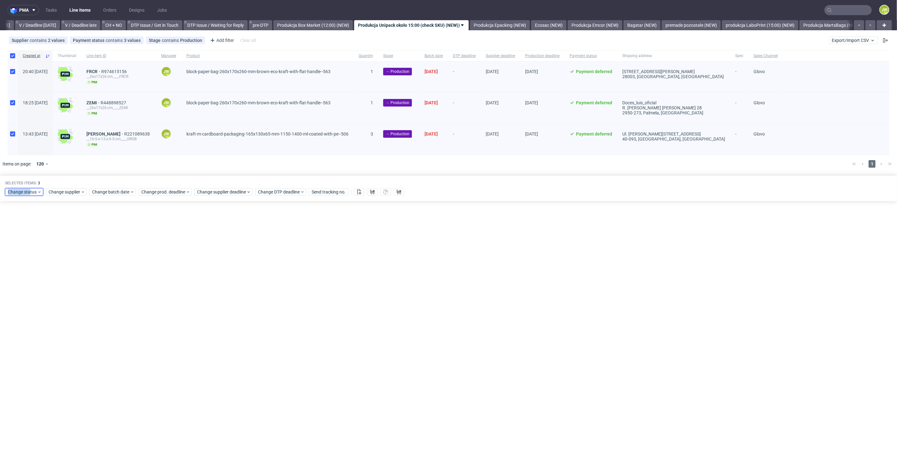
click at [29, 188] on div "Change status" at bounding box center [24, 192] width 38 height 8
click at [24, 276] on span "In Production" at bounding box center [24, 273] width 32 height 9
click at [73, 286] on span "Save" at bounding box center [72, 284] width 10 height 4
click at [510, 27] on link "Produkcja Epacking (NEW)" at bounding box center [500, 25] width 60 height 10
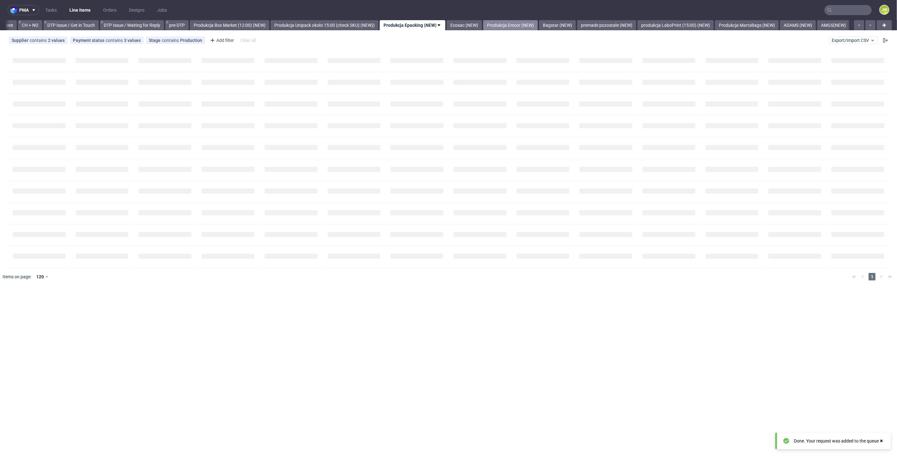
scroll to position [0, 897]
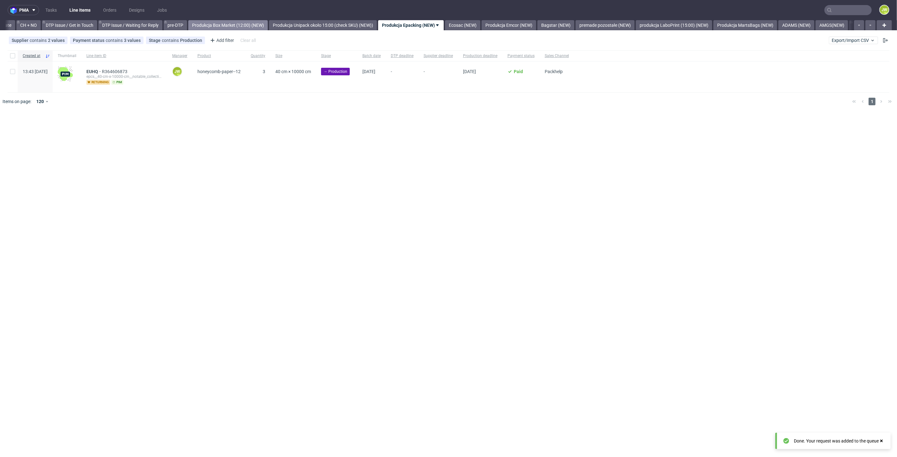
drag, startPoint x: 238, startPoint y: 23, endPoint x: 266, endPoint y: 27, distance: 29.0
click at [239, 22] on link "Produkcja Box Market (12:00) (NEW)" at bounding box center [227, 25] width 79 height 10
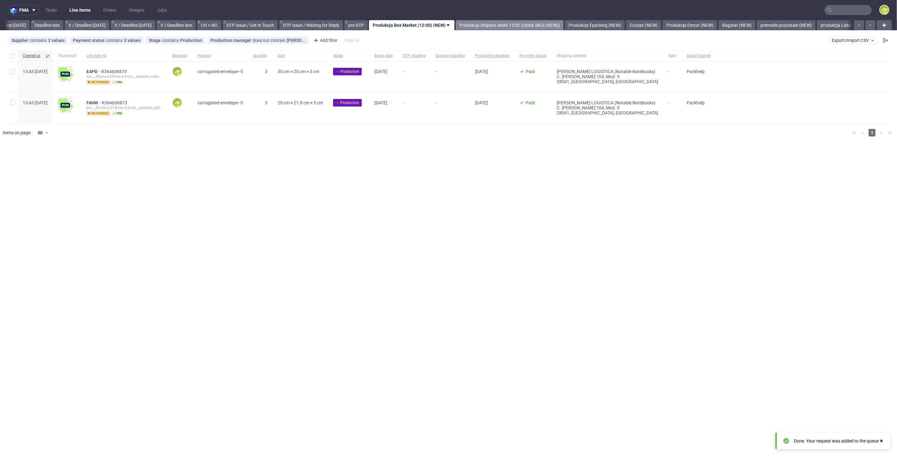
click at [518, 29] on link "Produkcja Unipack około 15:00 (check SKU) (NEW))" at bounding box center [510, 25] width 108 height 10
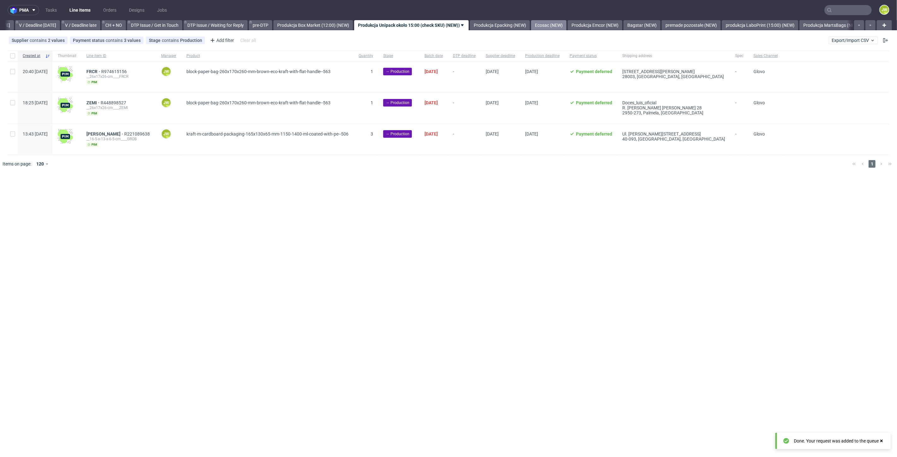
click at [558, 30] on link "Ecosac (NEW)" at bounding box center [548, 25] width 35 height 10
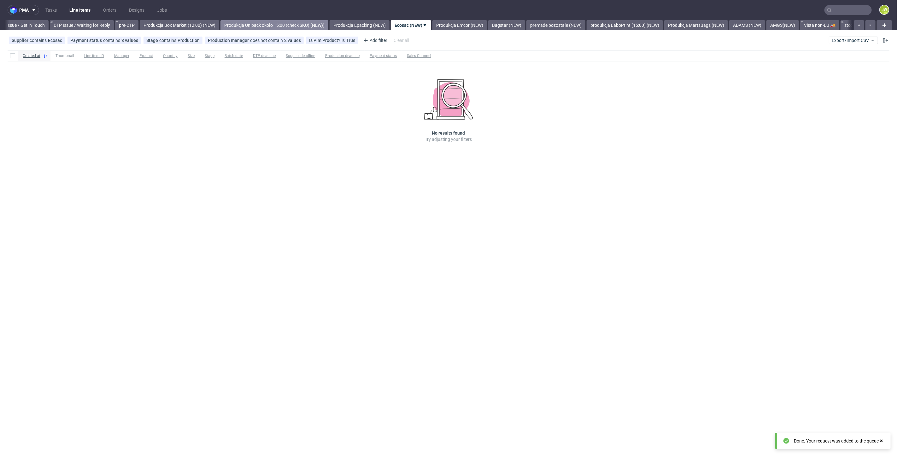
click at [299, 24] on link "Produkcja Unipack około 15:00 (check SKU) (NEW))" at bounding box center [274, 25] width 108 height 10
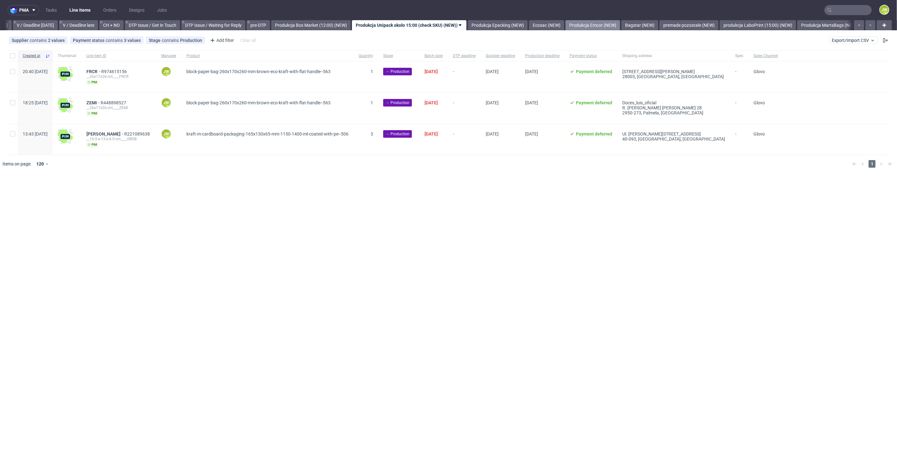
scroll to position [0, 811]
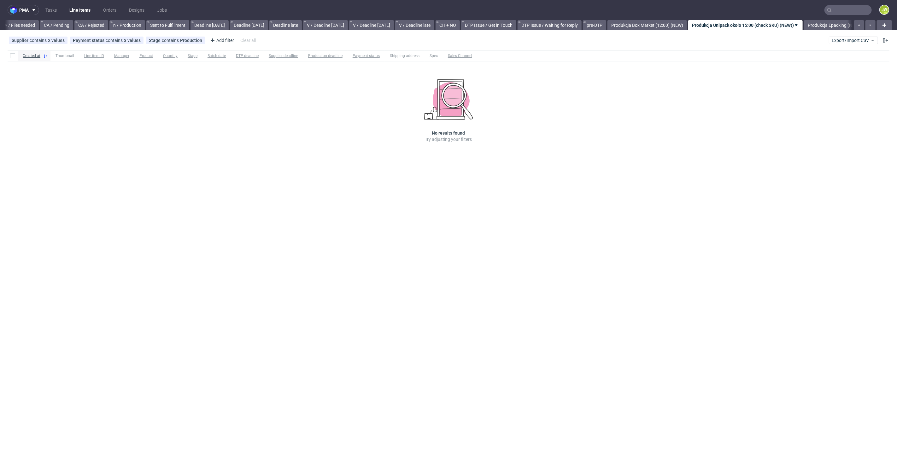
scroll to position [0, 625]
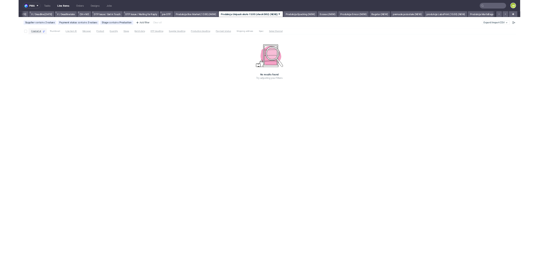
scroll to position [0, 811]
